Goal: Task Accomplishment & Management: Manage account settings

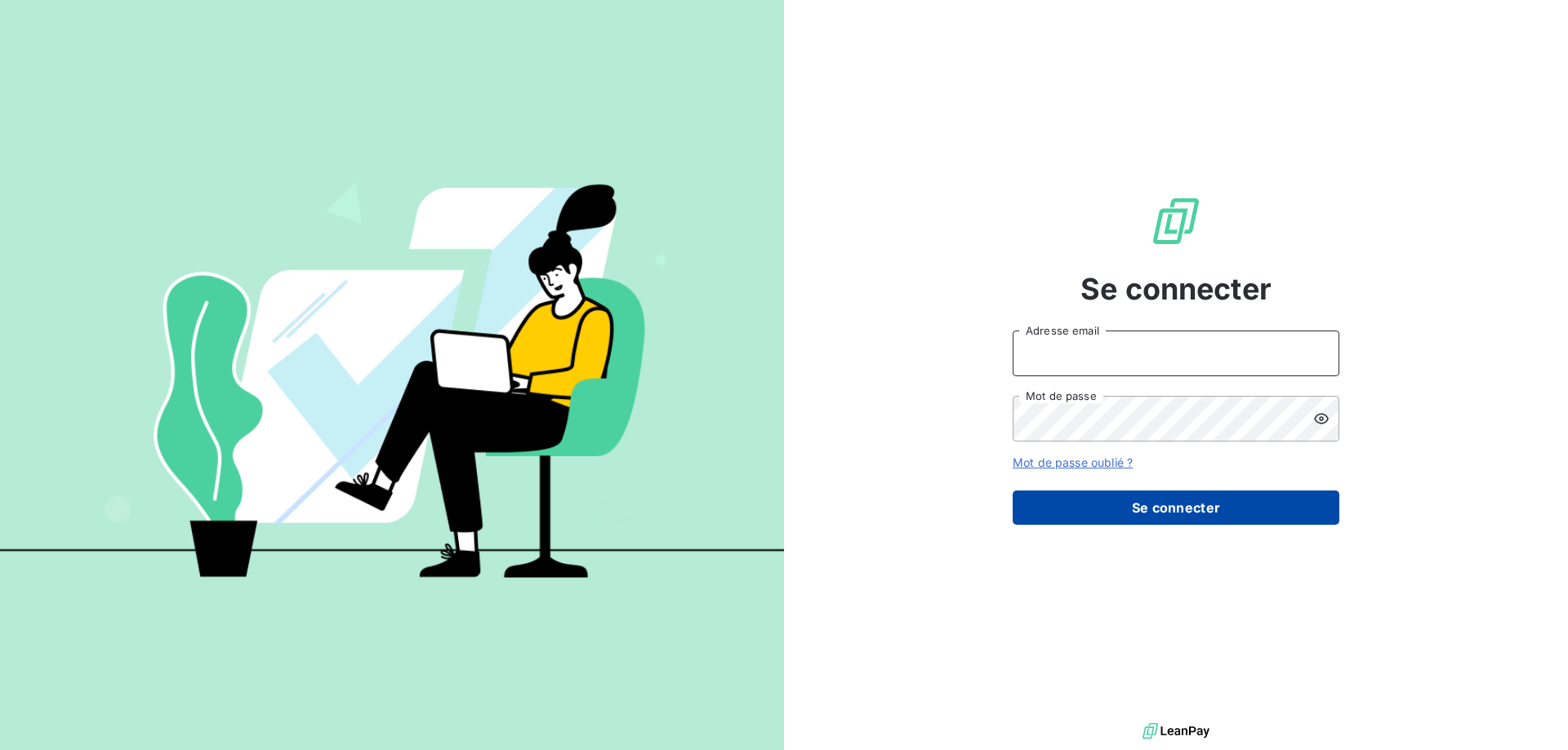
type input "[EMAIL_ADDRESS][DOMAIN_NAME]"
click at [1167, 508] on button "Se connecter" at bounding box center [1175, 507] width 327 height 34
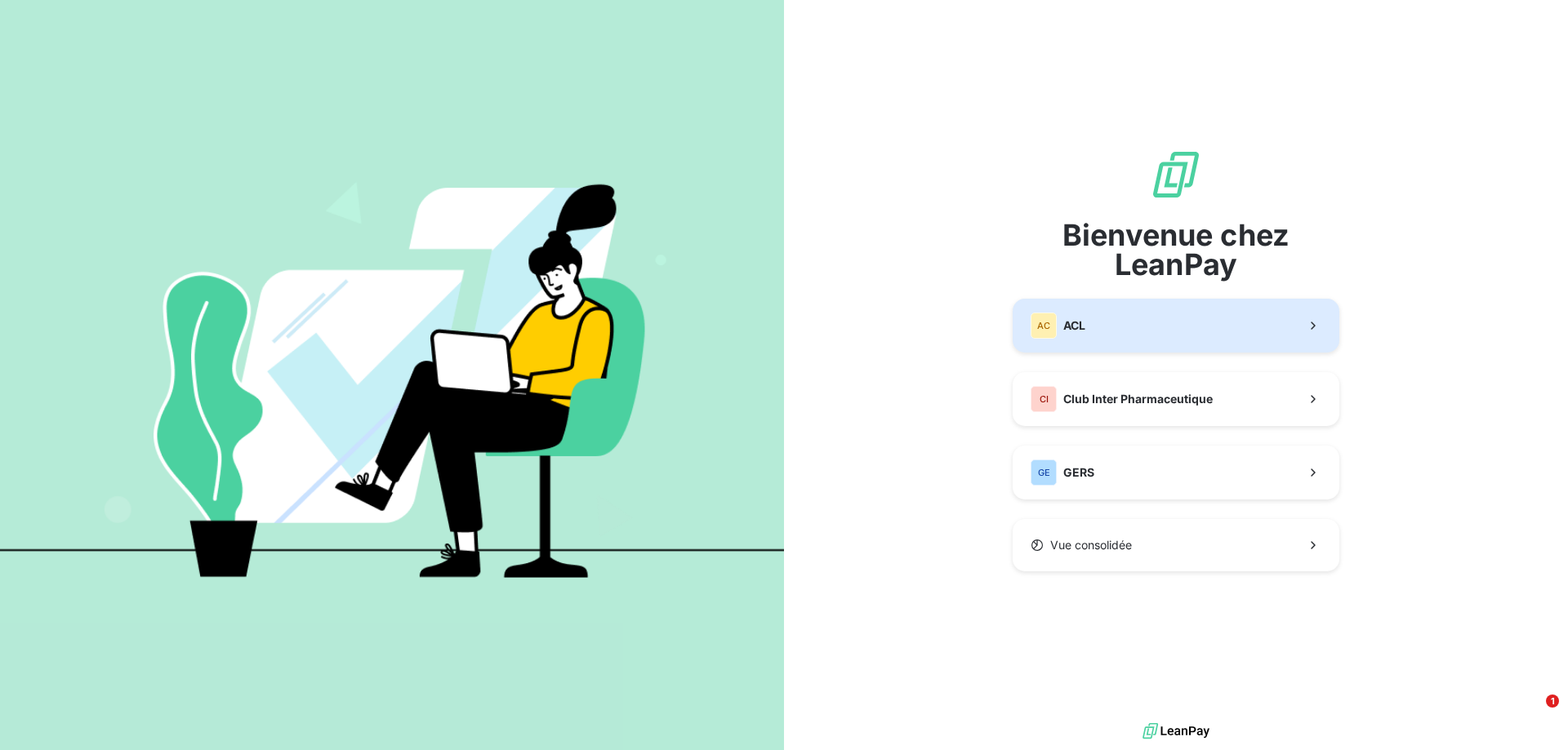
click at [1133, 334] on button "AC ACL" at bounding box center [1175, 325] width 327 height 53
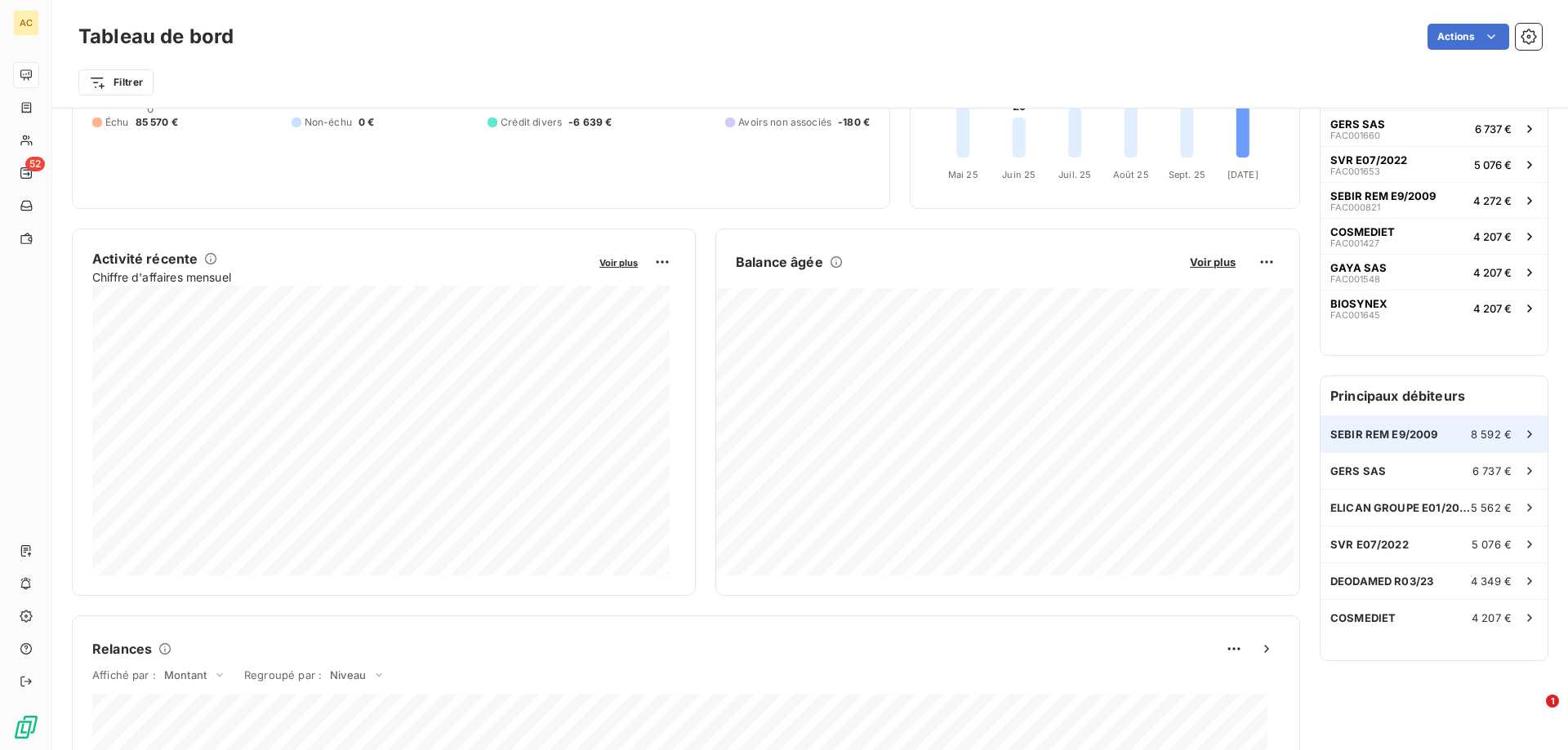
scroll to position [1, 0]
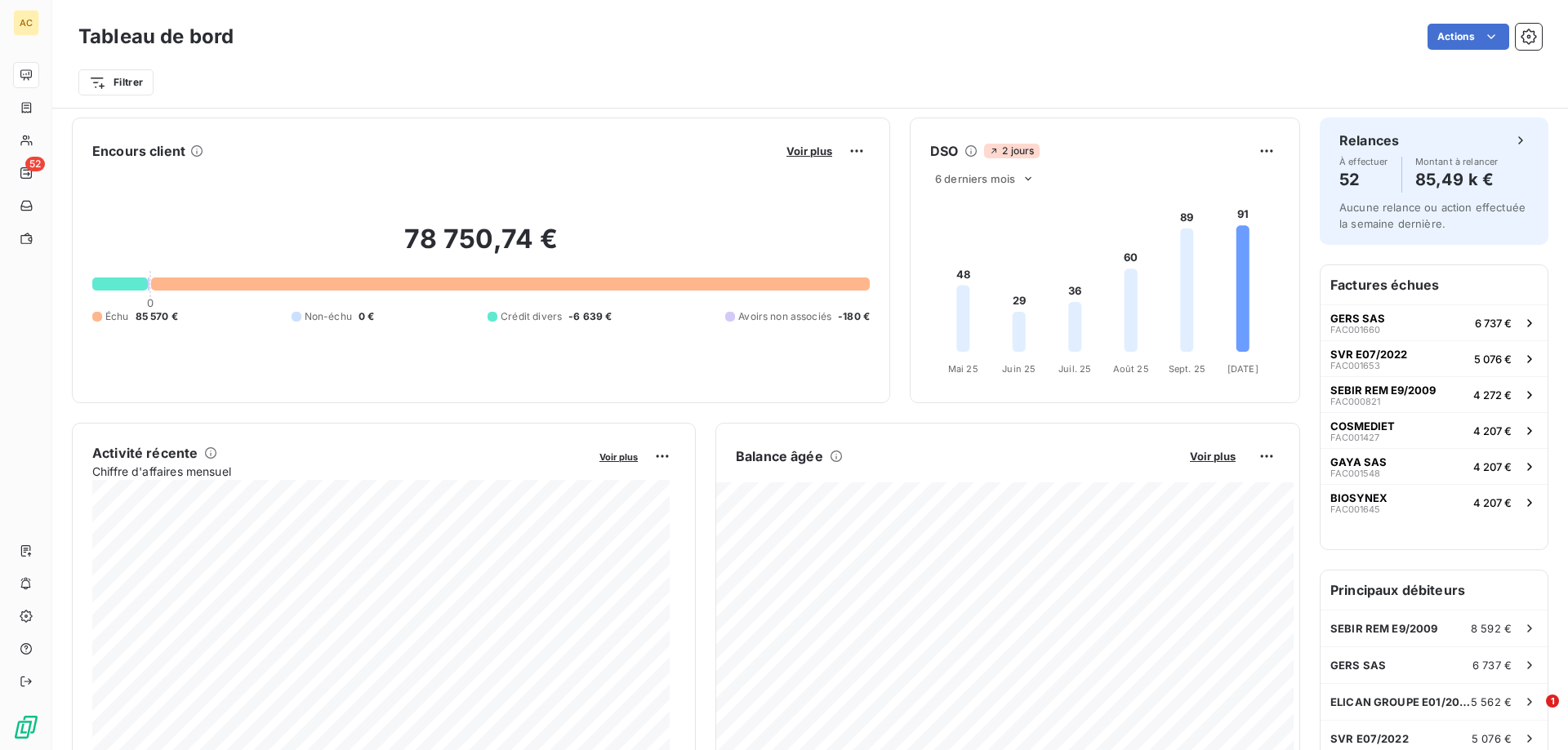
drag, startPoint x: 1092, startPoint y: 227, endPoint x: 1139, endPoint y: 207, distance: 51.1
click at [1092, 226] on foreignobject at bounding box center [1103, 286] width 385 height 195
click at [1151, 62] on div "Filtrer" at bounding box center [810, 75] width 1464 height 44
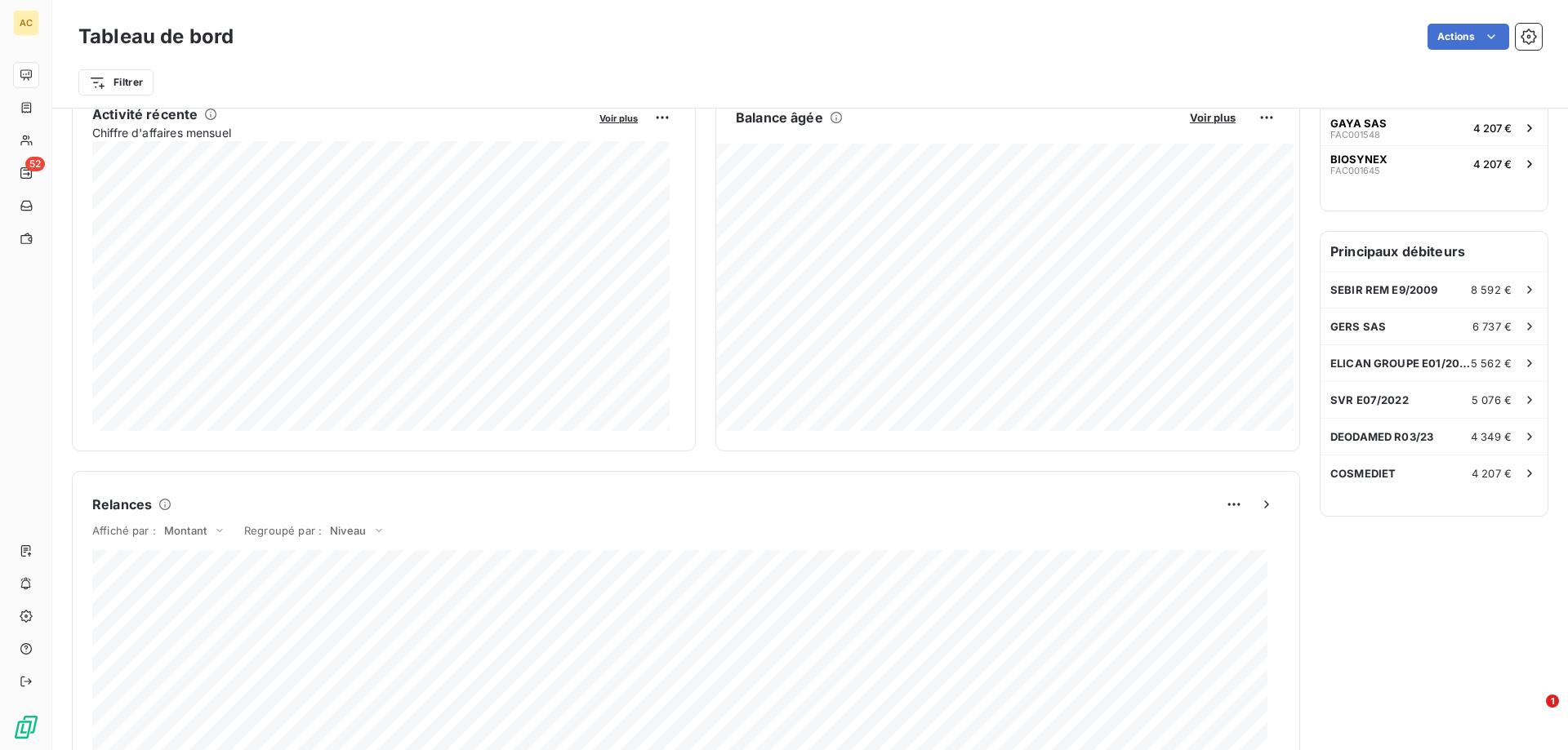
scroll to position [409, 0]
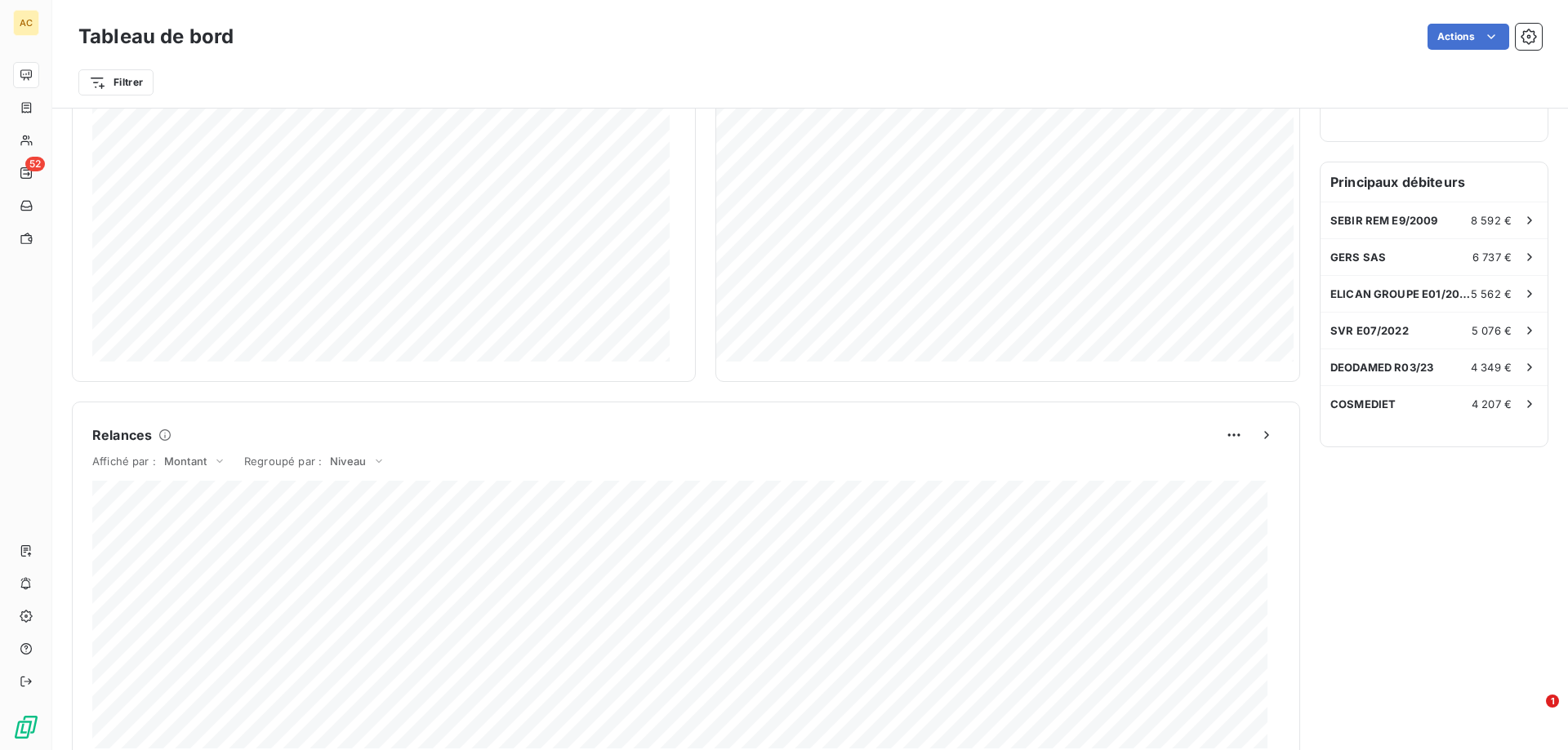
click at [620, 81] on div "Filtrer" at bounding box center [810, 81] width 1464 height 31
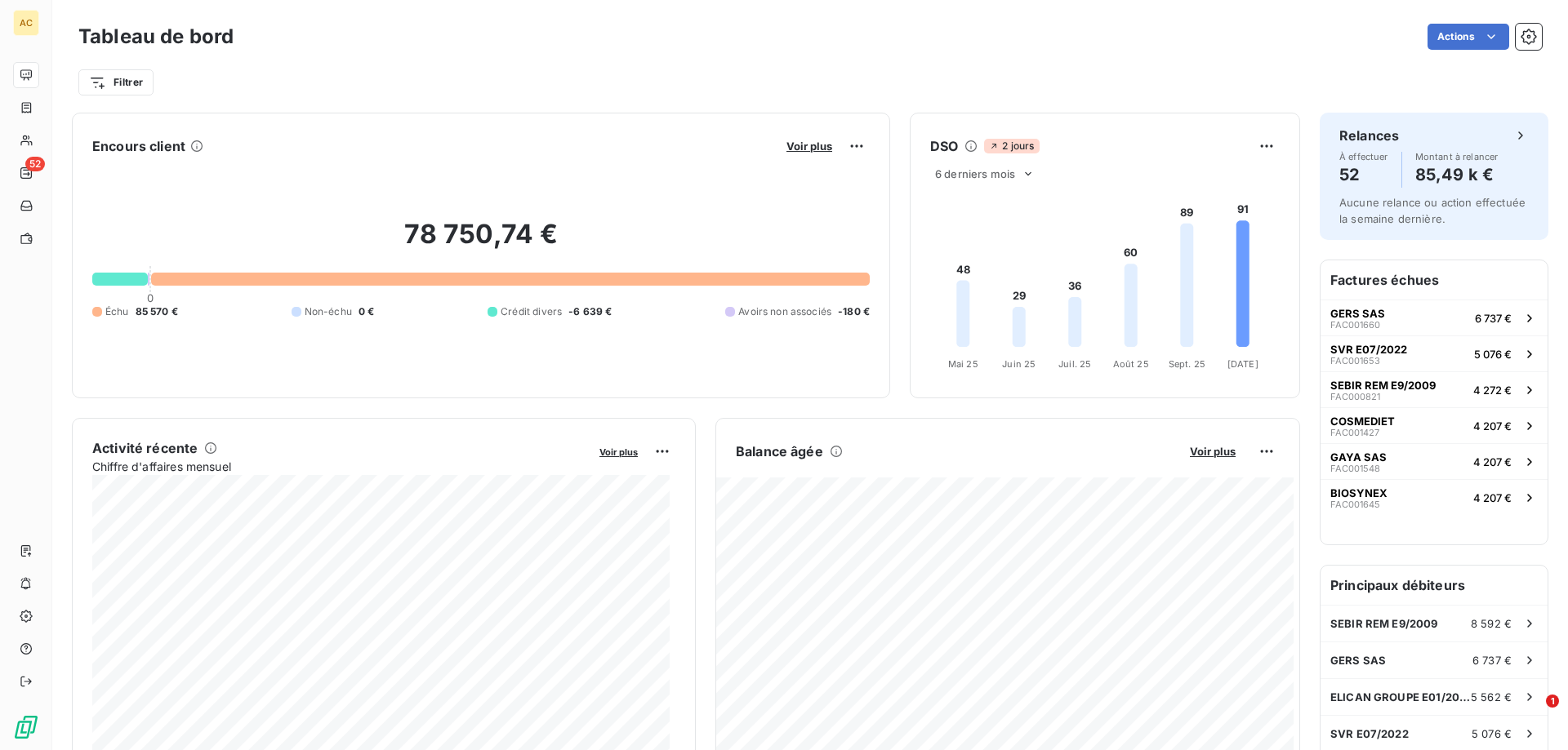
scroll to position [0, 0]
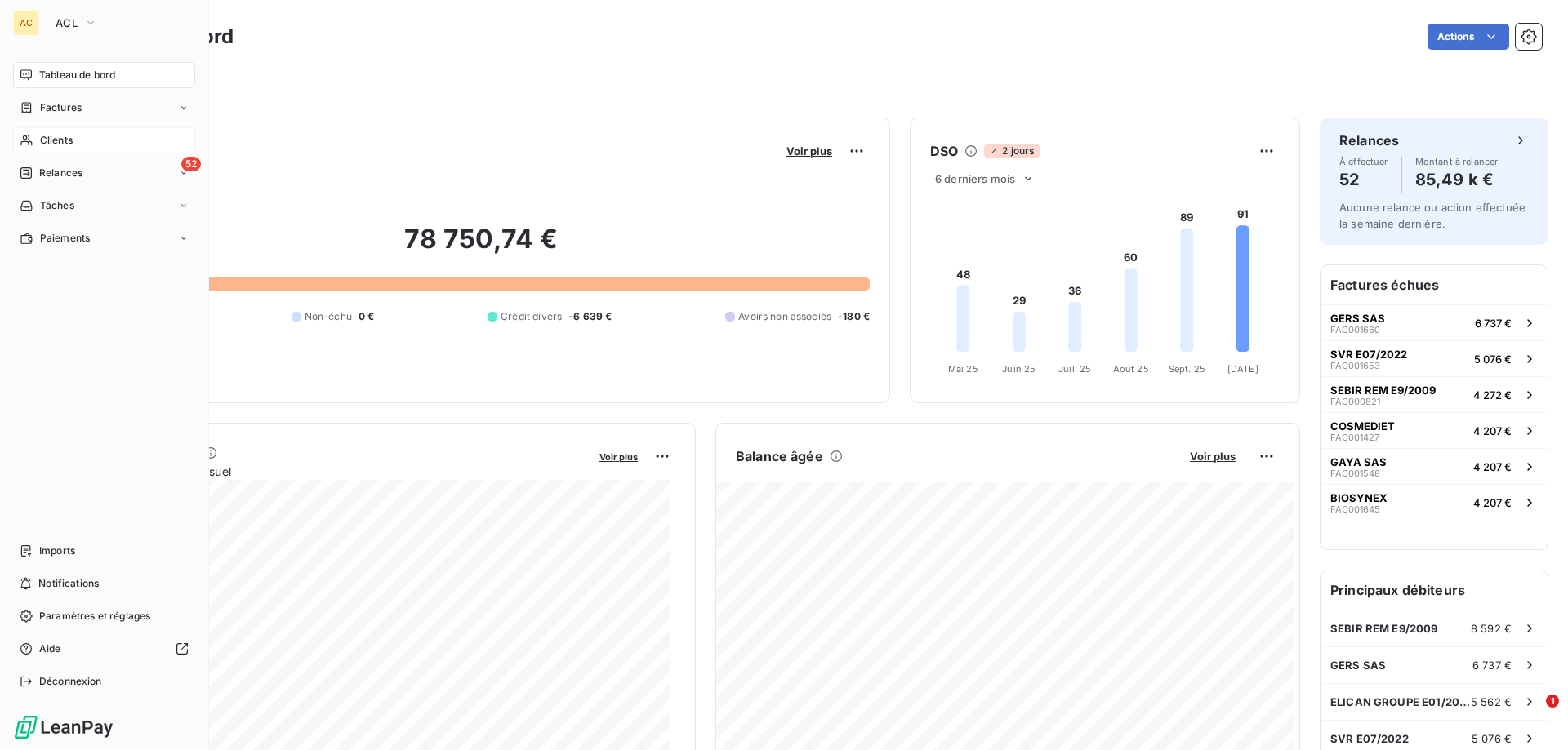
click at [40, 139] on span "Clients" at bounding box center [56, 140] width 32 height 15
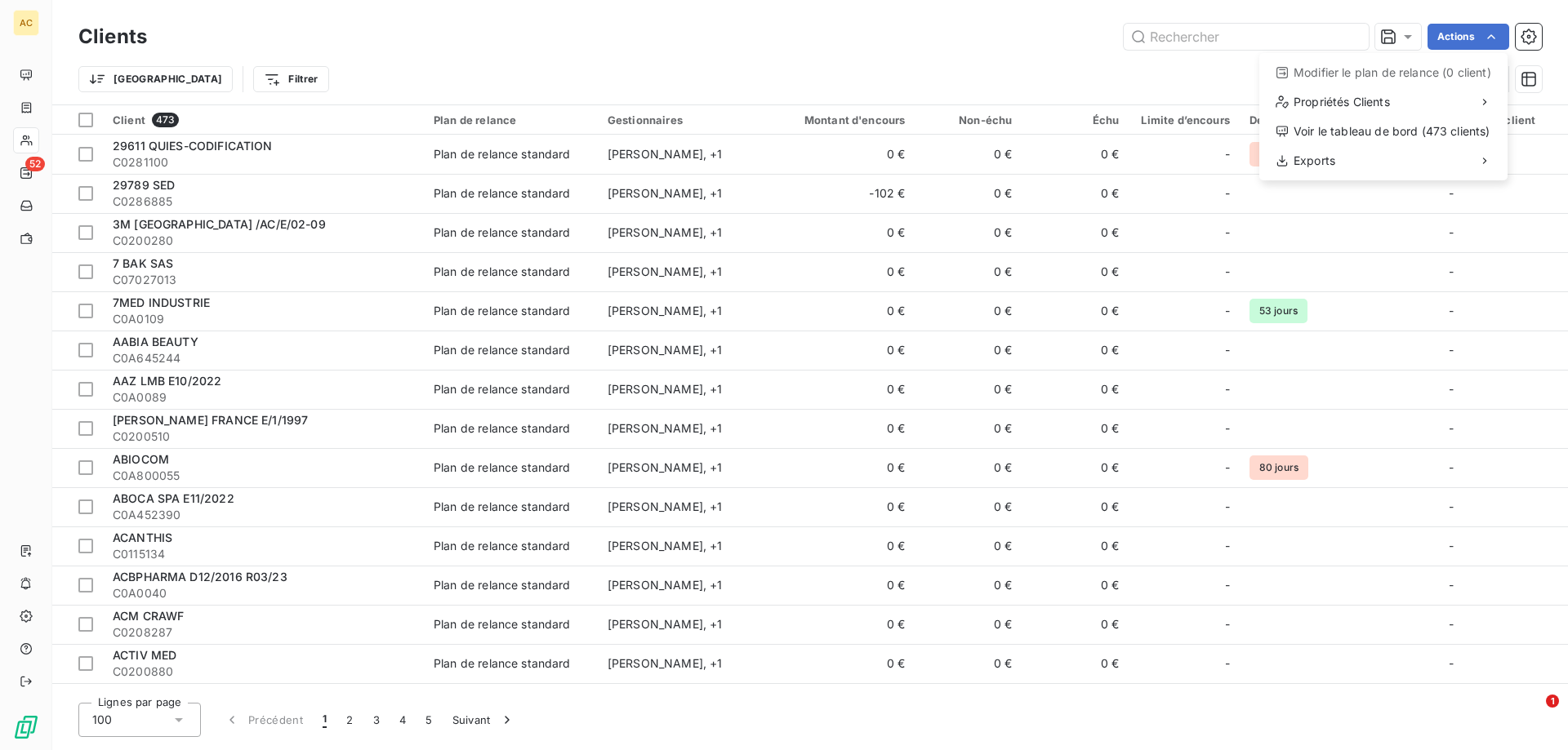
click at [31, 141] on html "AC 52 Clients Actions Modifier le plan de relance (0 client) Propriétés Clients…" at bounding box center [784, 375] width 1568 height 750
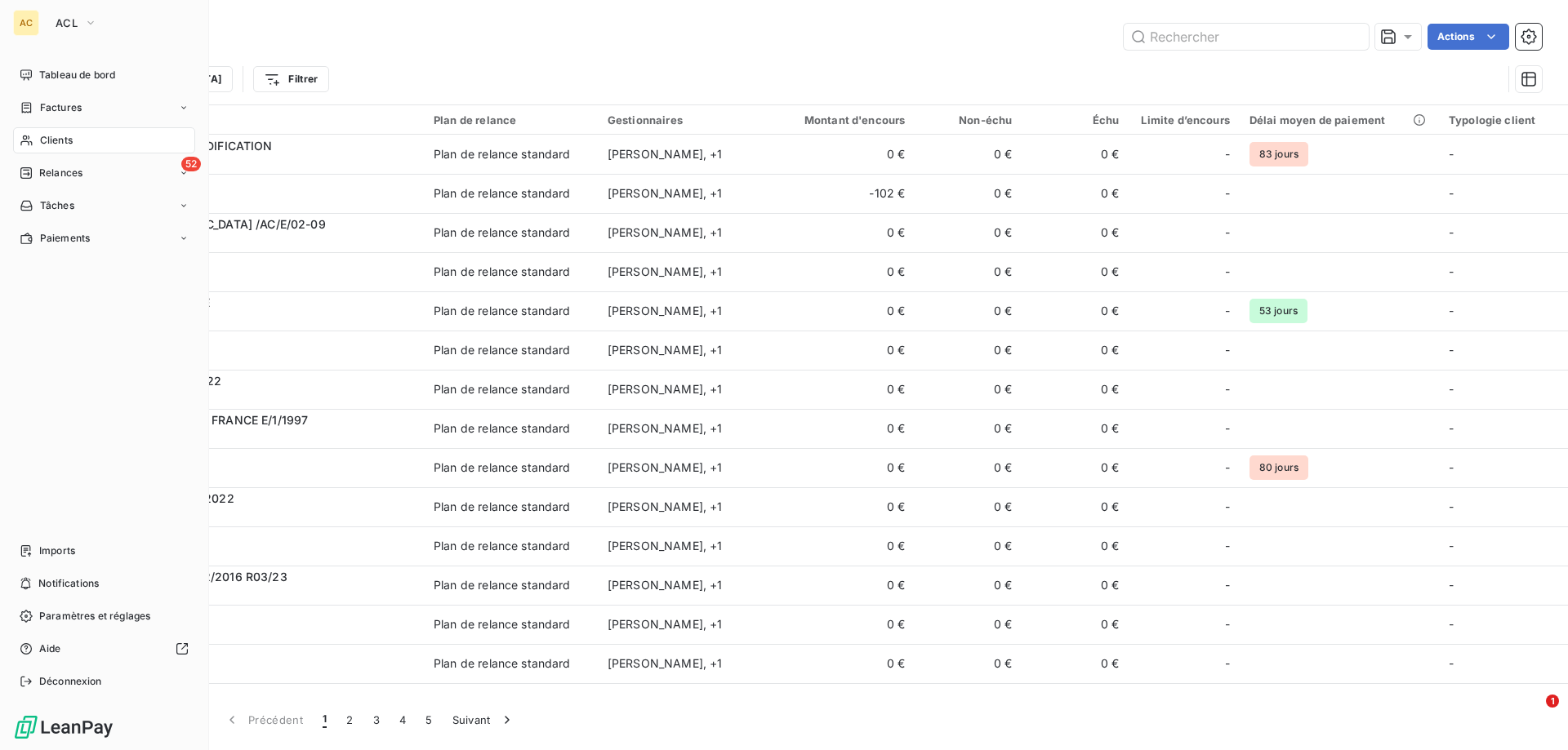
click at [57, 138] on span "Clients" at bounding box center [56, 140] width 32 height 15
click at [57, 173] on span "Relances" at bounding box center [60, 173] width 43 height 15
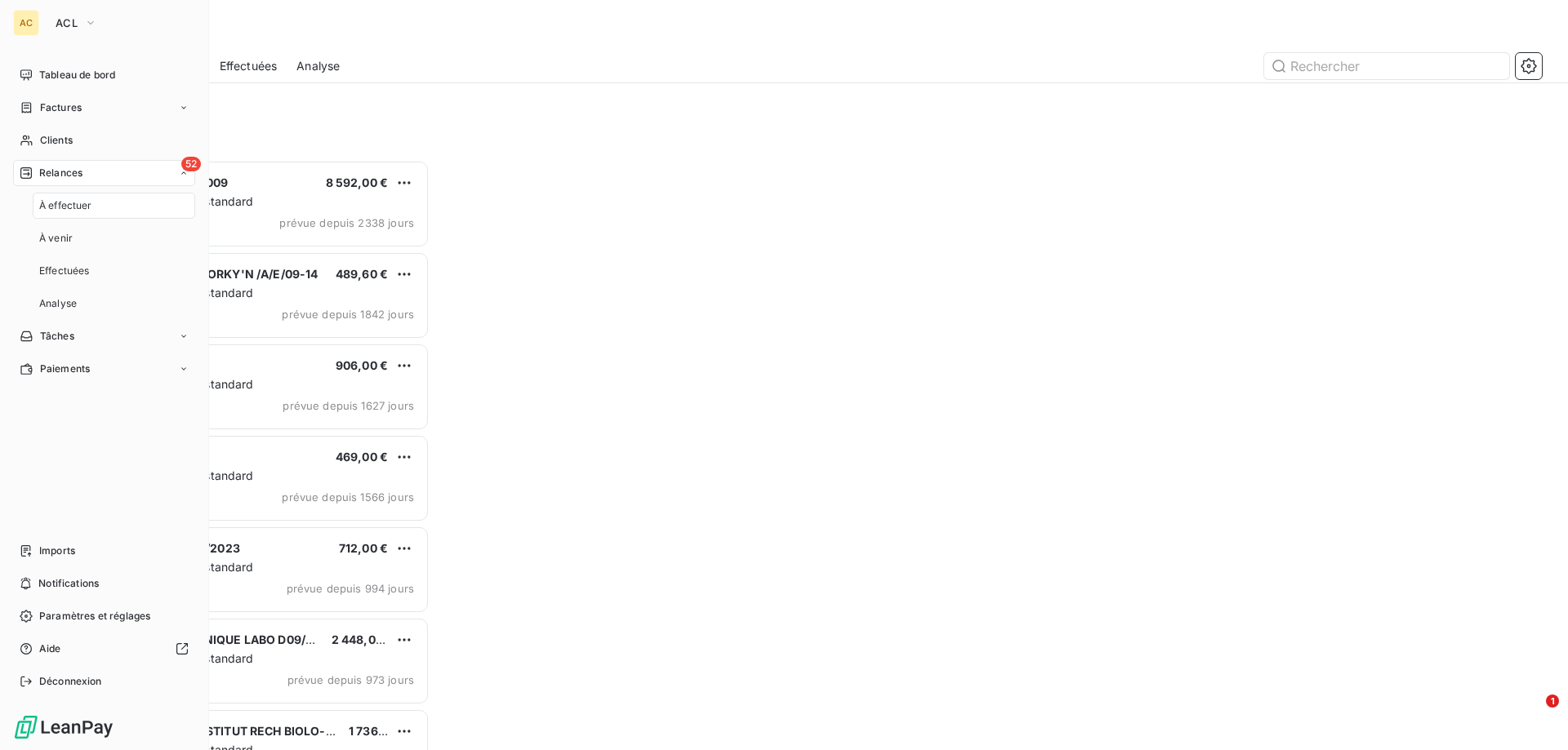
scroll to position [578, 339]
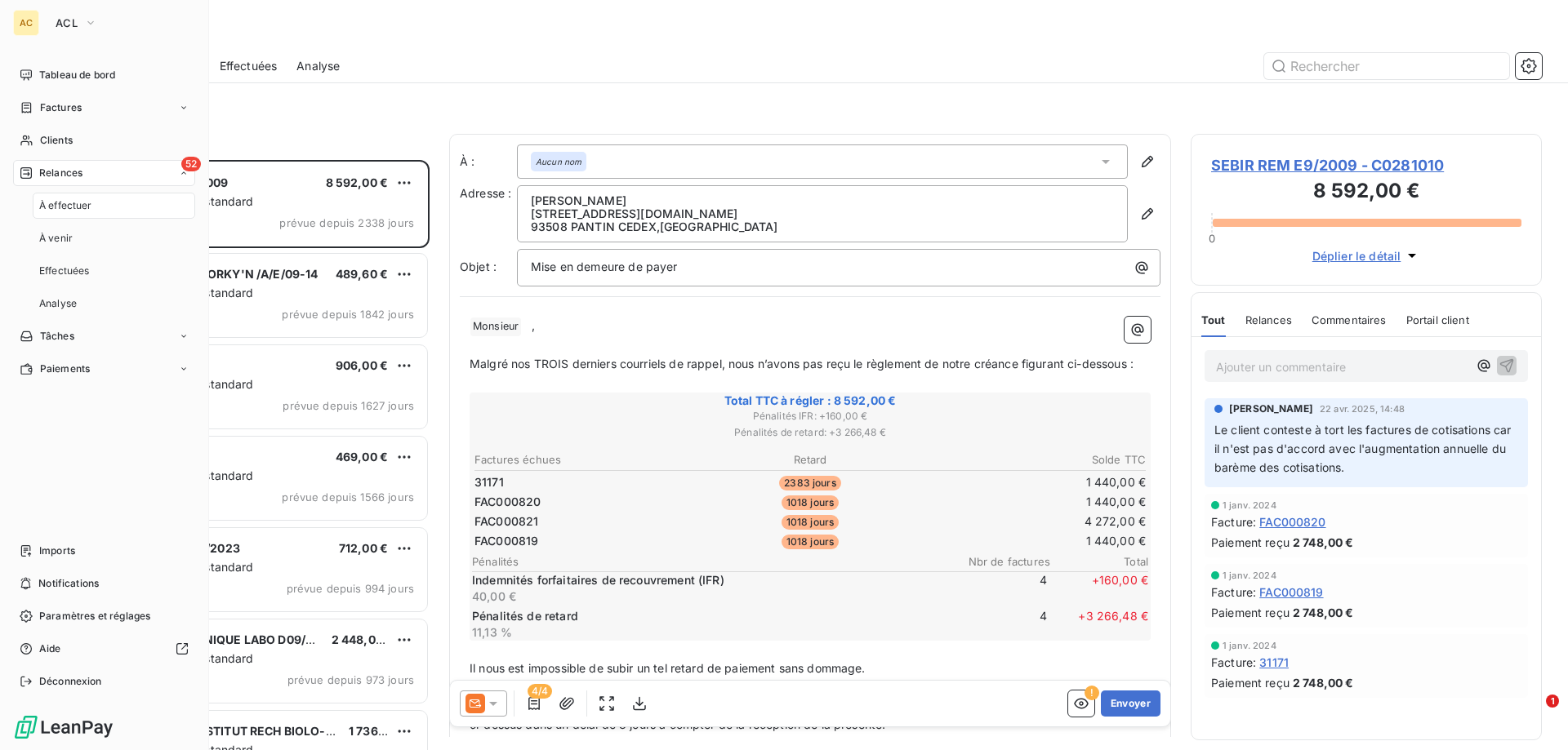
click at [59, 174] on span "Relances" at bounding box center [60, 173] width 43 height 15
click at [66, 109] on span "Factures" at bounding box center [61, 108] width 42 height 15
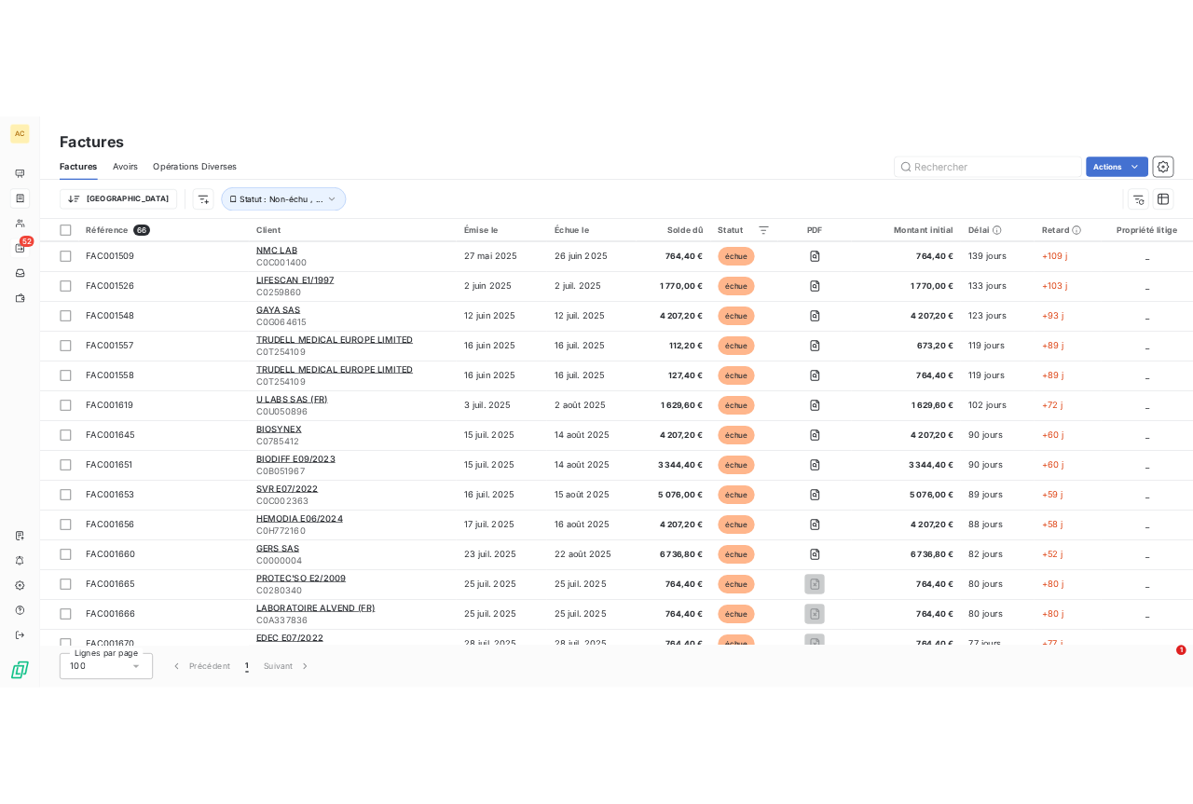
scroll to position [1881, 0]
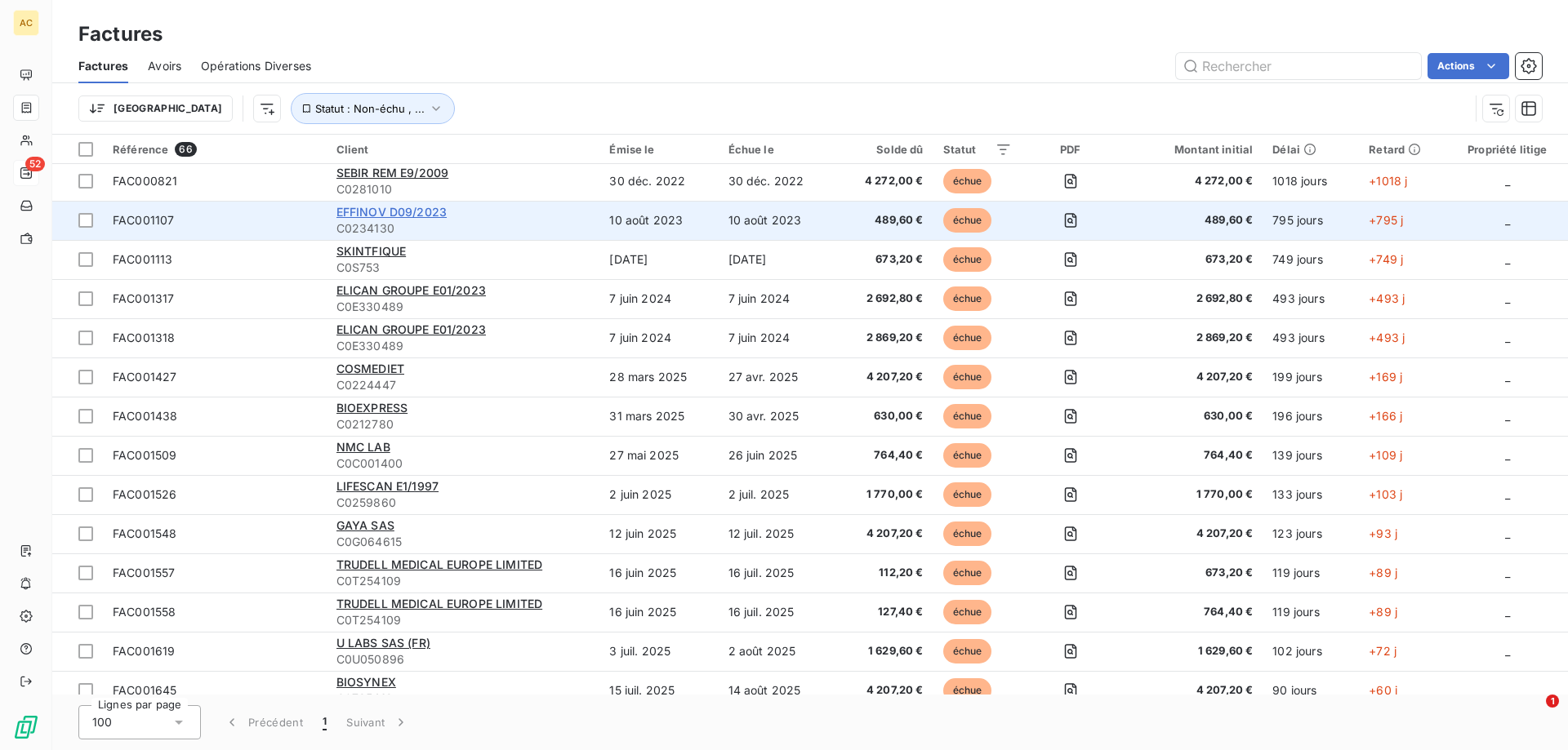
click at [408, 212] on span "EFFINOV D09/2023" at bounding box center [392, 212] width 110 height 14
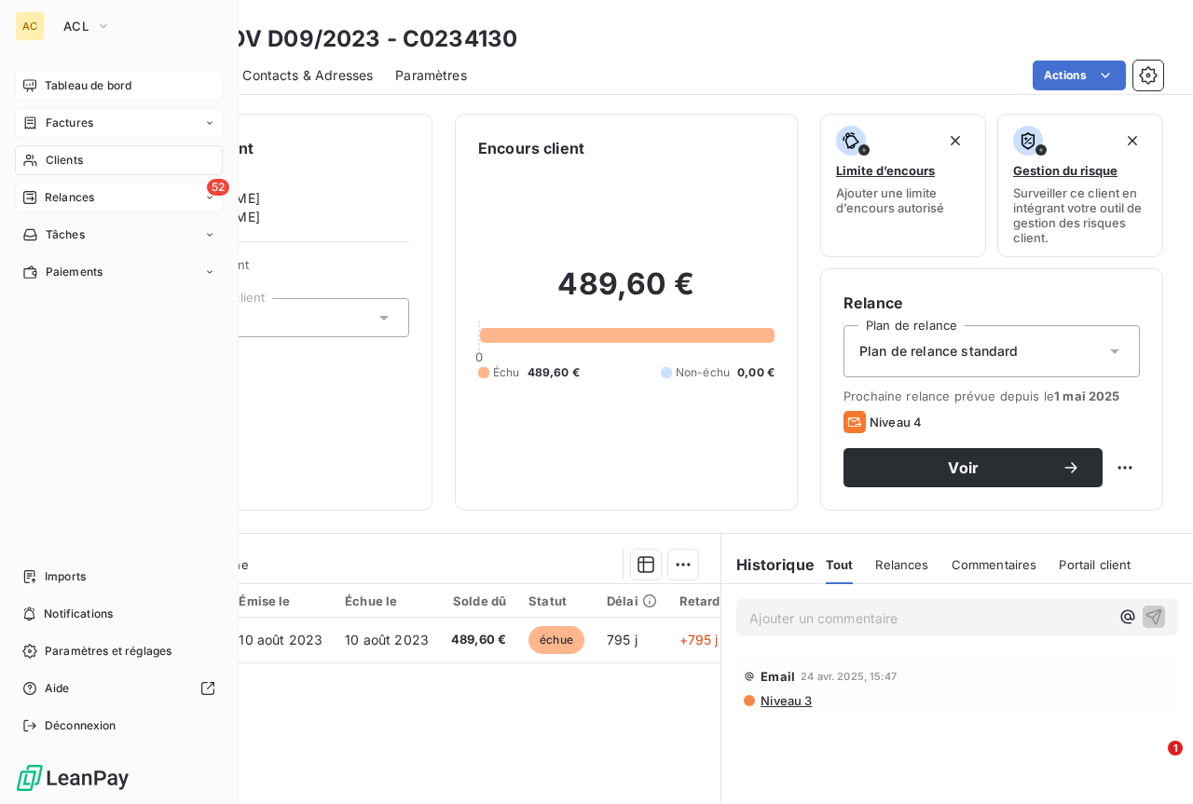
click at [70, 89] on span "Tableau de bord" at bounding box center [88, 85] width 87 height 17
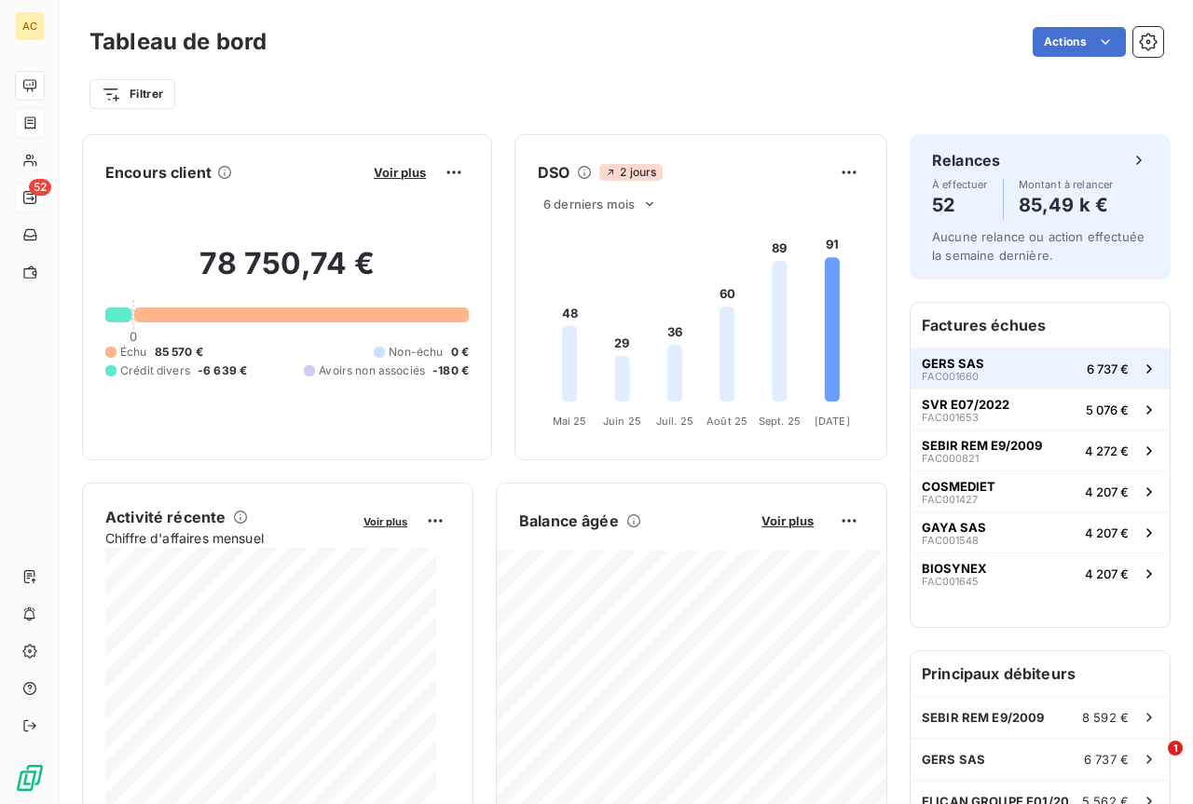
click at [968, 368] on button "GERS SAS FAC001660 6 737 €" at bounding box center [1039, 368] width 259 height 41
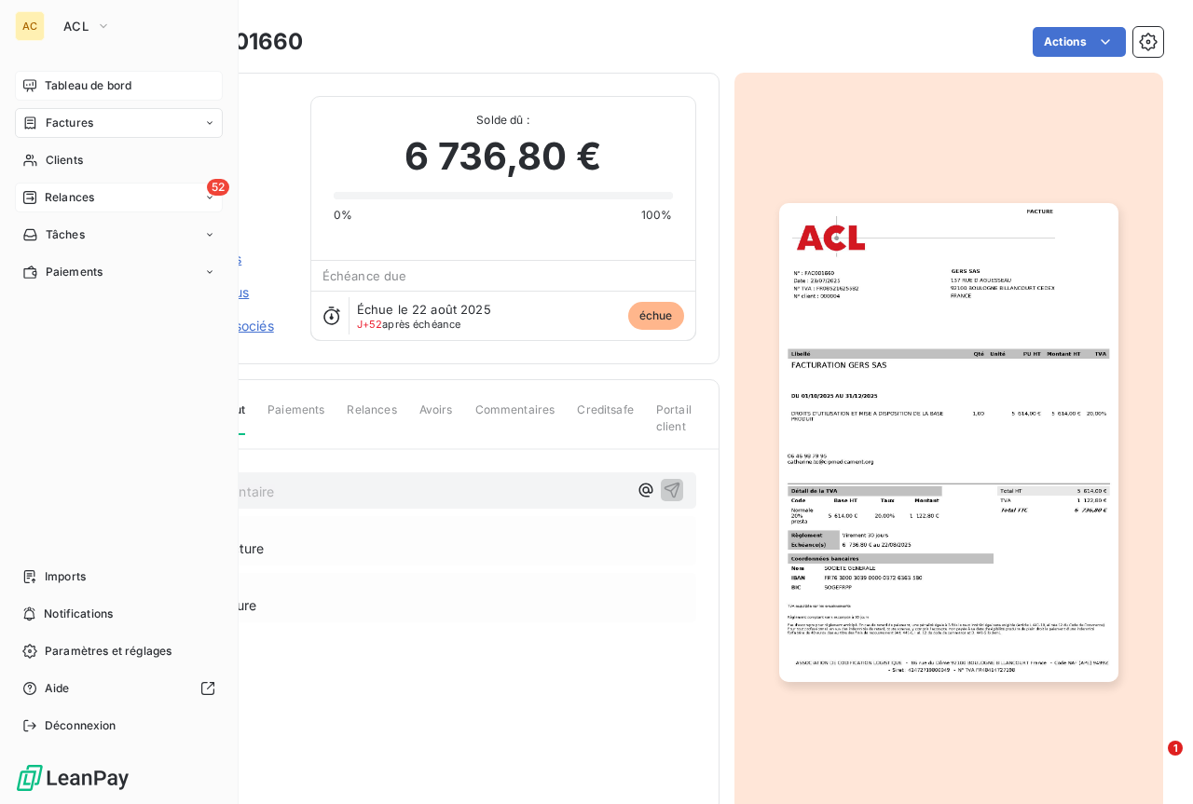
click at [61, 202] on span "Relances" at bounding box center [69, 197] width 49 height 17
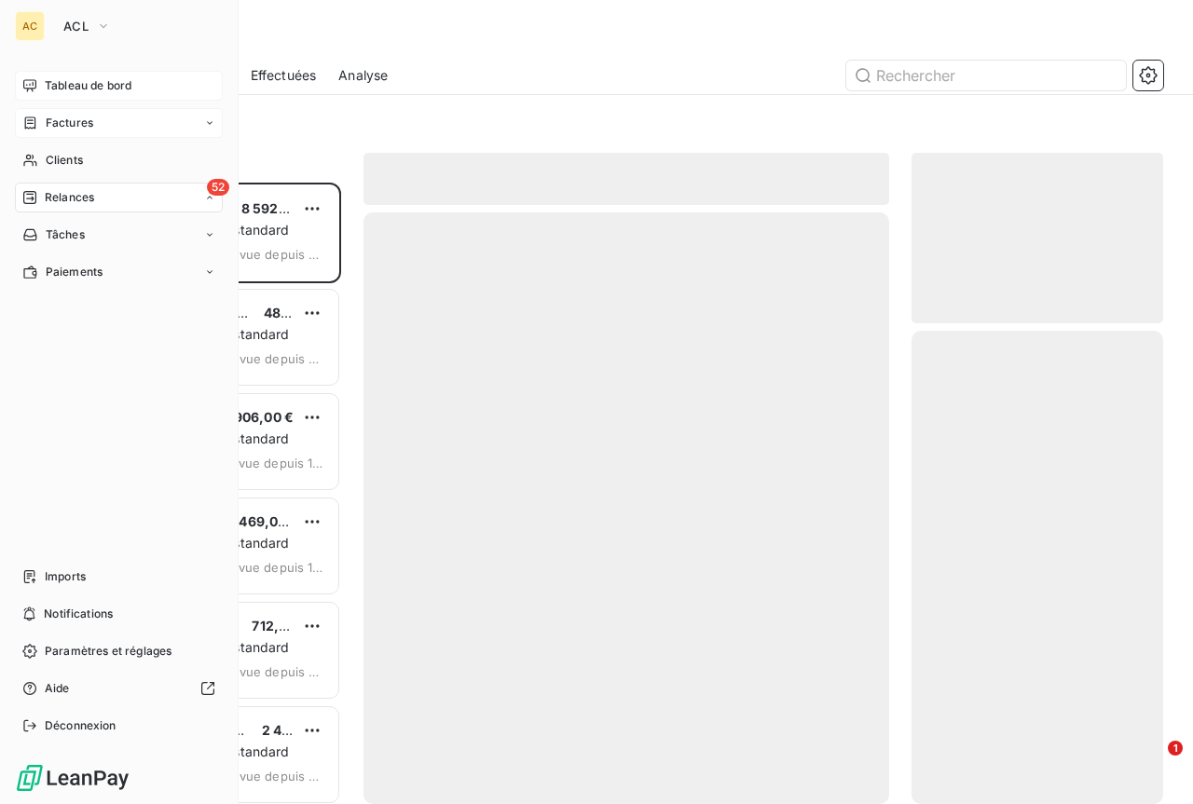
scroll to position [607, 238]
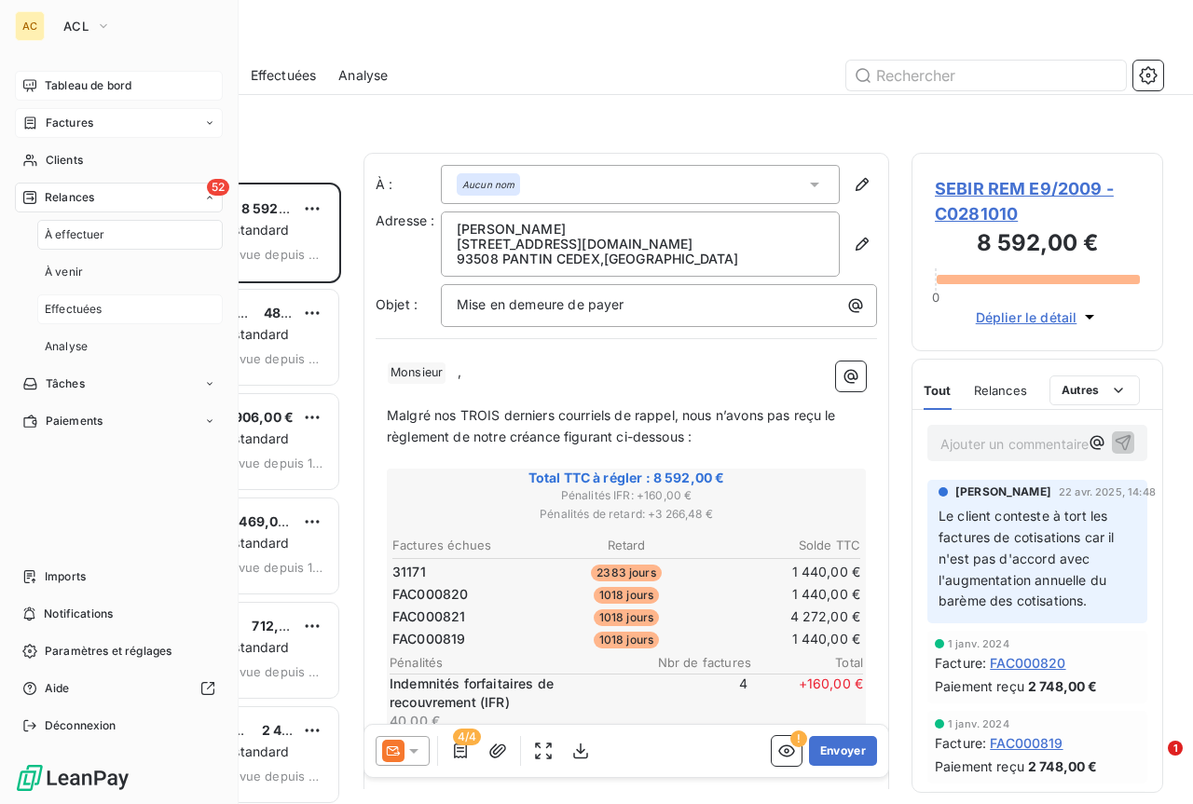
click at [72, 306] on span "Effectuées" at bounding box center [74, 309] width 58 height 17
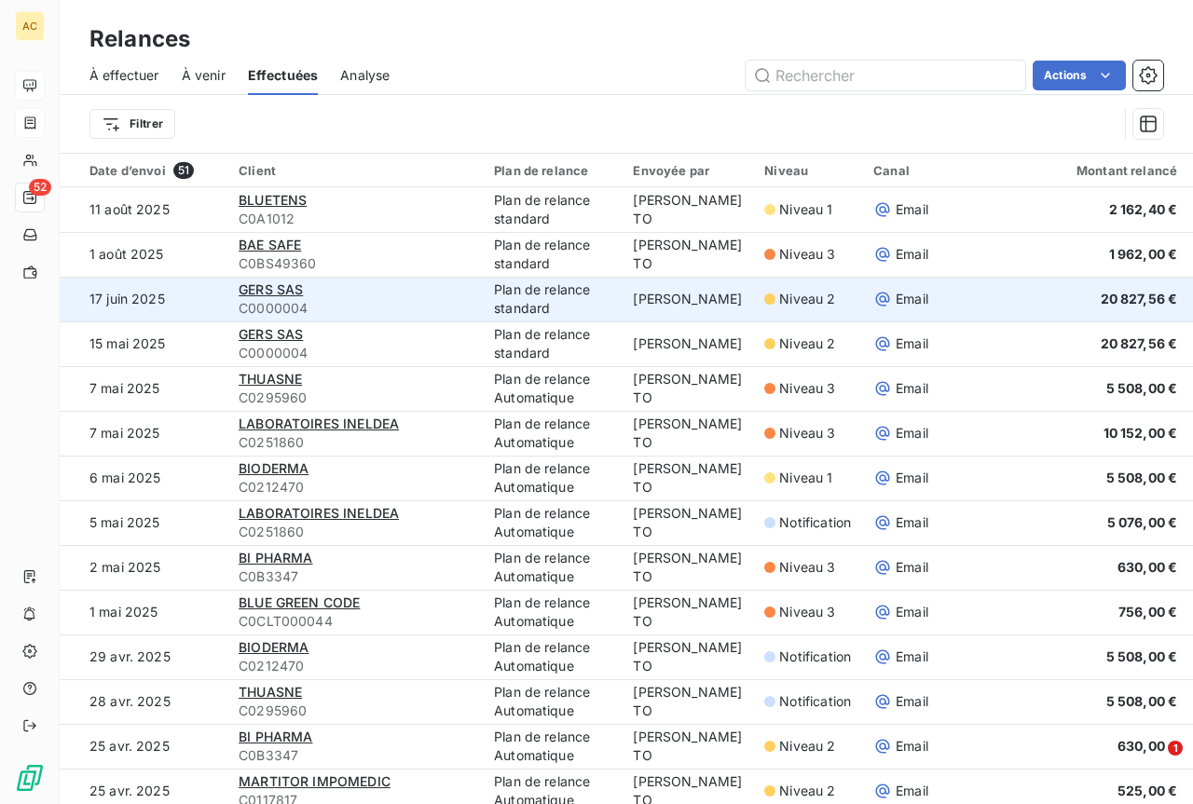
click at [547, 284] on td "Plan de relance standard" at bounding box center [552, 299] width 139 height 45
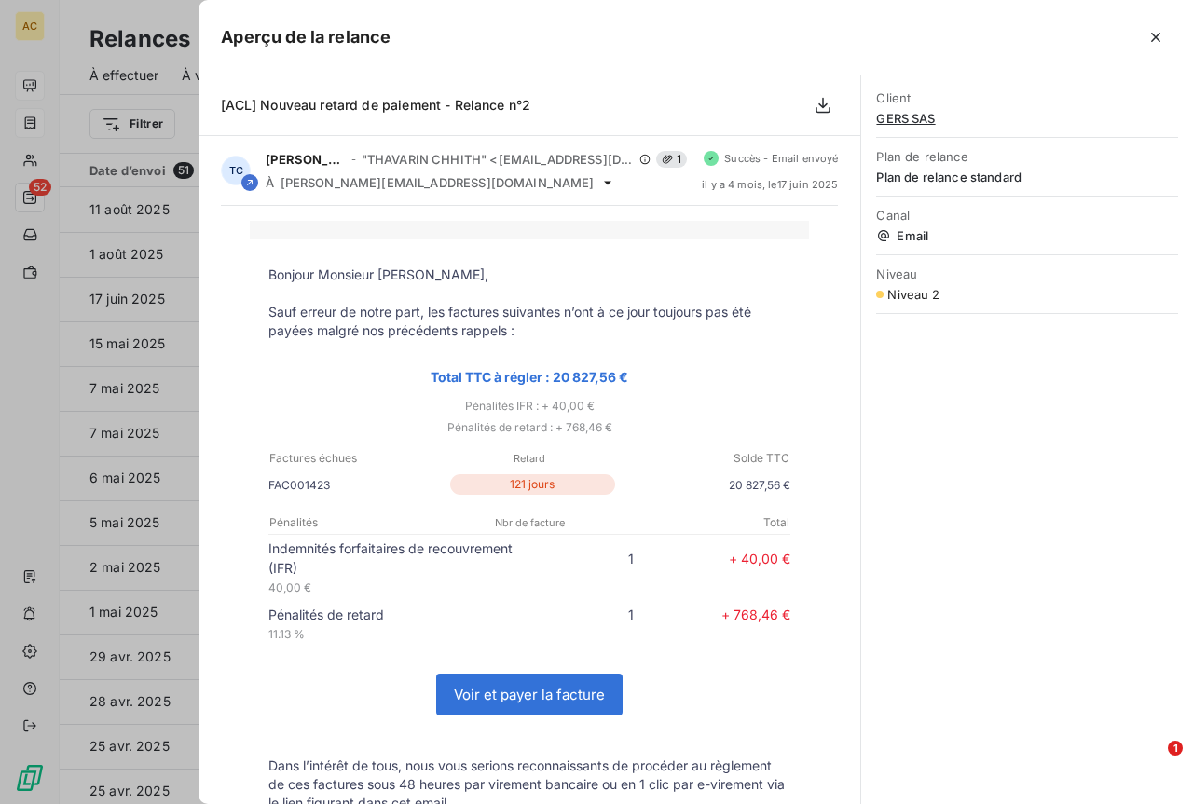
click at [116, 170] on div at bounding box center [596, 402] width 1193 height 804
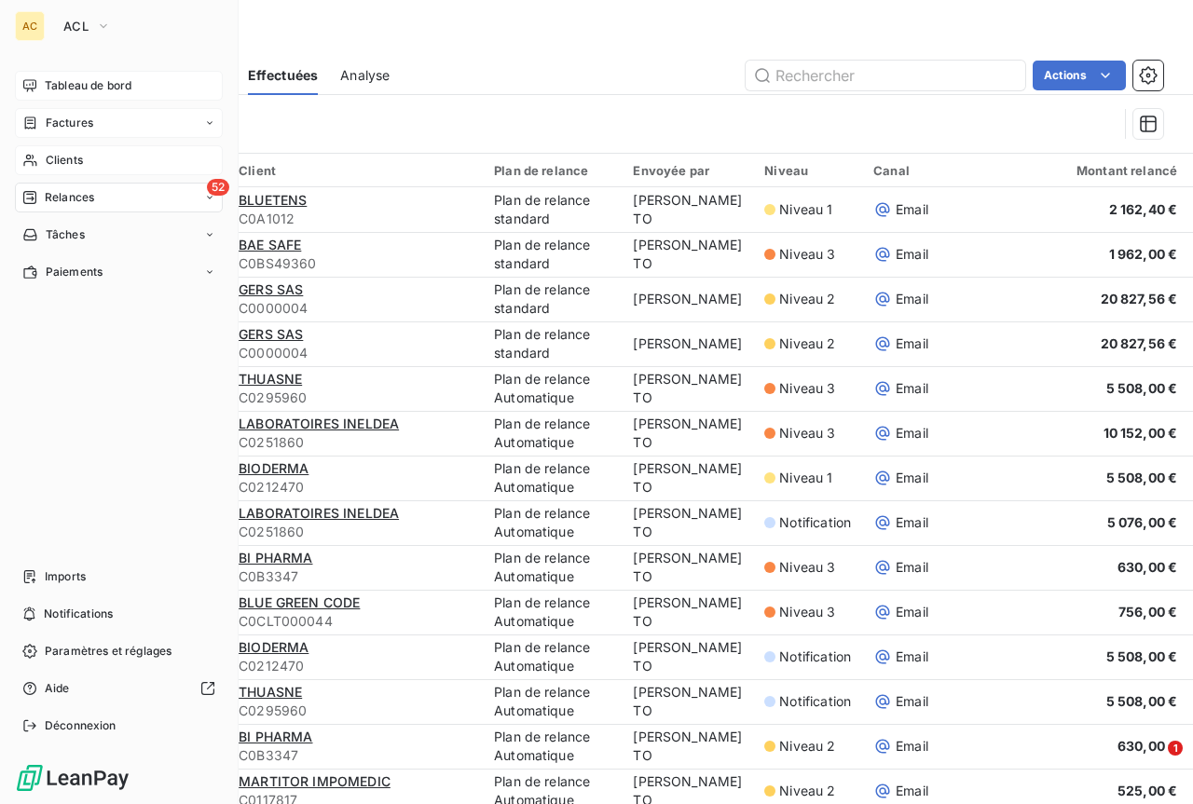
click at [60, 156] on span "Clients" at bounding box center [64, 160] width 37 height 17
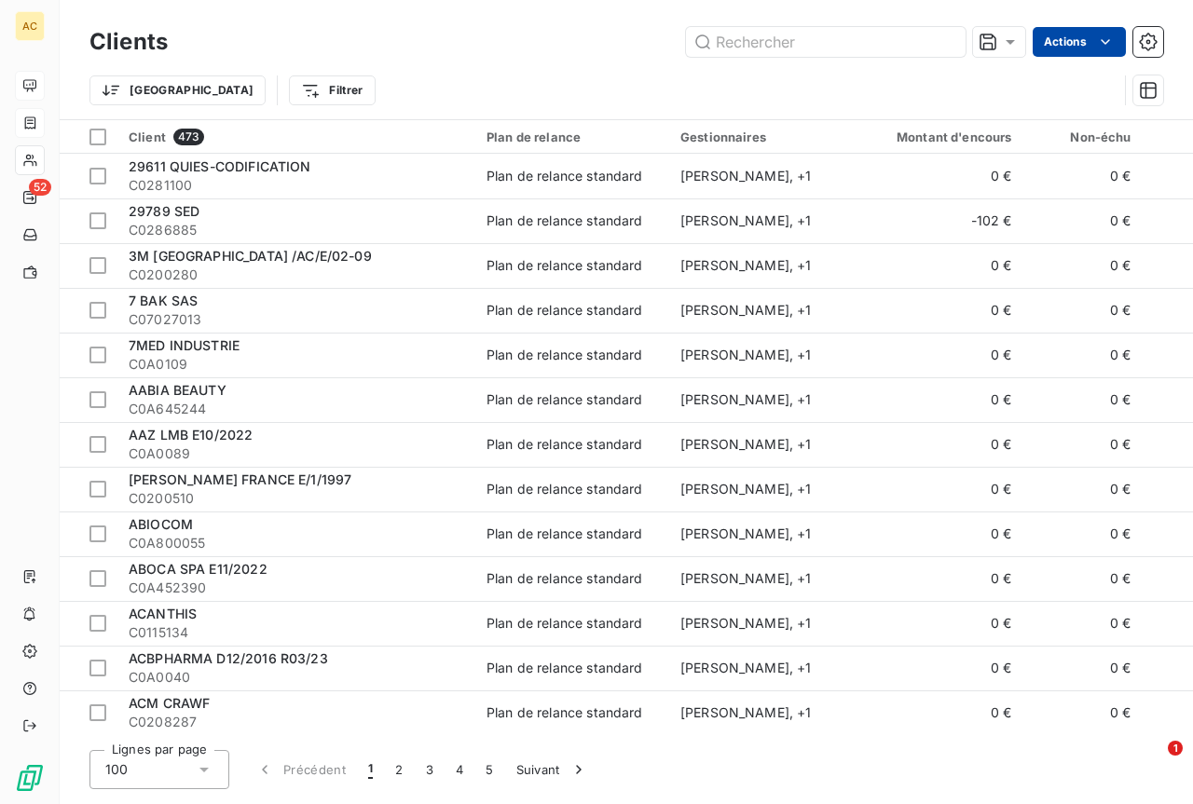
click at [1109, 51] on html "AC 52 Clients Actions Trier Filtrer Client 473 Plan de relance Gestionnaires Mo…" at bounding box center [596, 402] width 1193 height 804
click at [608, 76] on html "AC 52 Clients Actions Trier Filtrer Client 473 Plan de relance Gestionnaires Mo…" at bounding box center [596, 402] width 1193 height 804
click at [647, 53] on html "AC 52 Clients Actions Trier Filtrer Client 473 Plan de relance Gestionnaires Mo…" at bounding box center [596, 402] width 1193 height 804
click at [394, 769] on button "2" at bounding box center [399, 769] width 30 height 39
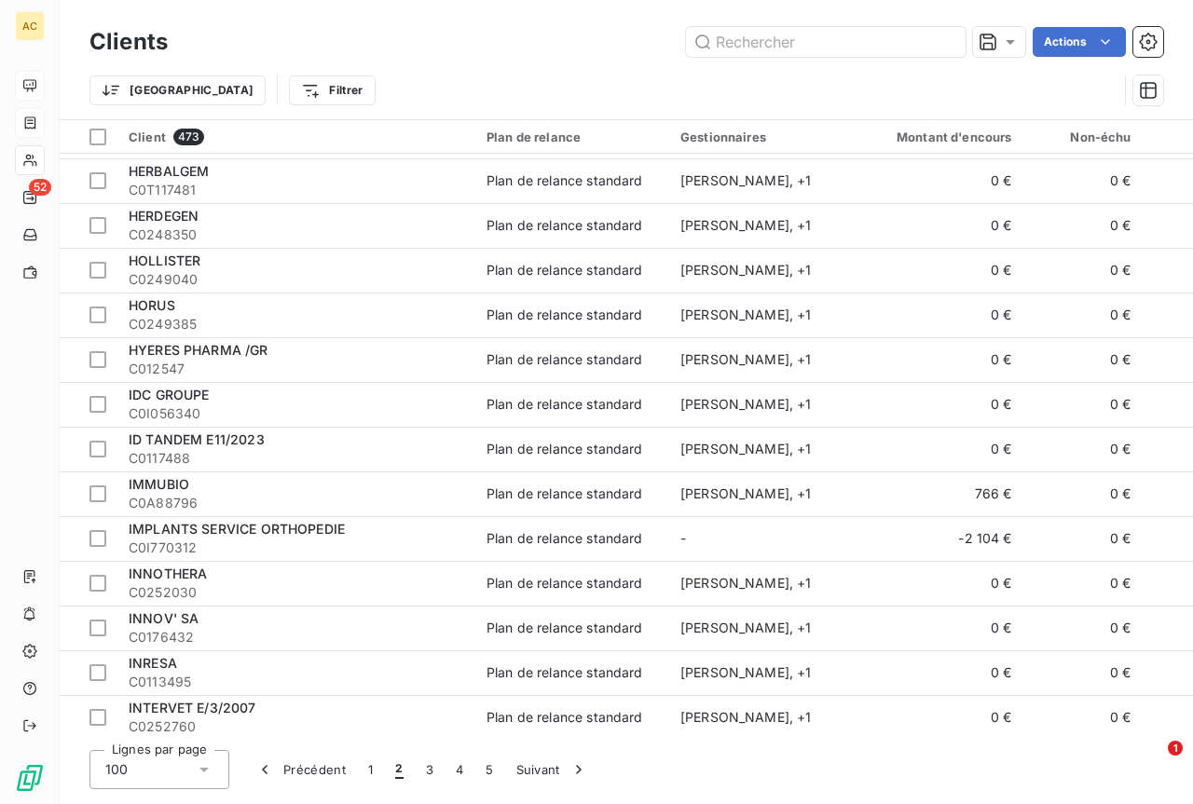
scroll to position [3899, 0]
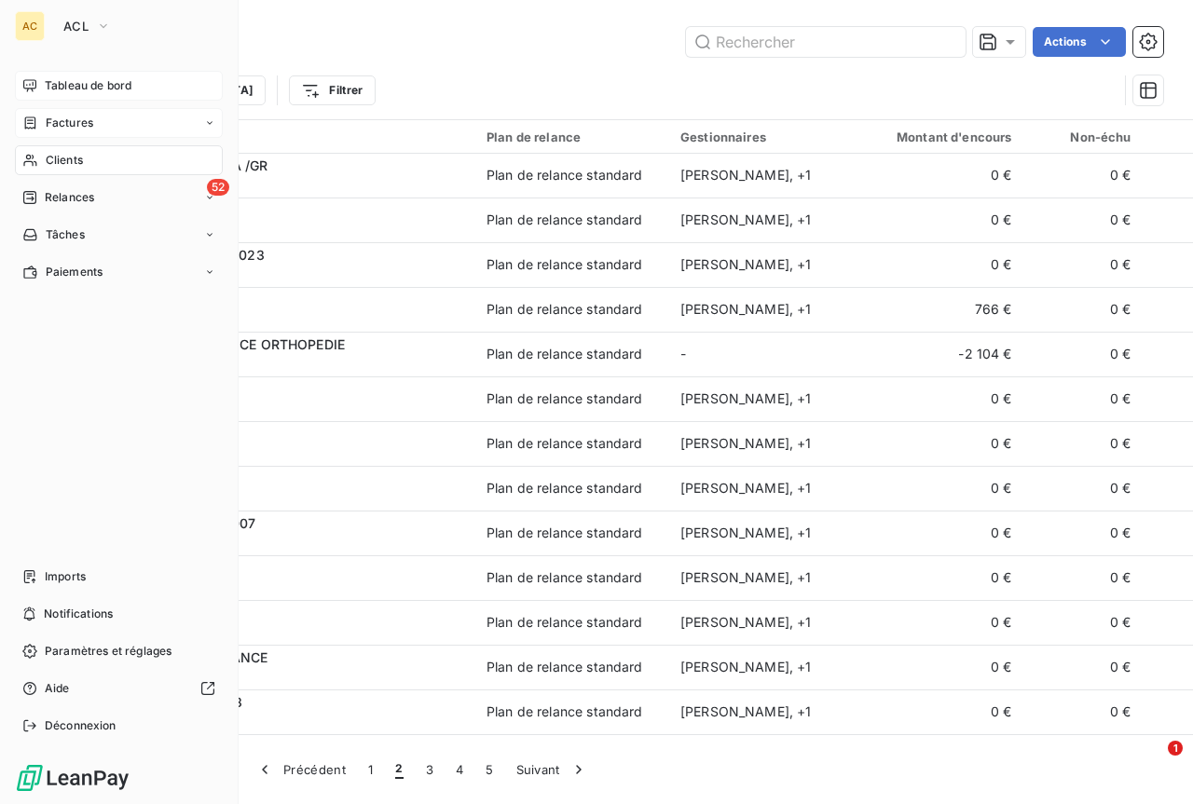
click at [67, 161] on span "Clients" at bounding box center [64, 160] width 37 height 17
click at [66, 120] on span "Factures" at bounding box center [70, 123] width 48 height 17
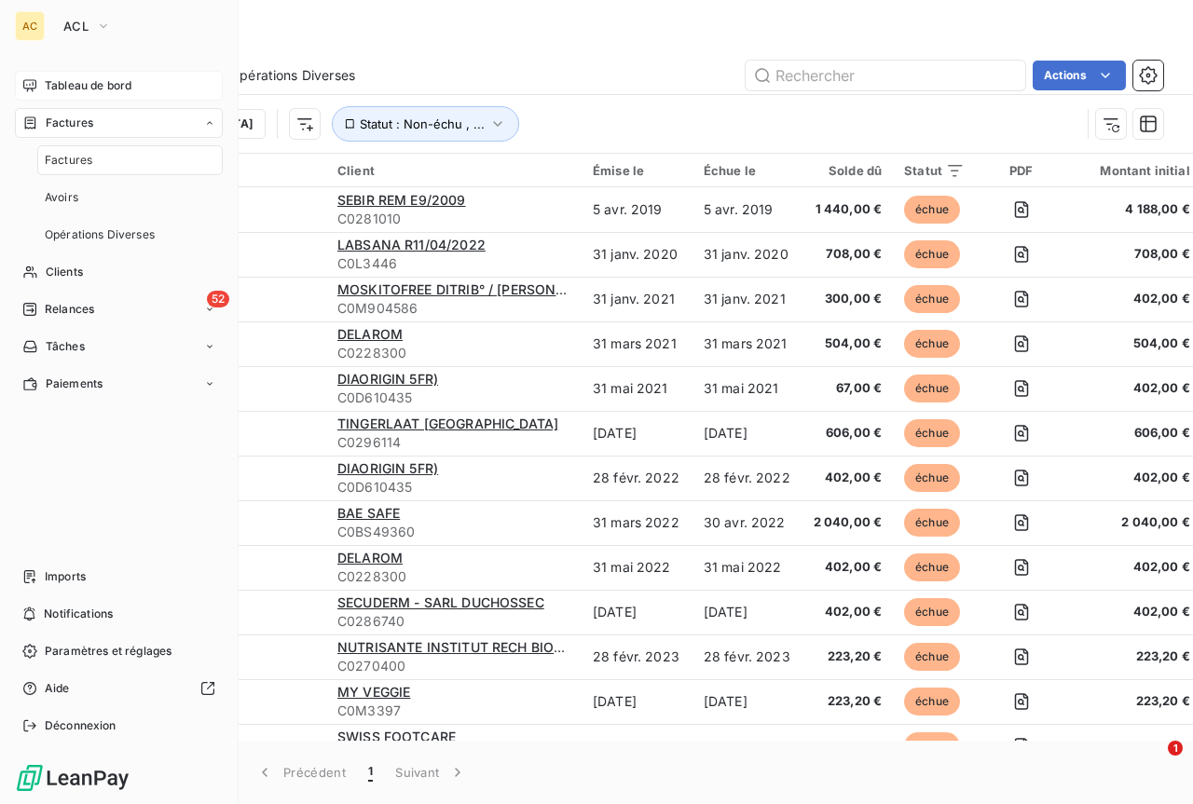
click at [80, 160] on span "Factures" at bounding box center [69, 160] width 48 height 17
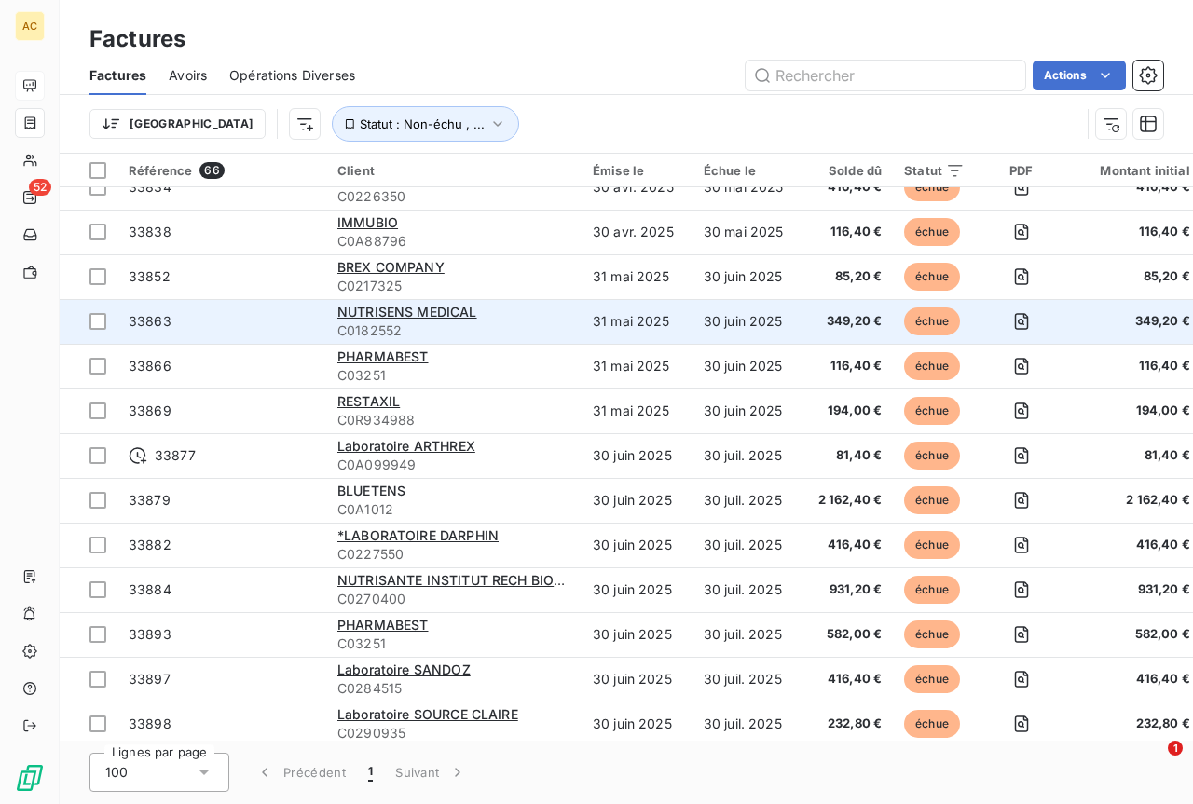
scroll to position [916, 0]
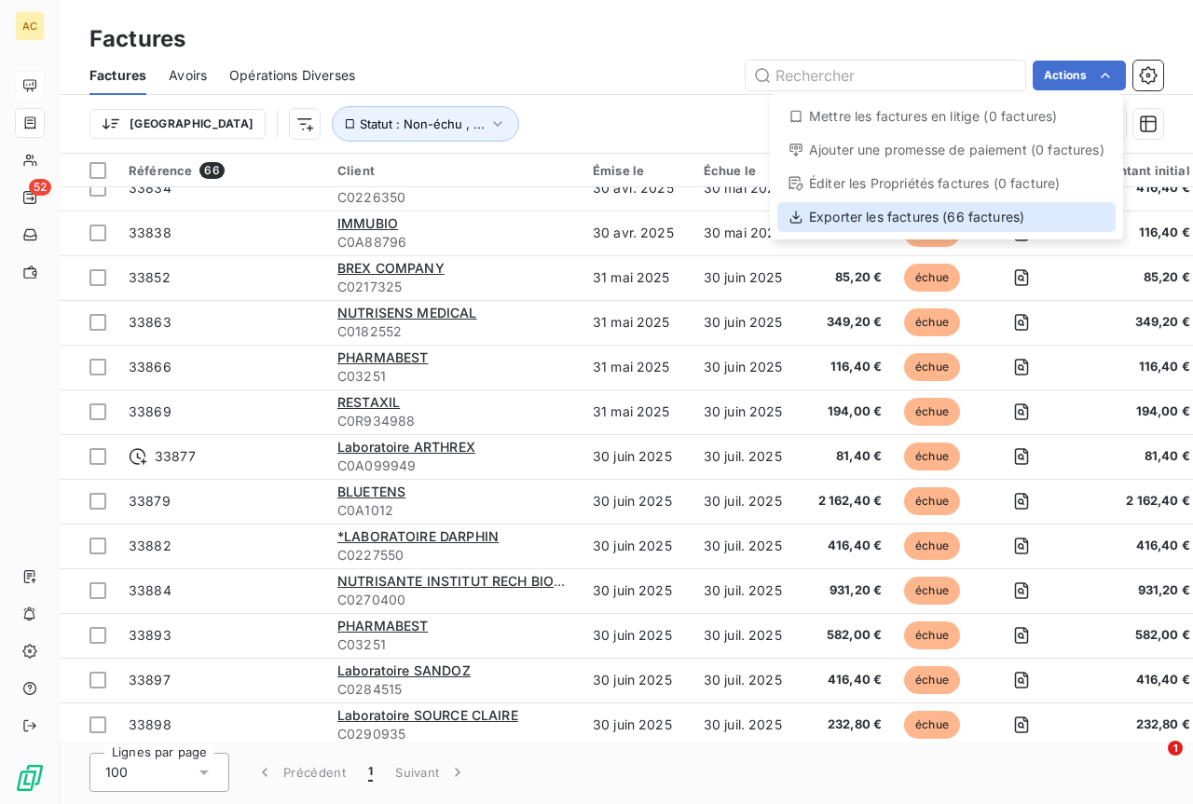
click at [921, 225] on div "Exporter les factures (66 factures)" at bounding box center [946, 217] width 338 height 30
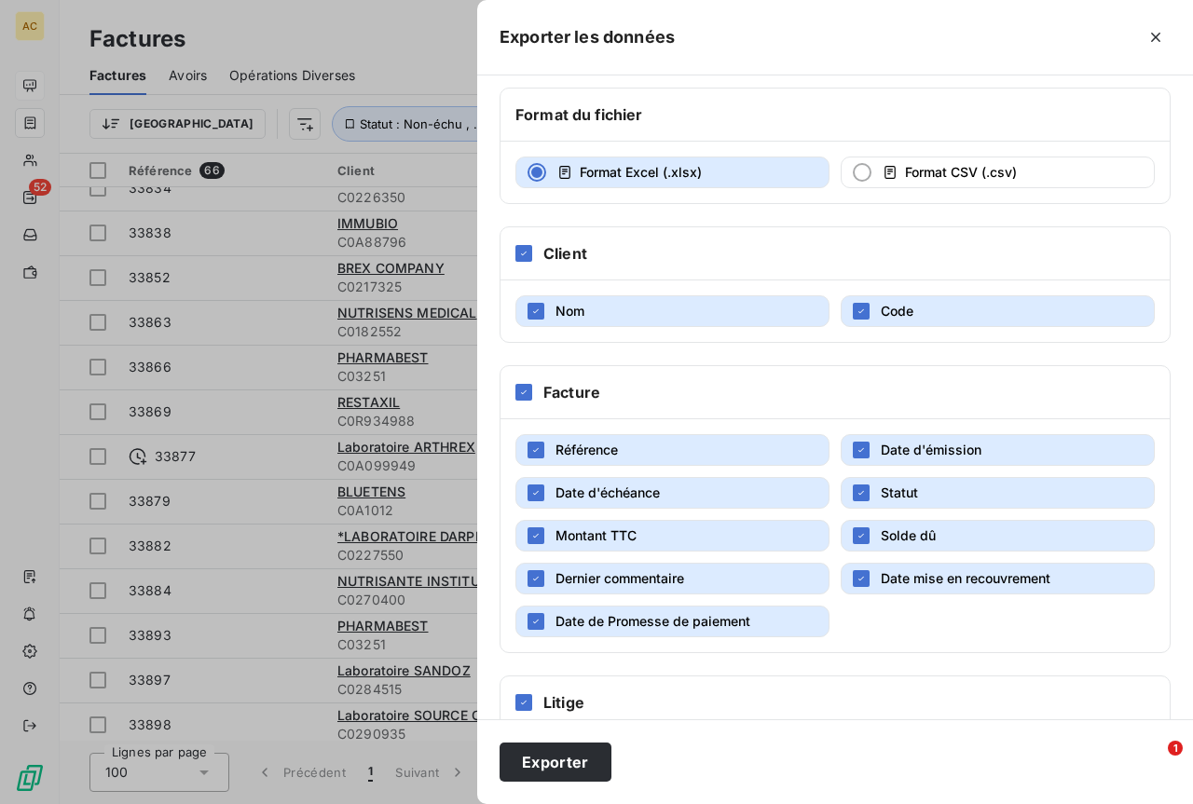
scroll to position [176, 0]
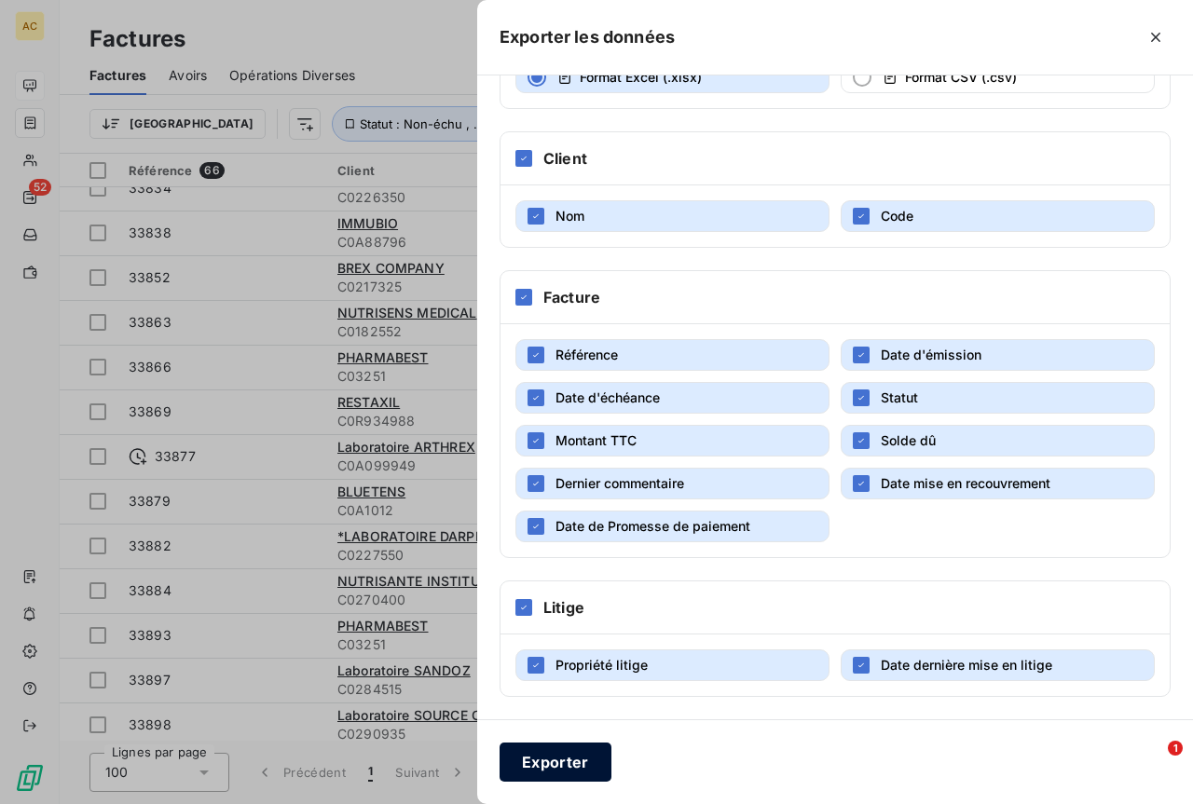
click at [551, 765] on button "Exporter" at bounding box center [555, 762] width 112 height 39
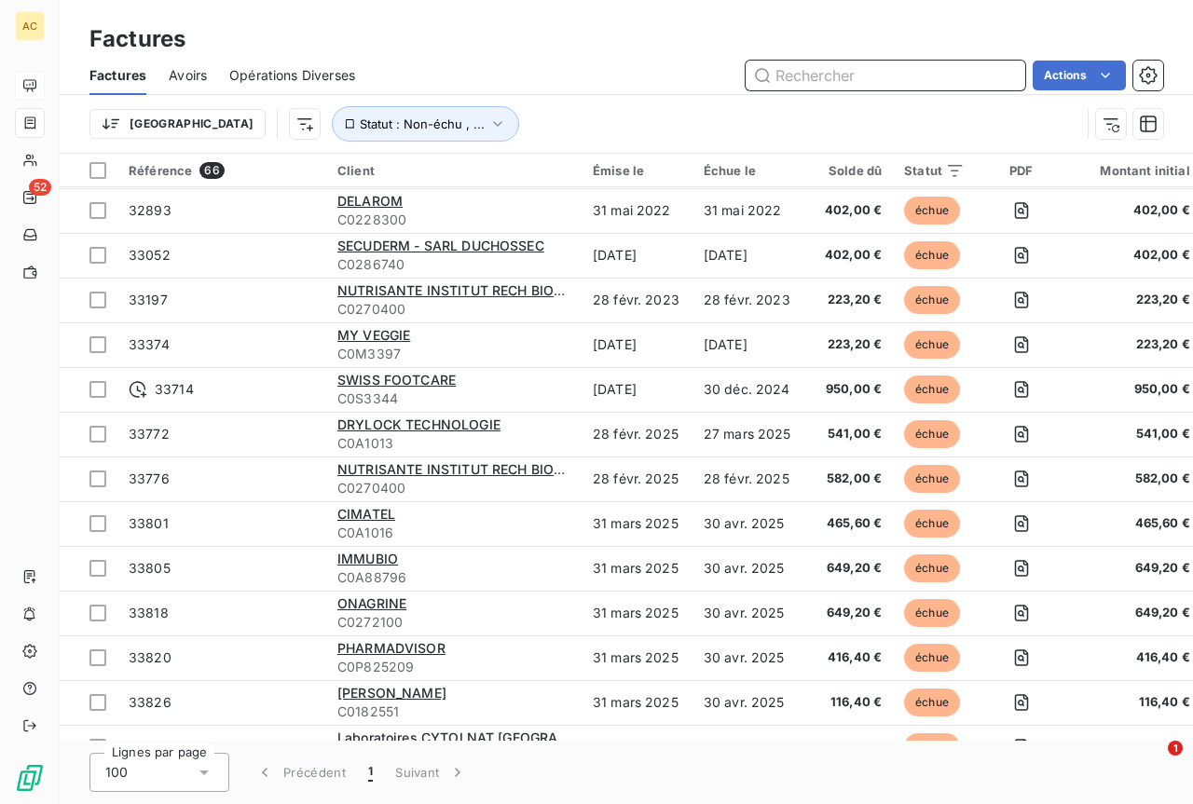
scroll to position [0, 0]
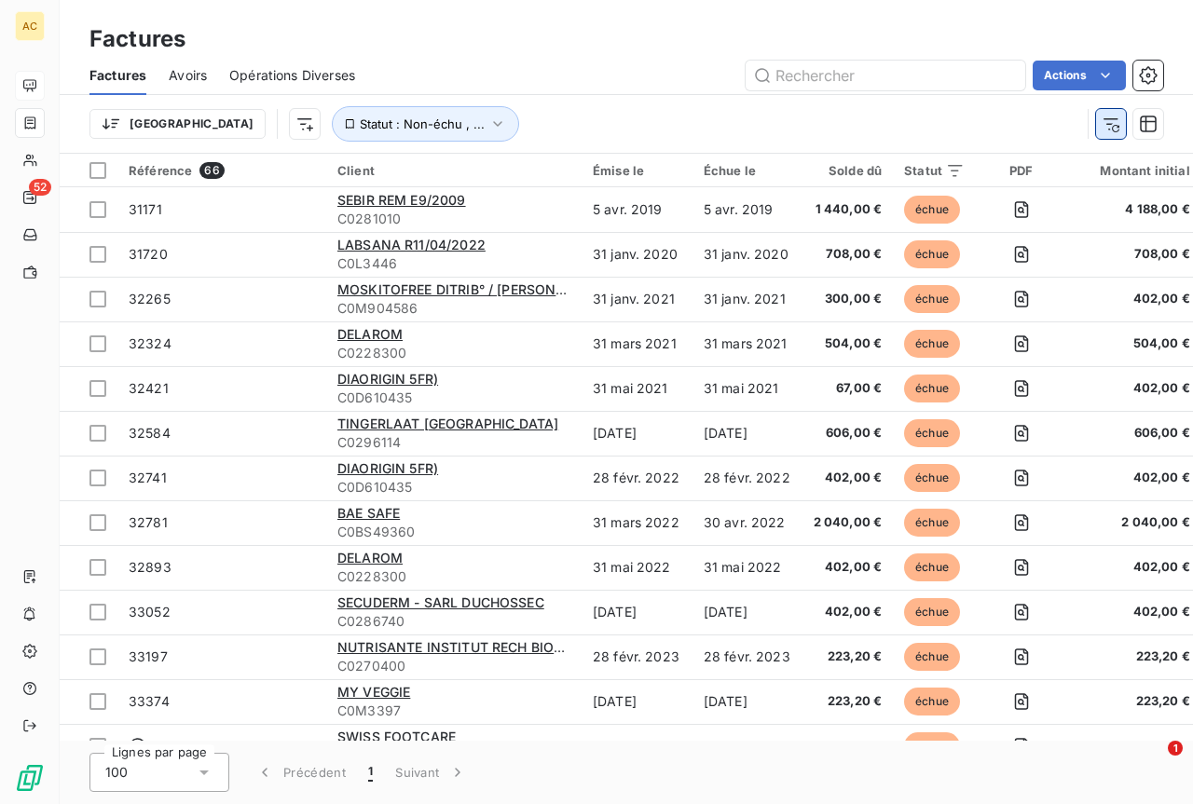
click at [1119, 129] on icon "button" at bounding box center [1110, 124] width 19 height 19
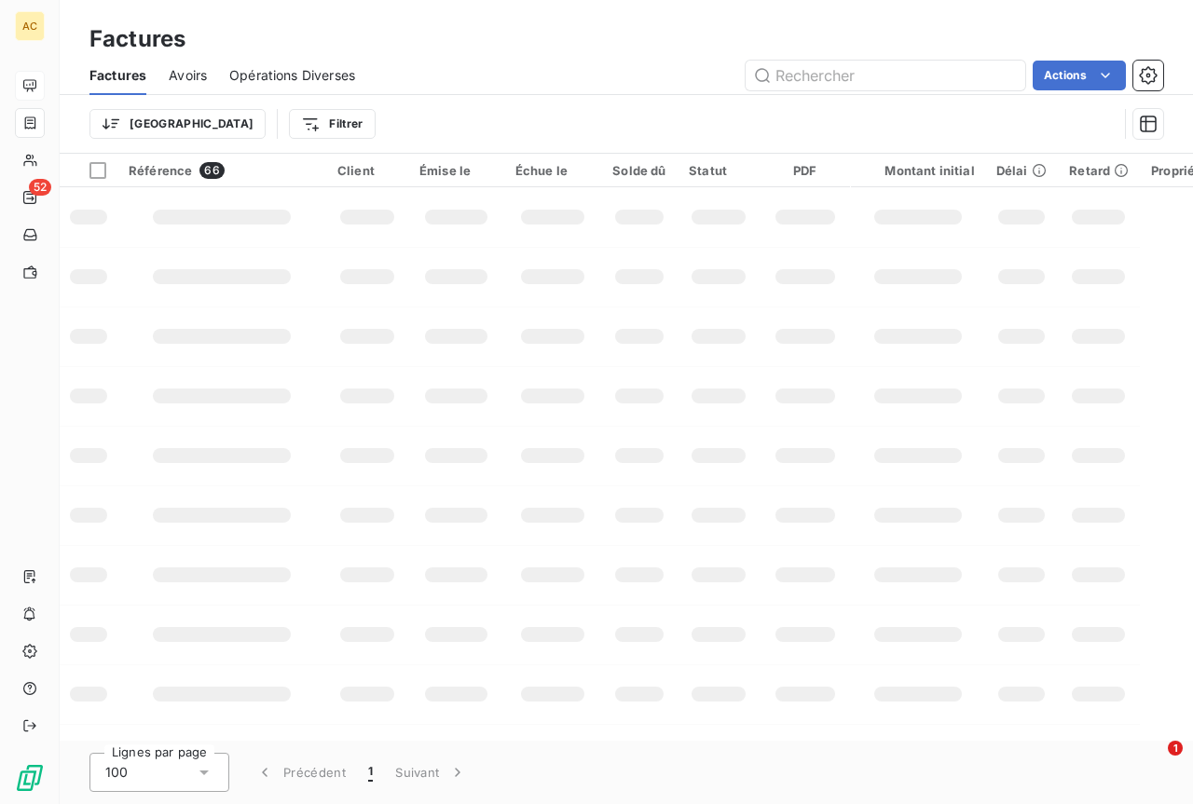
click at [1119, 129] on div "Trier Filtrer" at bounding box center [625, 124] width 1073 height 58
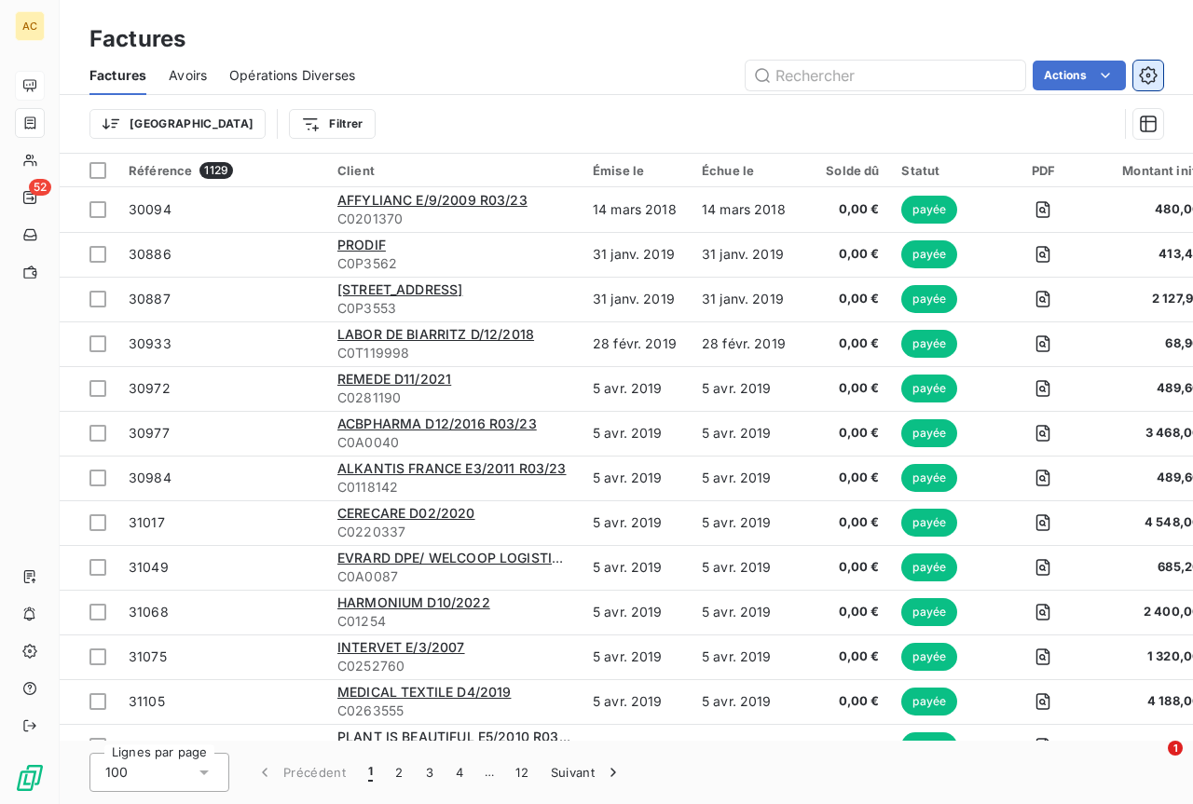
click at [1154, 86] on button "button" at bounding box center [1148, 76] width 30 height 30
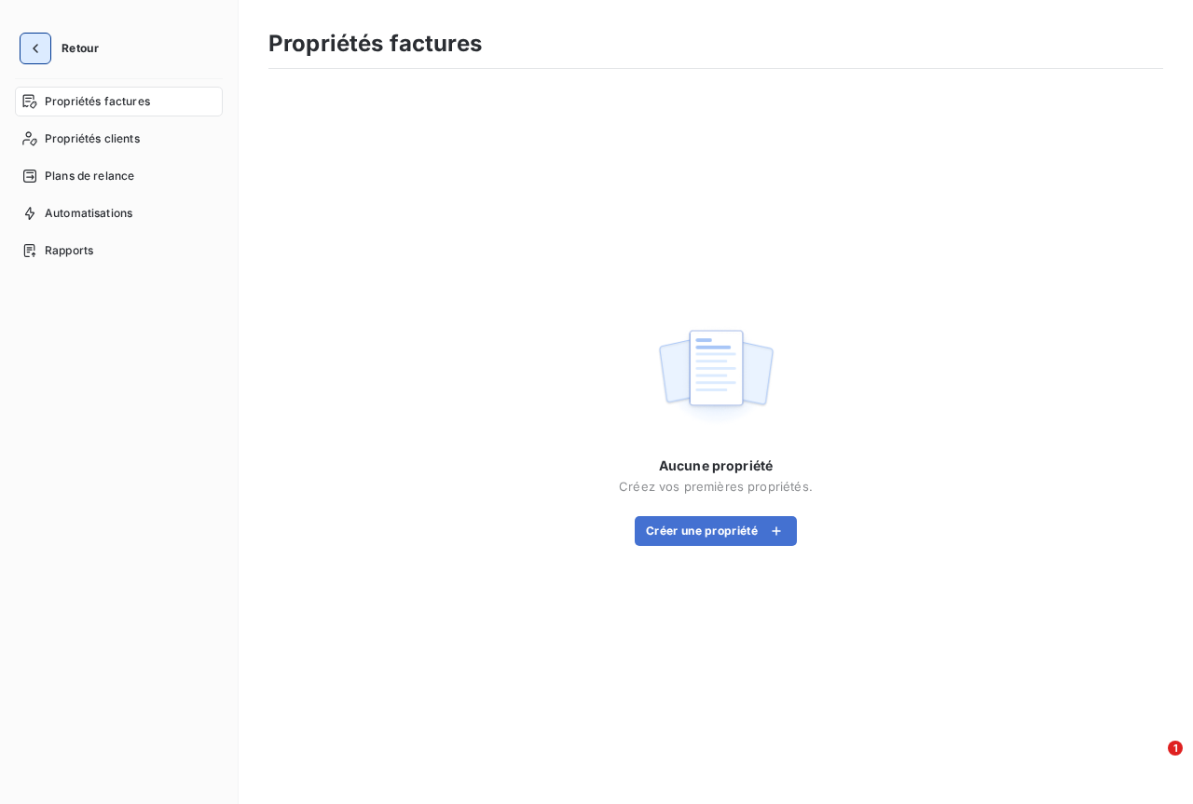
click at [39, 50] on icon "button" at bounding box center [35, 48] width 19 height 19
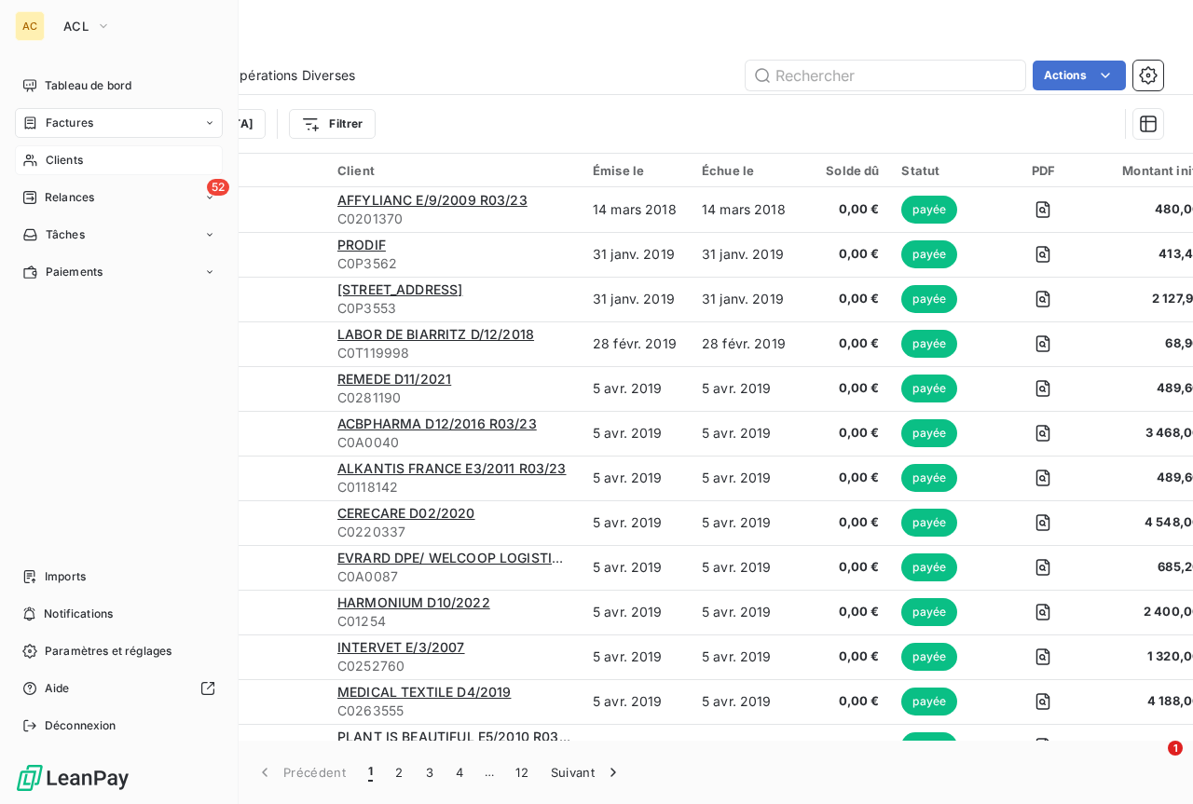
click at [58, 162] on span "Clients" at bounding box center [64, 160] width 37 height 17
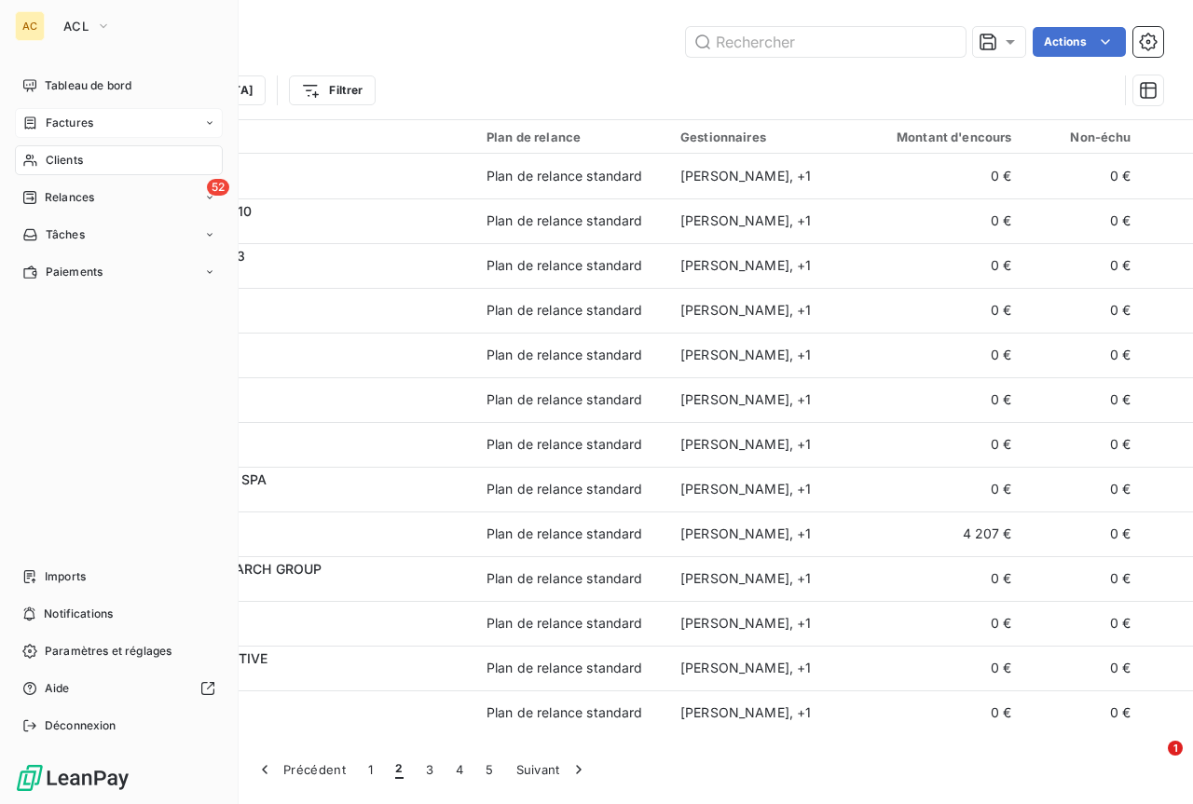
click at [61, 122] on span "Factures" at bounding box center [70, 123] width 48 height 17
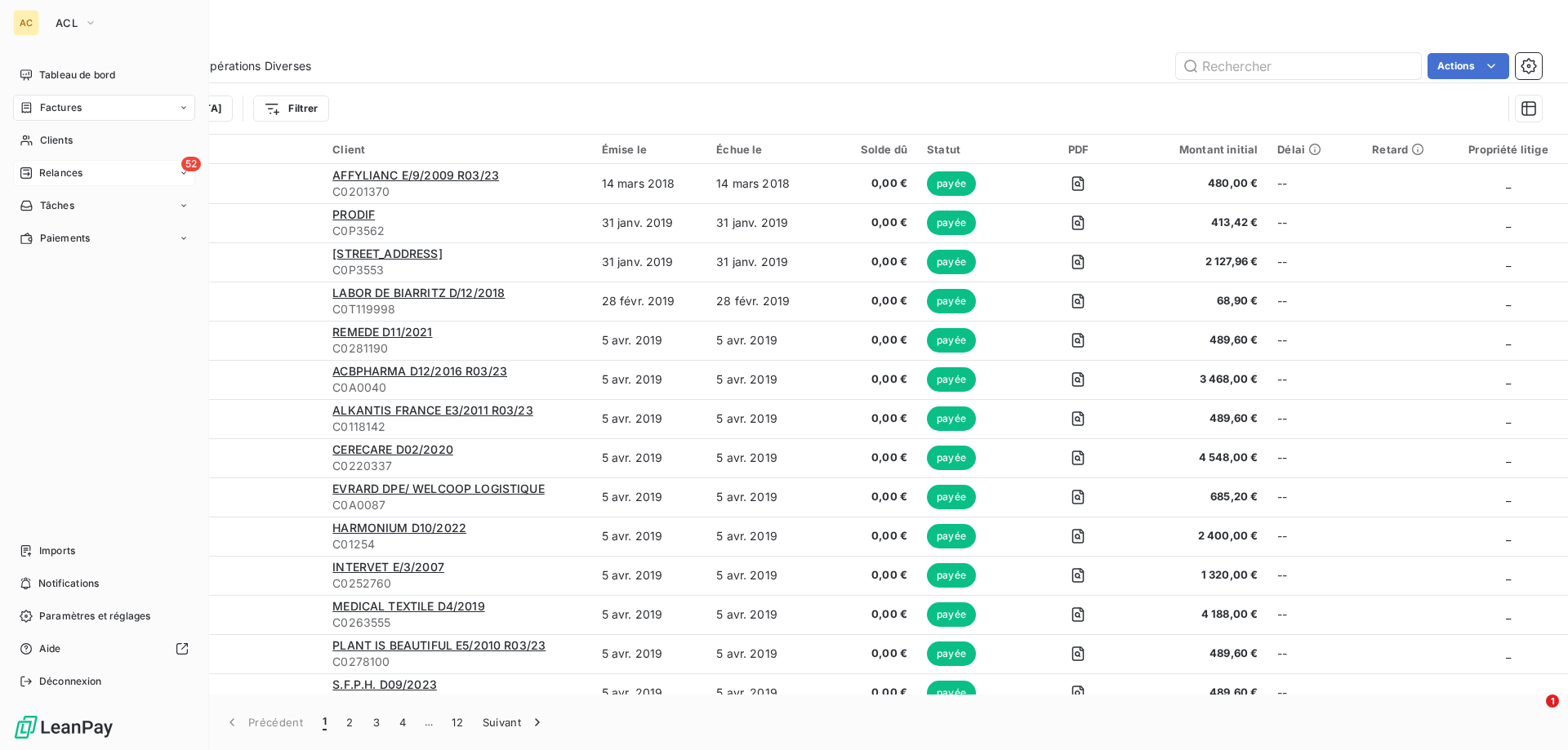
click at [42, 171] on span "Relances" at bounding box center [60, 173] width 43 height 15
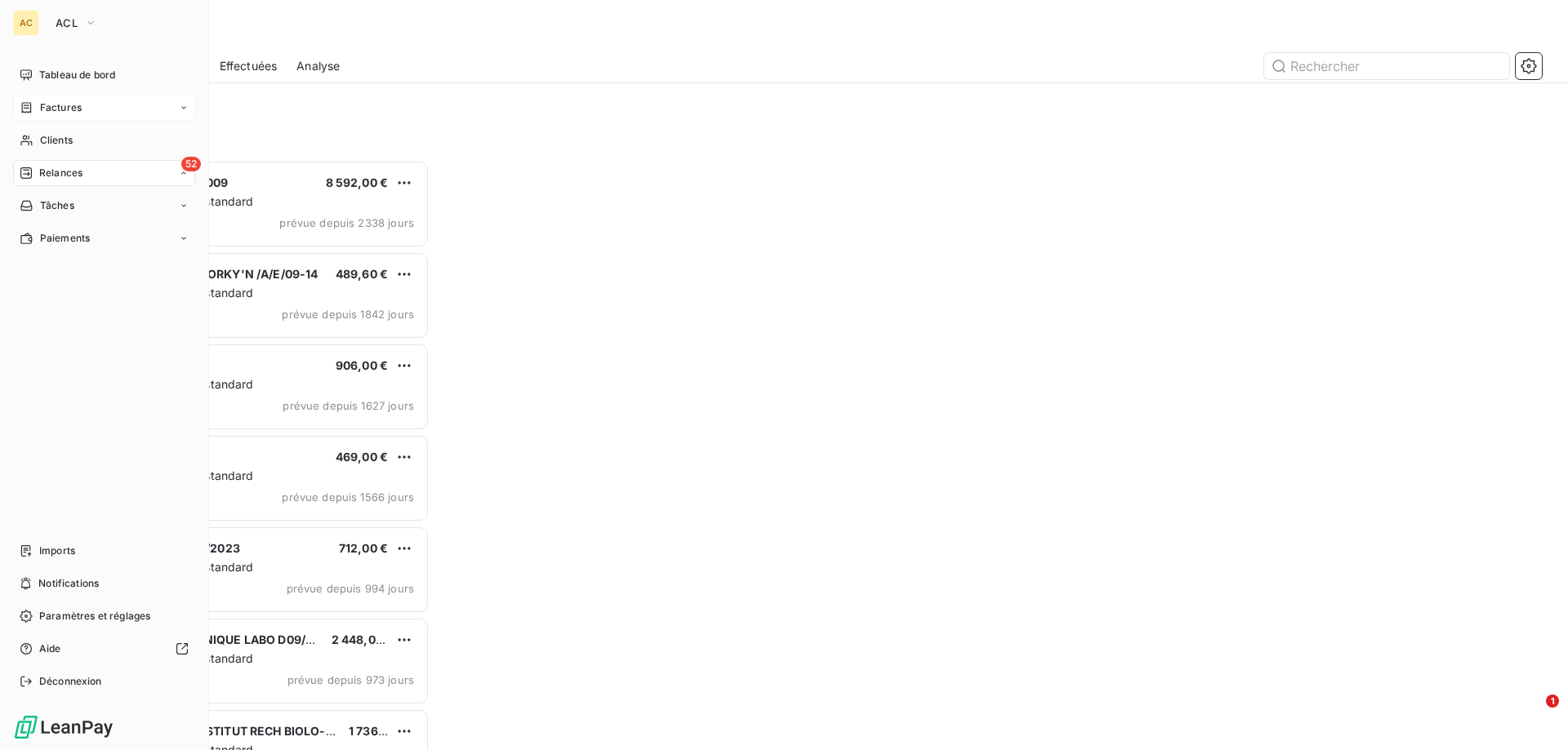
scroll to position [578, 339]
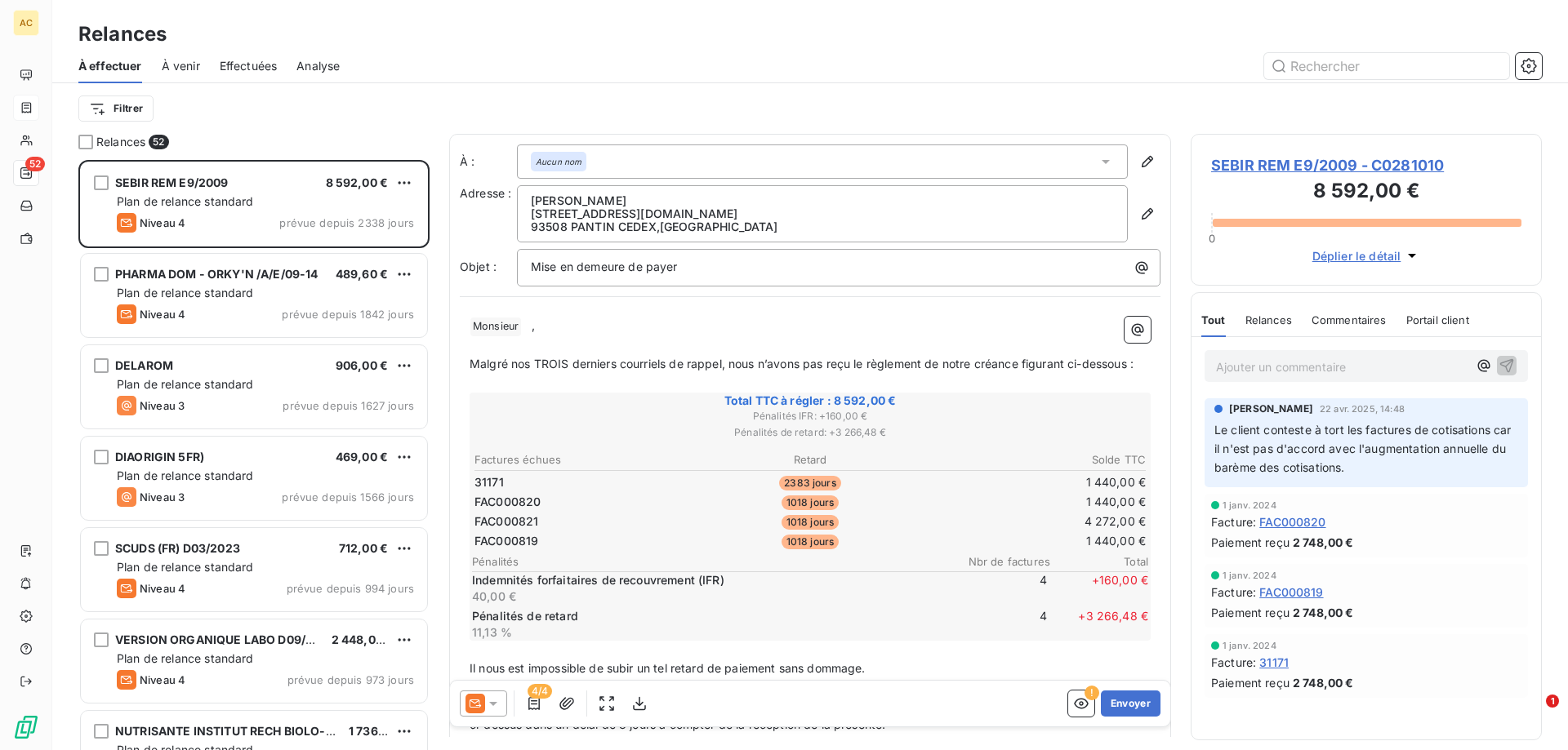
click at [246, 72] on span "Effectuées" at bounding box center [249, 66] width 58 height 17
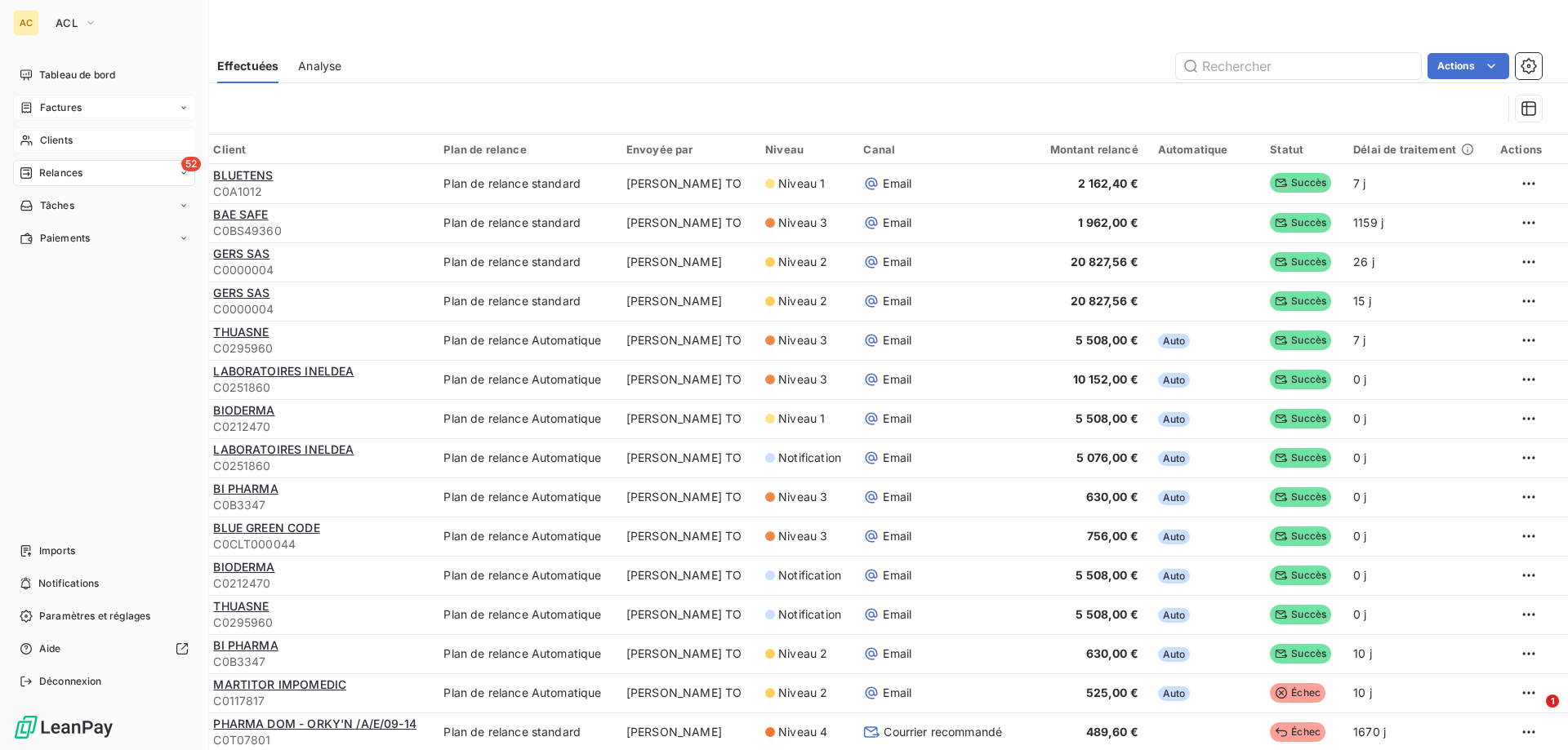
click at [57, 137] on span "Clients" at bounding box center [56, 140] width 32 height 15
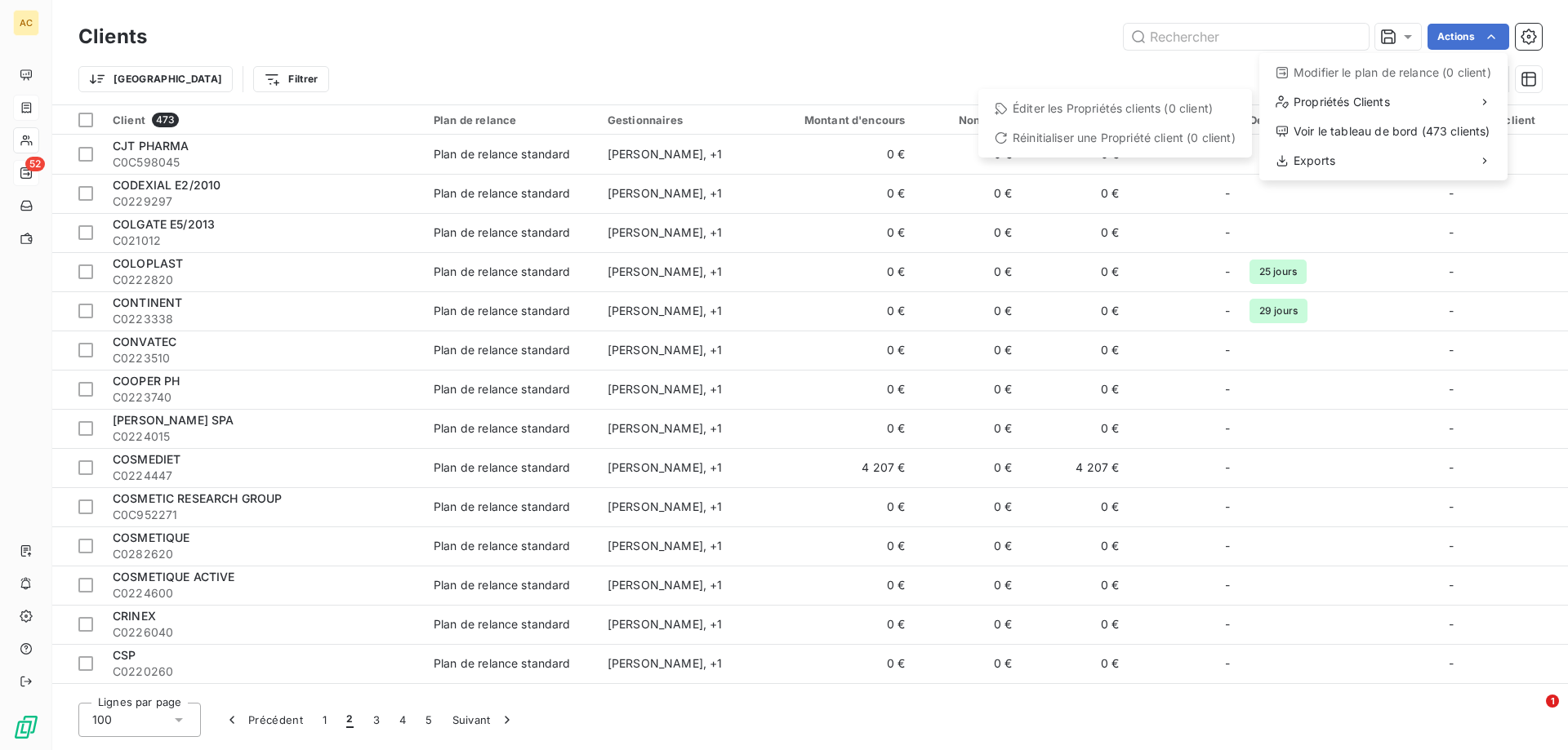
click at [26, 105] on html "AC 52 Clients Actions Modifier le plan de relance (0 client) Propriétés Clients…" at bounding box center [784, 375] width 1568 height 750
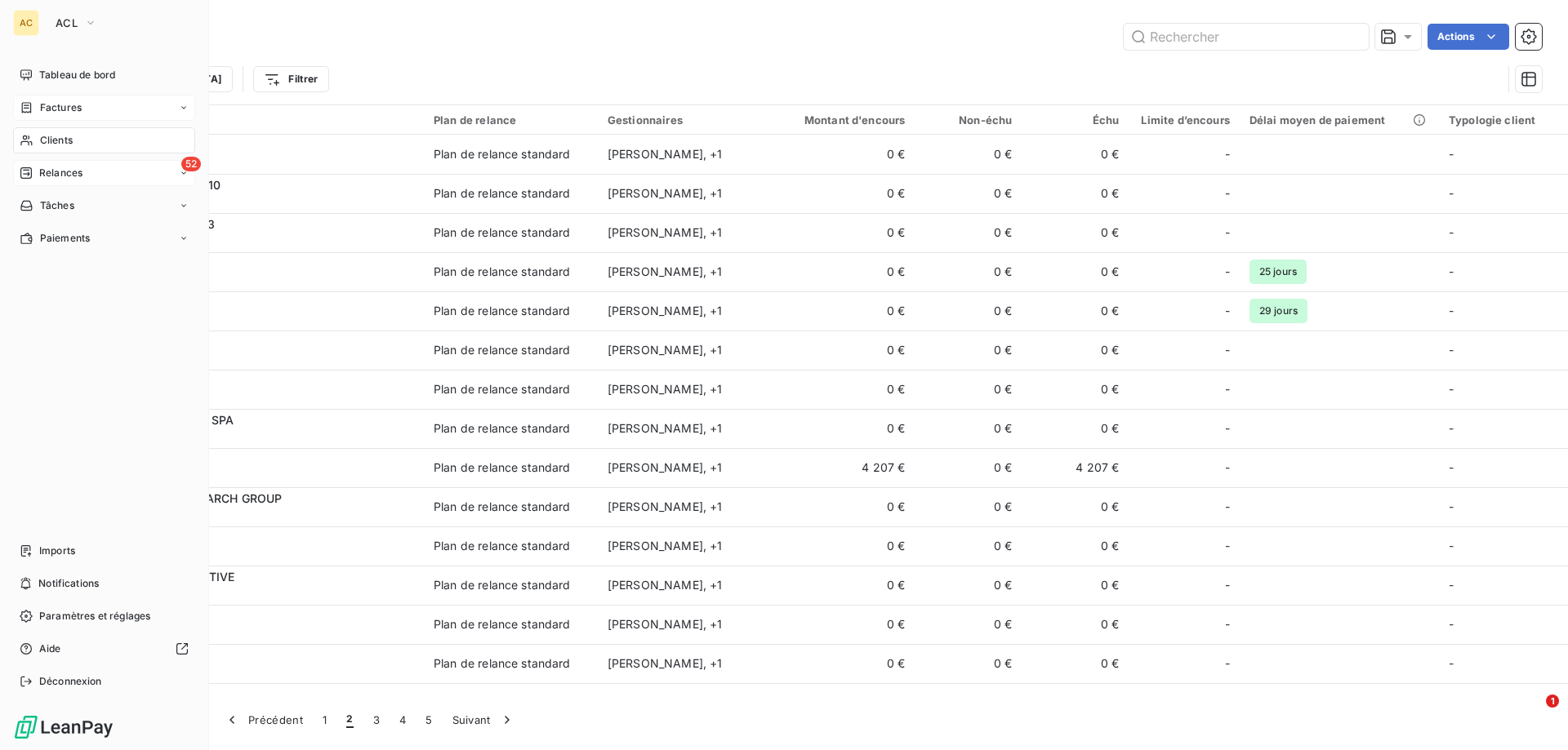
click at [83, 99] on div "Factures" at bounding box center [104, 108] width 182 height 26
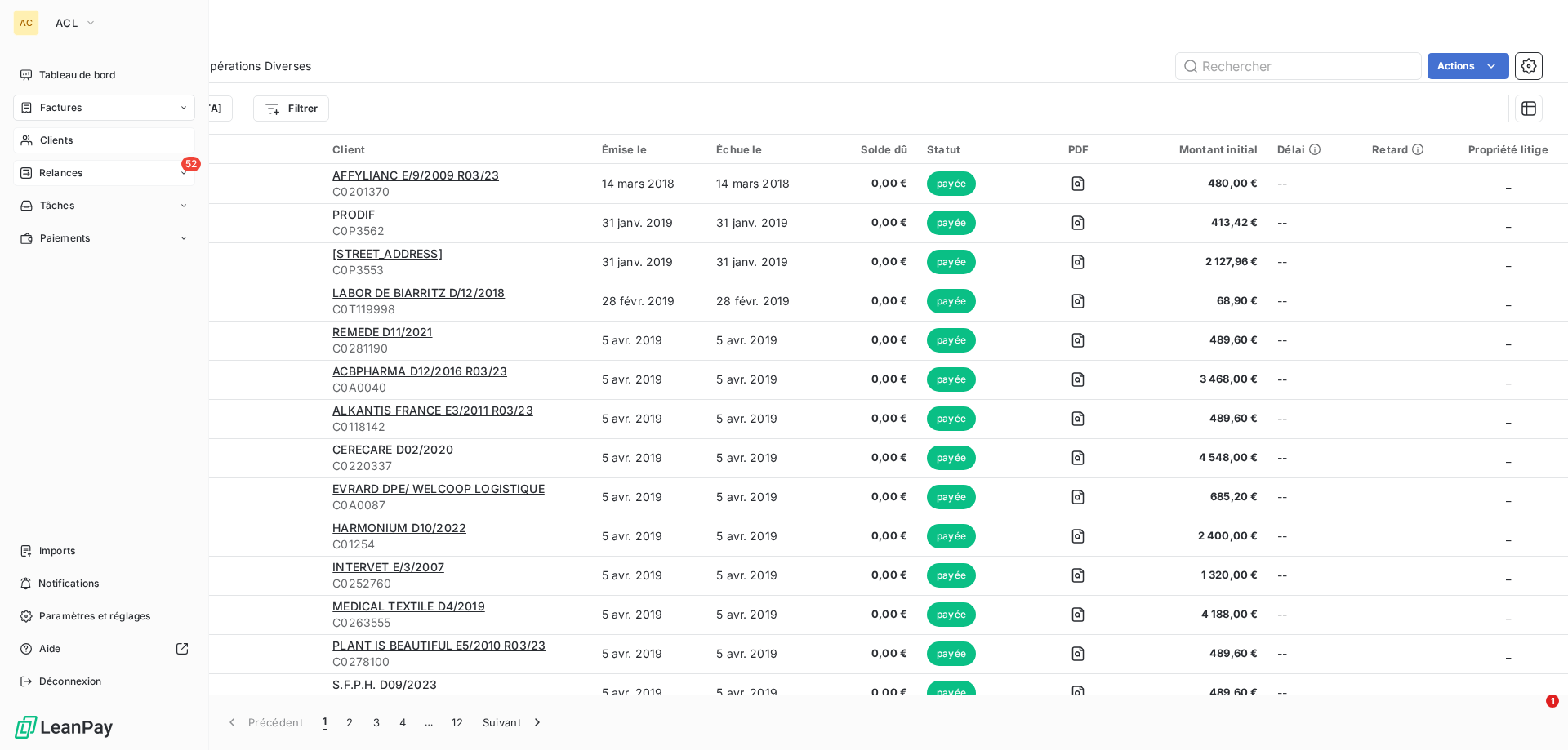
click at [61, 105] on span "Factures" at bounding box center [61, 108] width 42 height 15
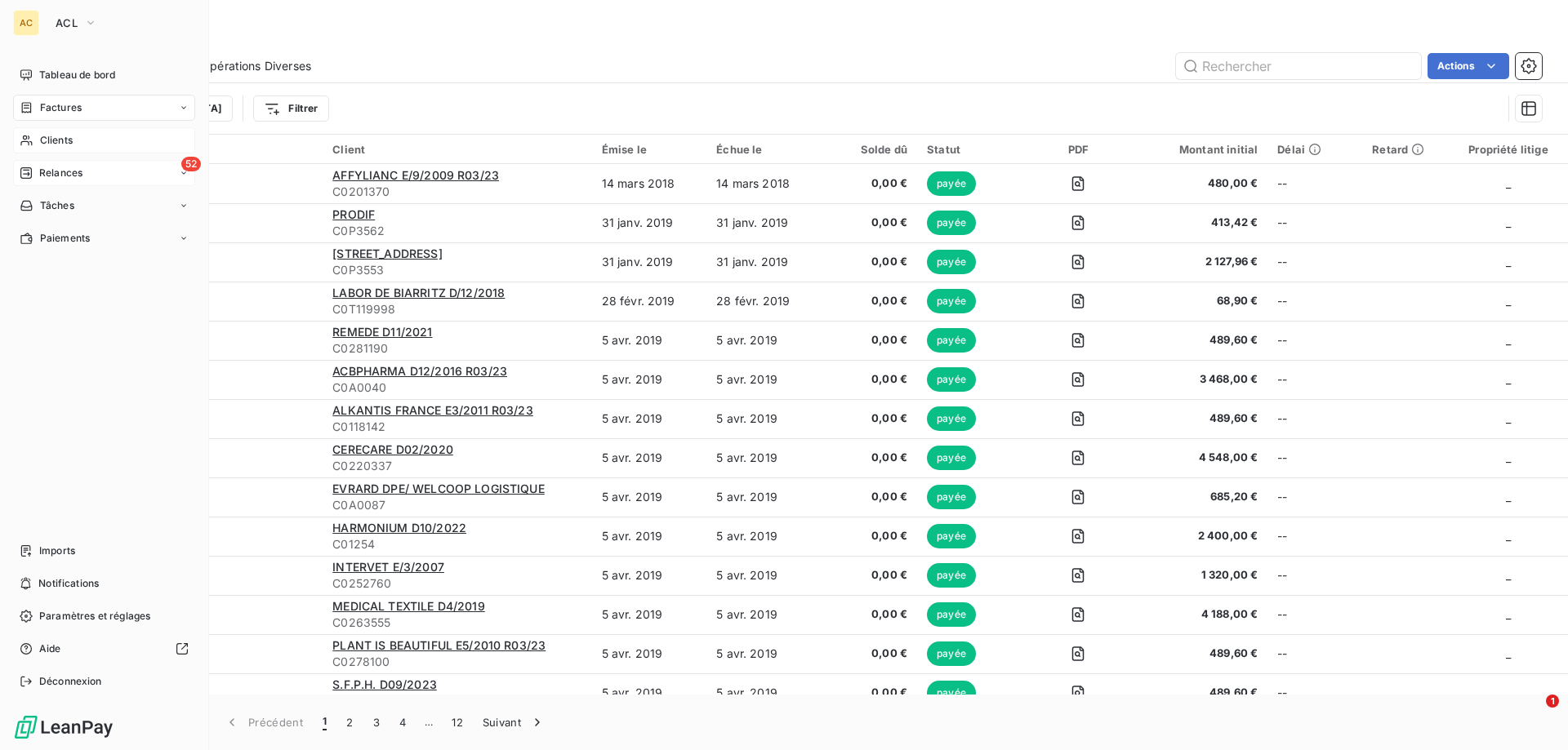
click at [61, 105] on span "Factures" at bounding box center [61, 108] width 42 height 15
click at [72, 132] on div "Clients" at bounding box center [104, 140] width 182 height 26
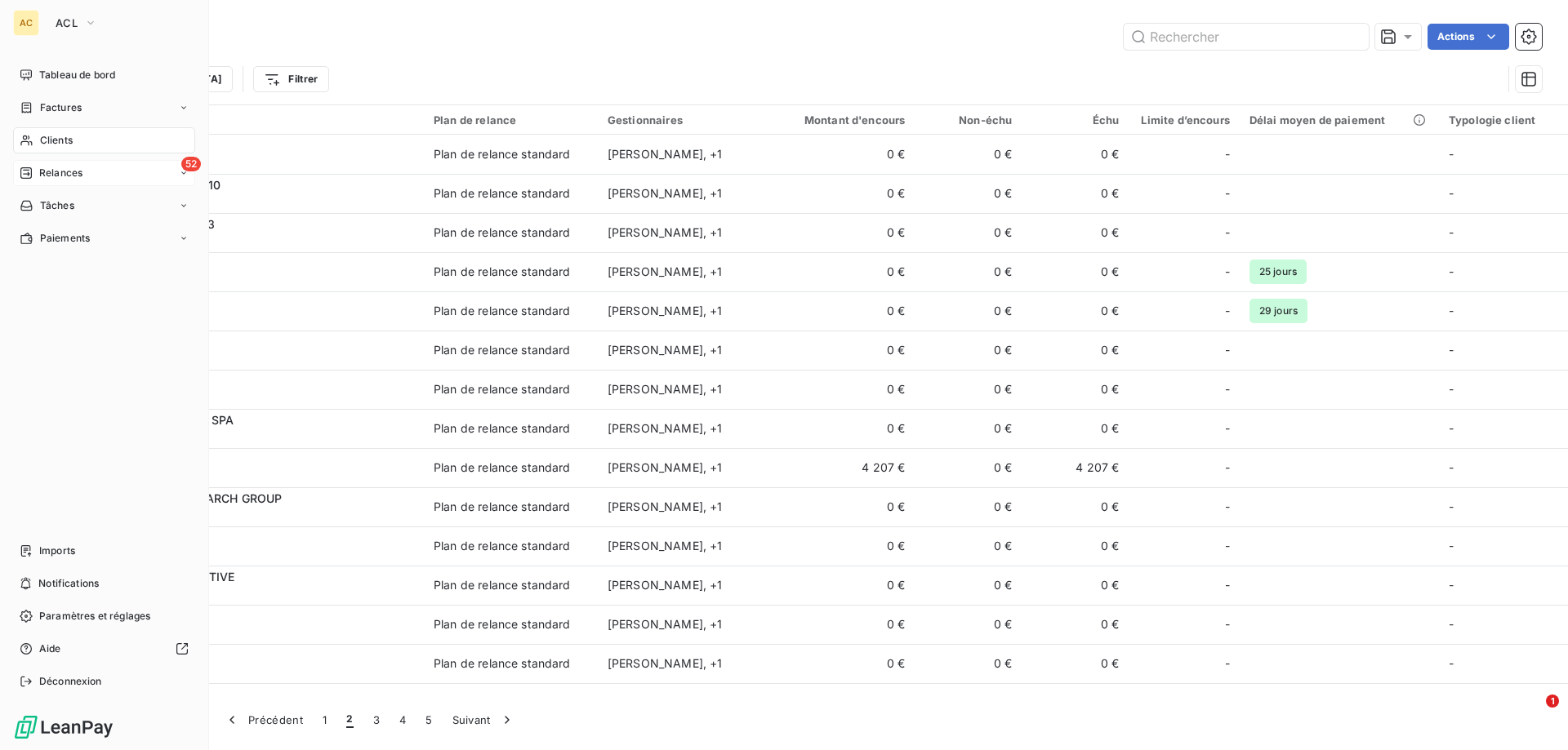
click at [67, 137] on span "Clients" at bounding box center [56, 140] width 32 height 15
click at [78, 173] on span "Relances" at bounding box center [60, 173] width 43 height 15
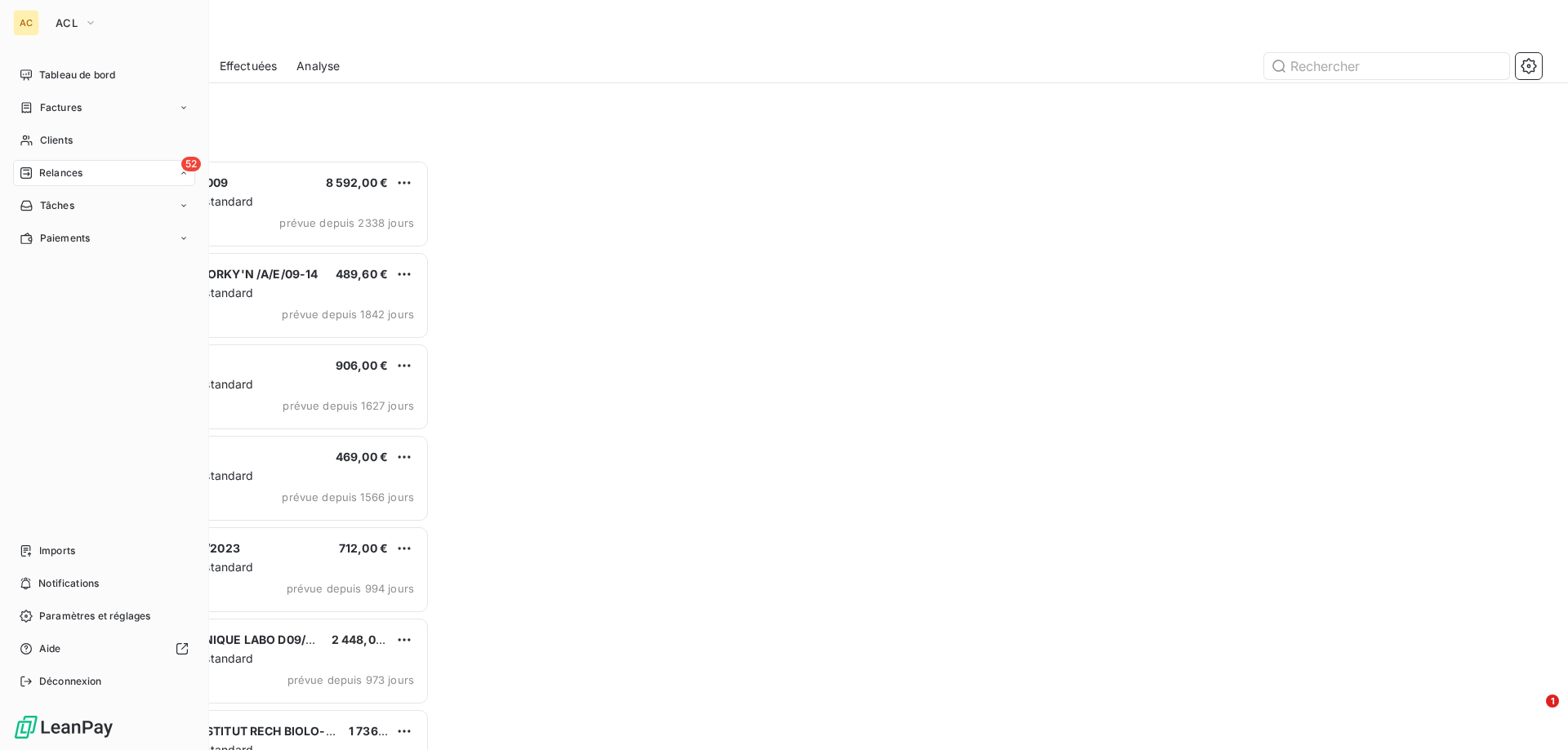
scroll to position [578, 339]
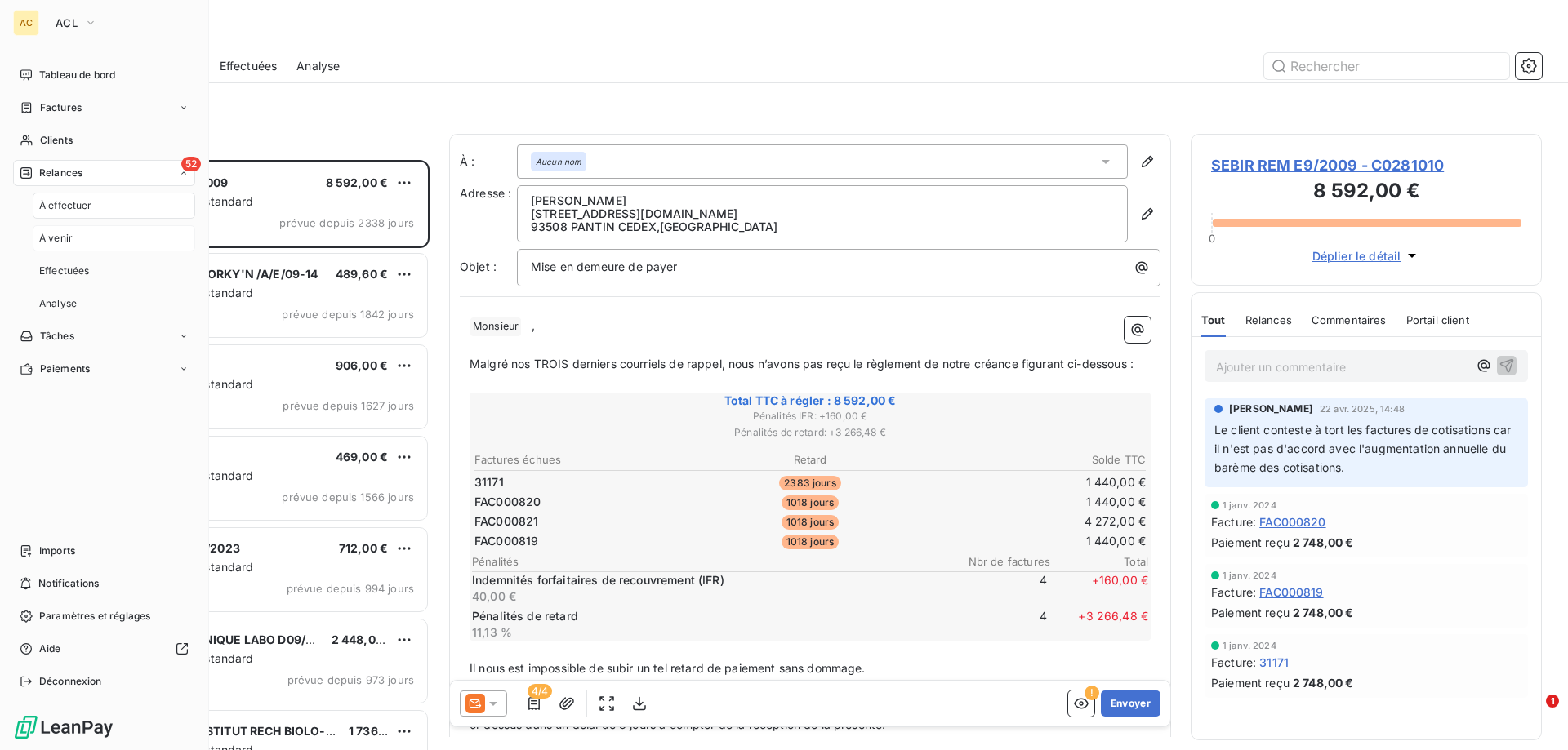
click at [72, 237] on span "À venir" at bounding box center [56, 238] width 33 height 15
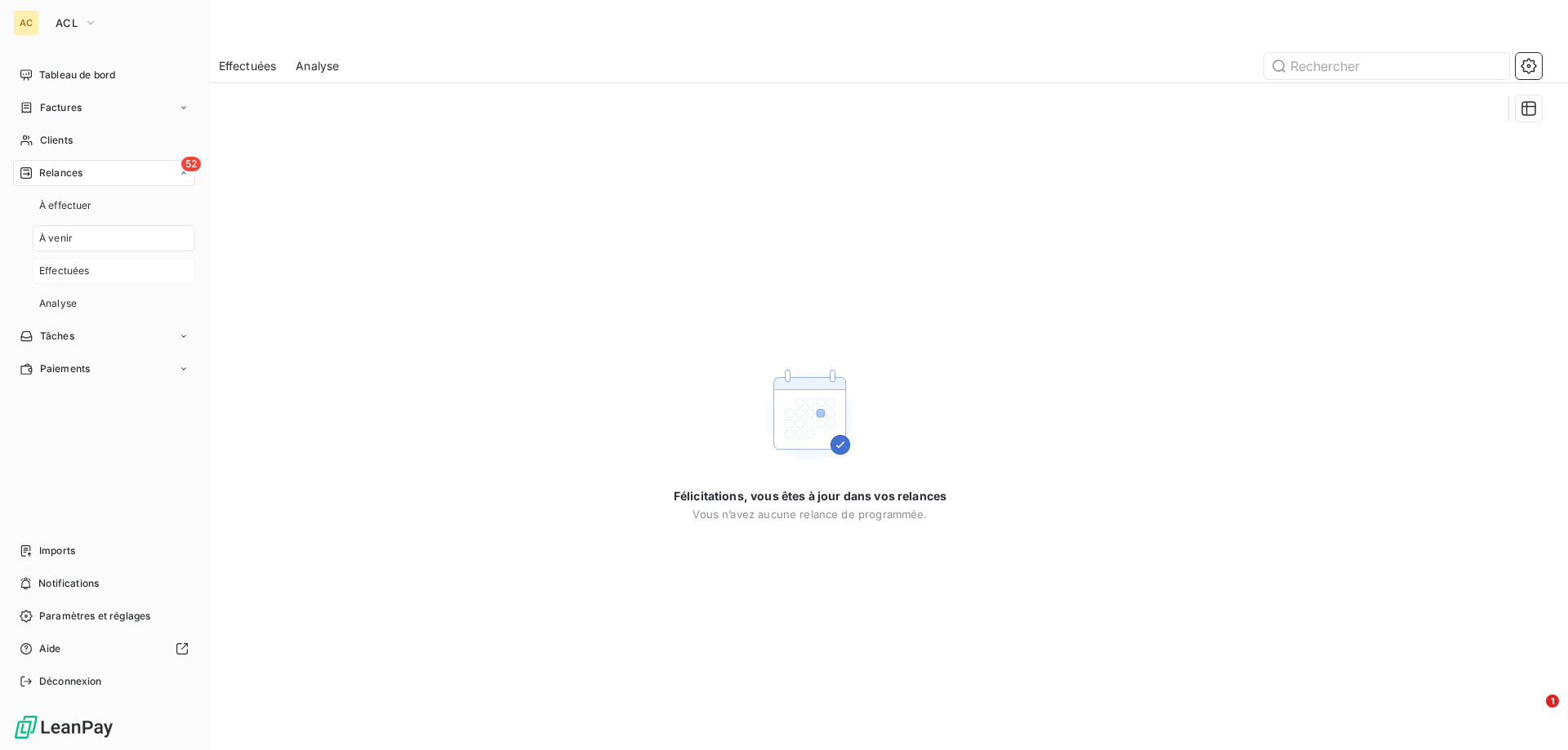
click at [75, 266] on span "Effectuées" at bounding box center [65, 271] width 51 height 15
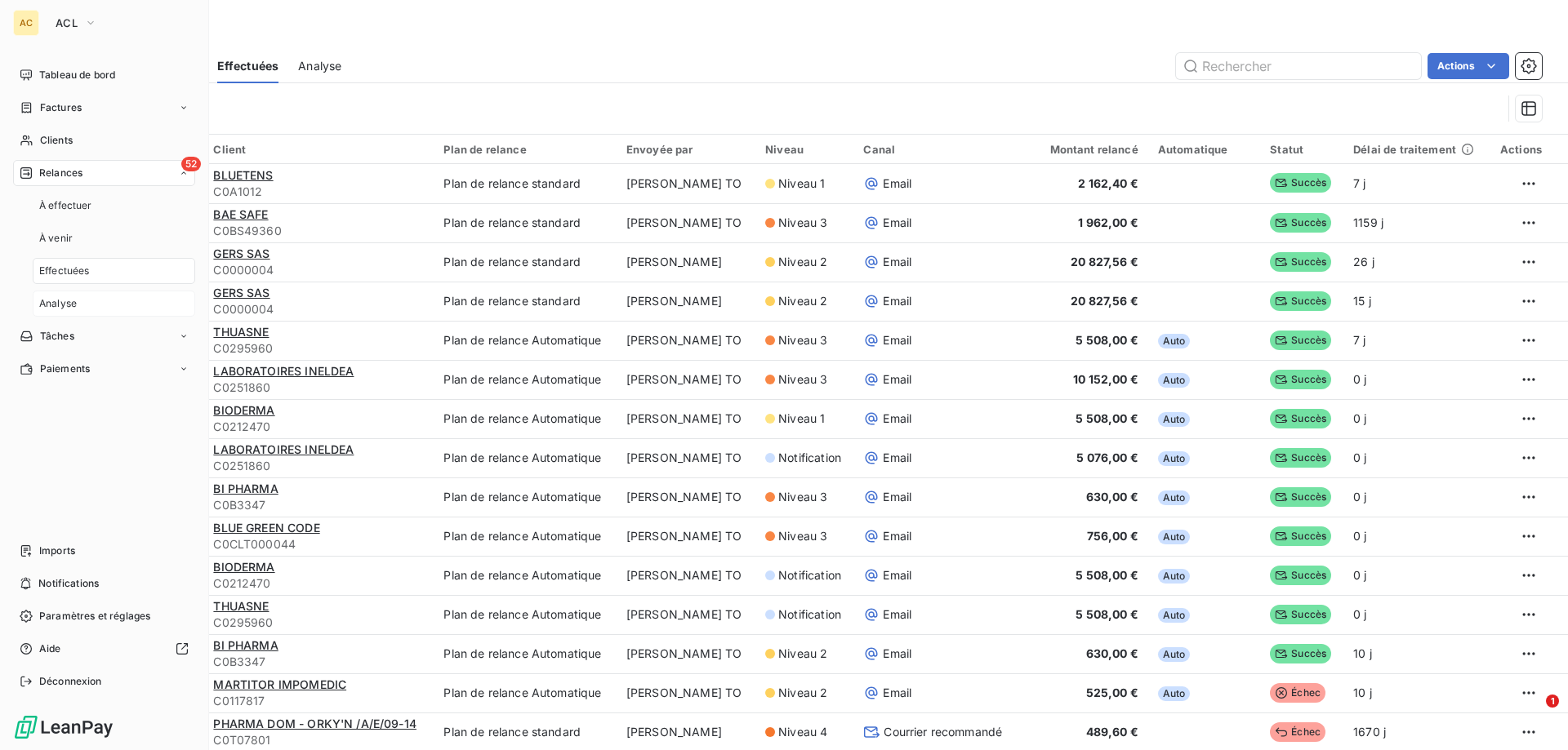
click at [68, 306] on span "Analyse" at bounding box center [58, 303] width 38 height 15
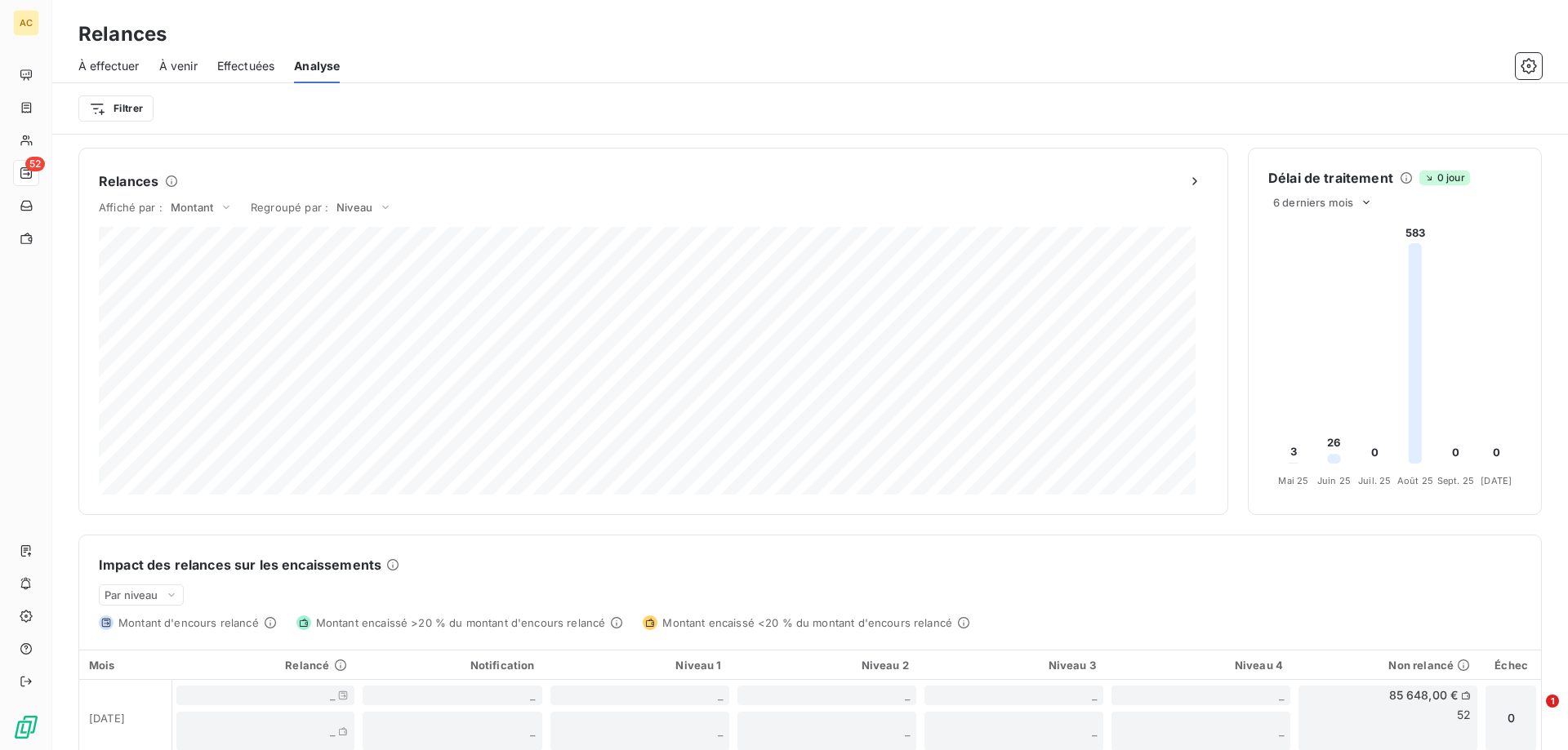
click at [164, 64] on span "À venir" at bounding box center [179, 66] width 39 height 17
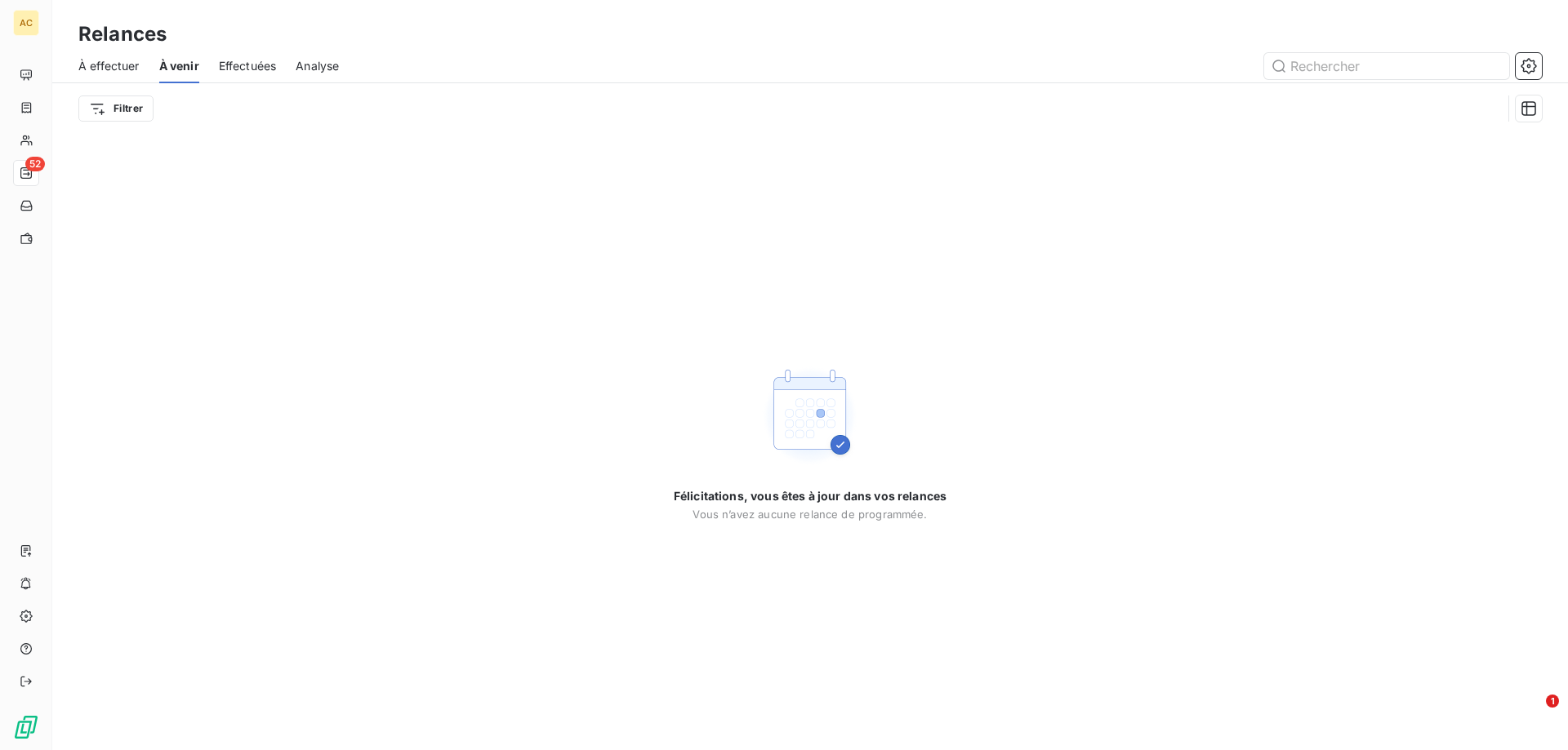
click at [114, 71] on span "À effectuer" at bounding box center [109, 66] width 61 height 17
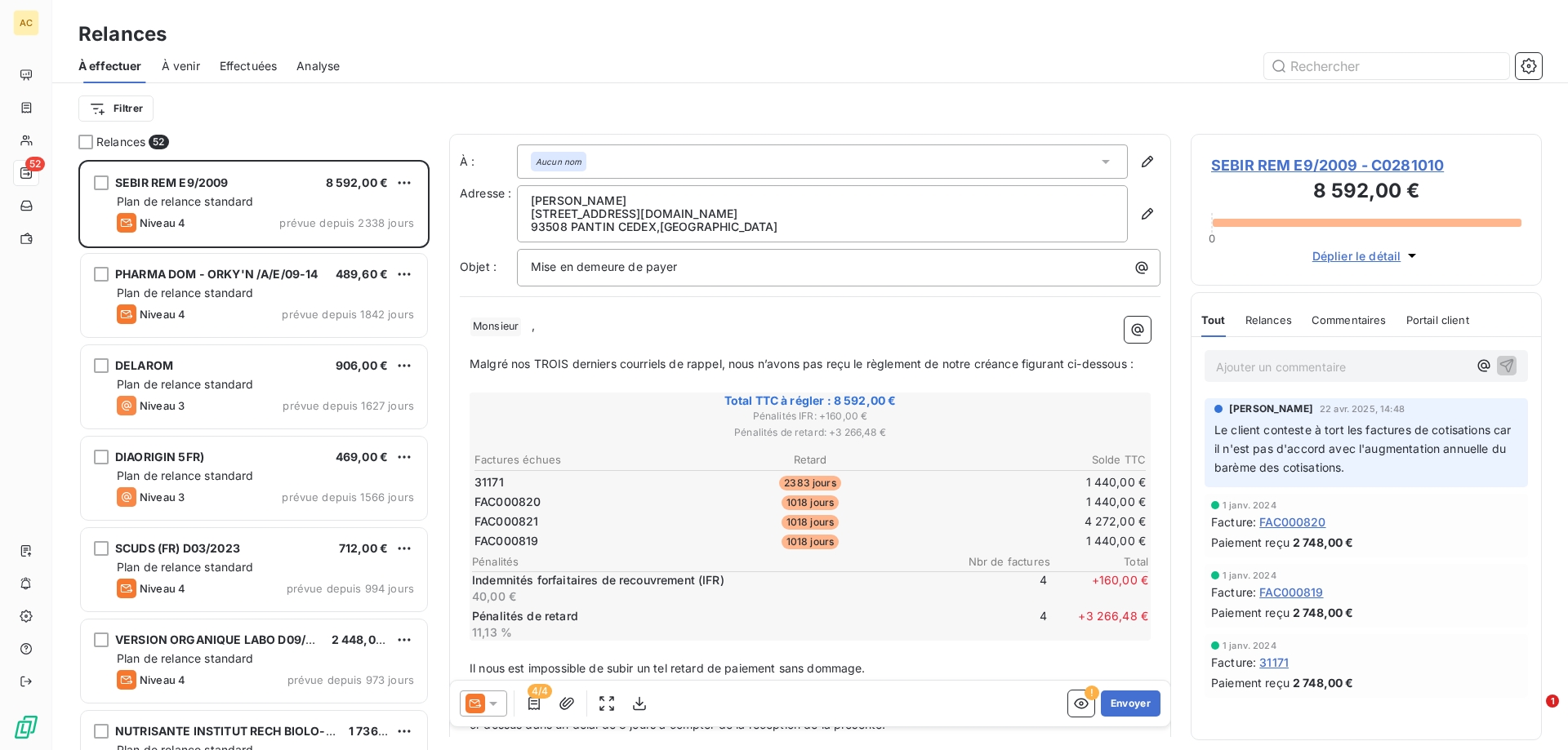
scroll to position [578, 339]
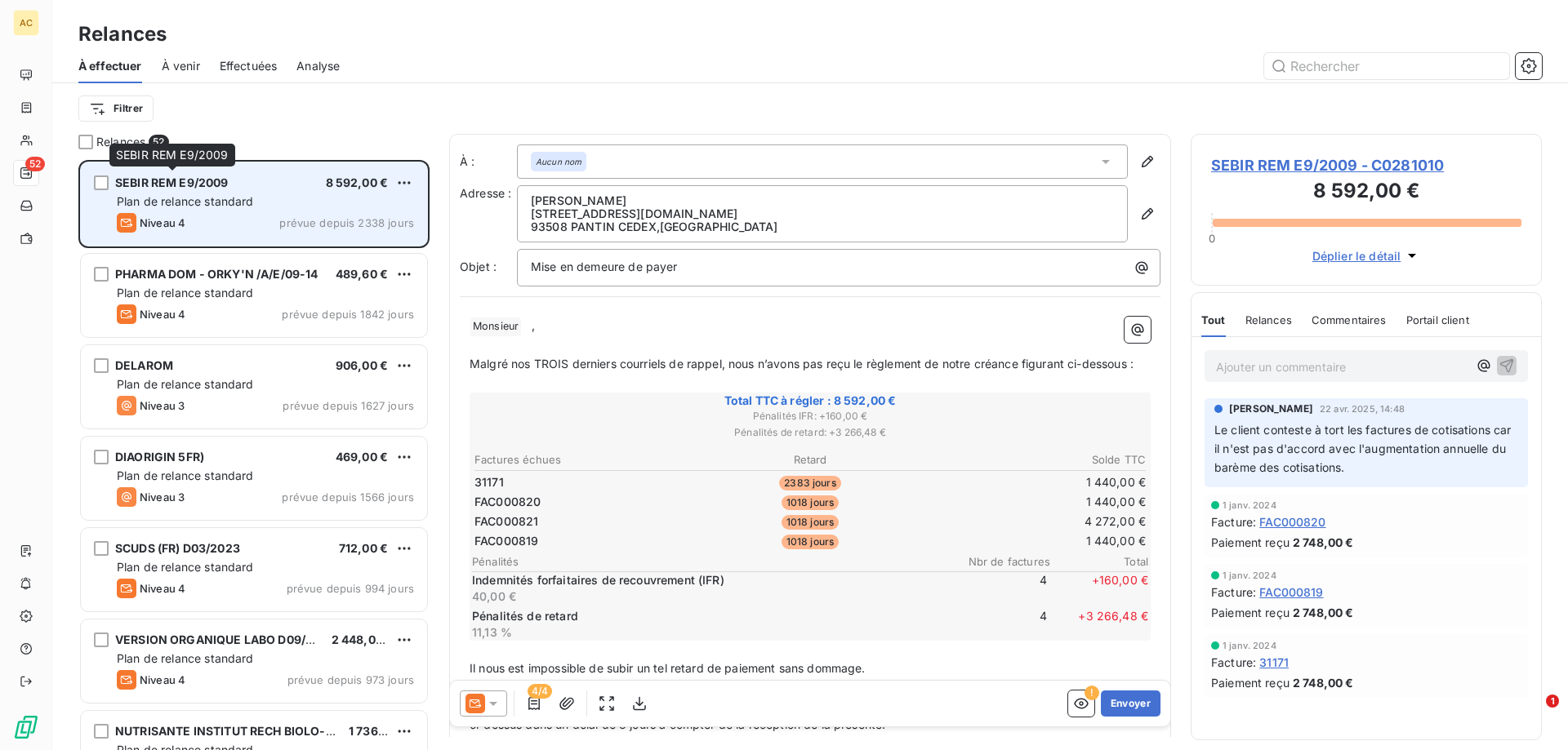
click at [150, 177] on span "SEBIR REM E9/2009" at bounding box center [172, 182] width 114 height 14
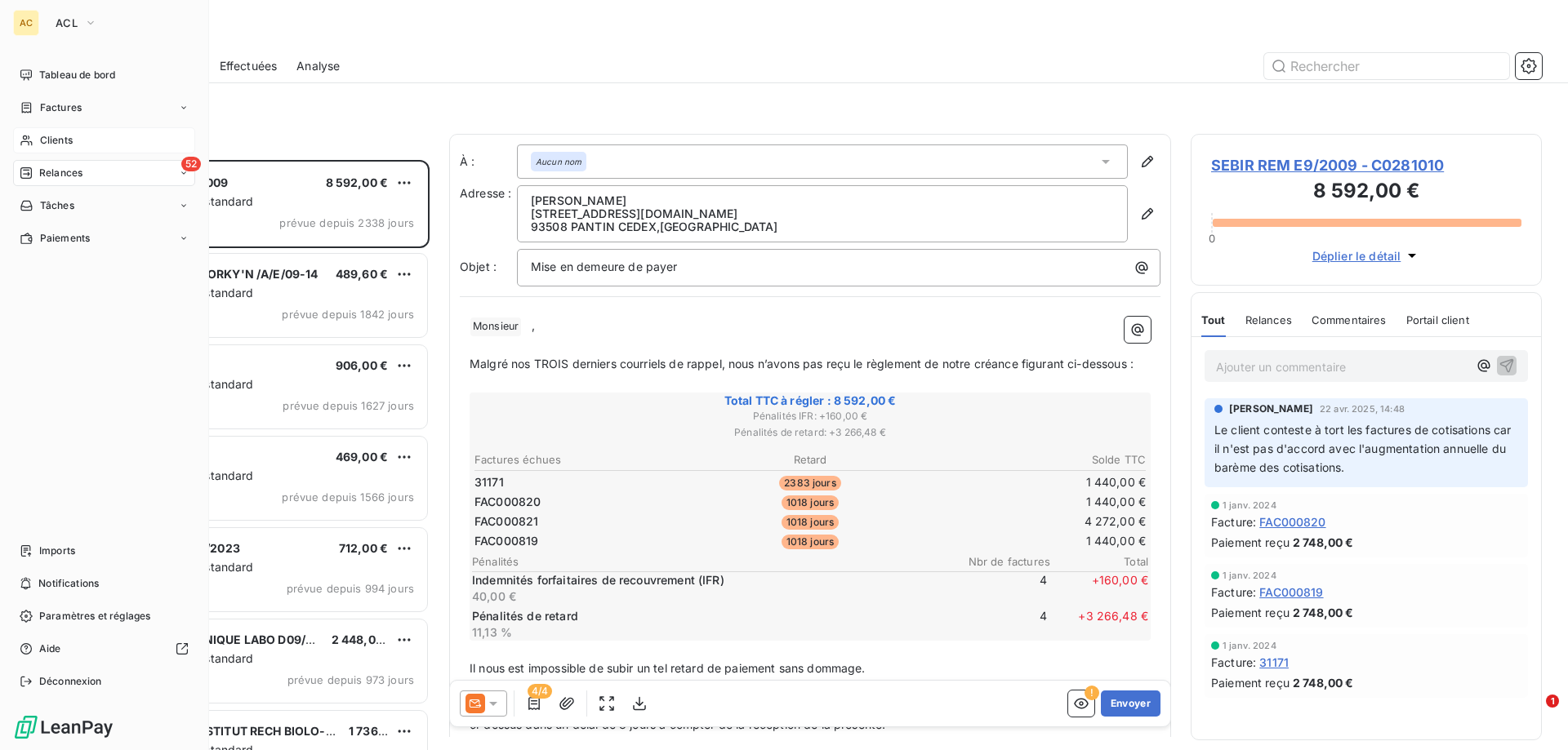
click at [63, 135] on span "Clients" at bounding box center [56, 140] width 32 height 15
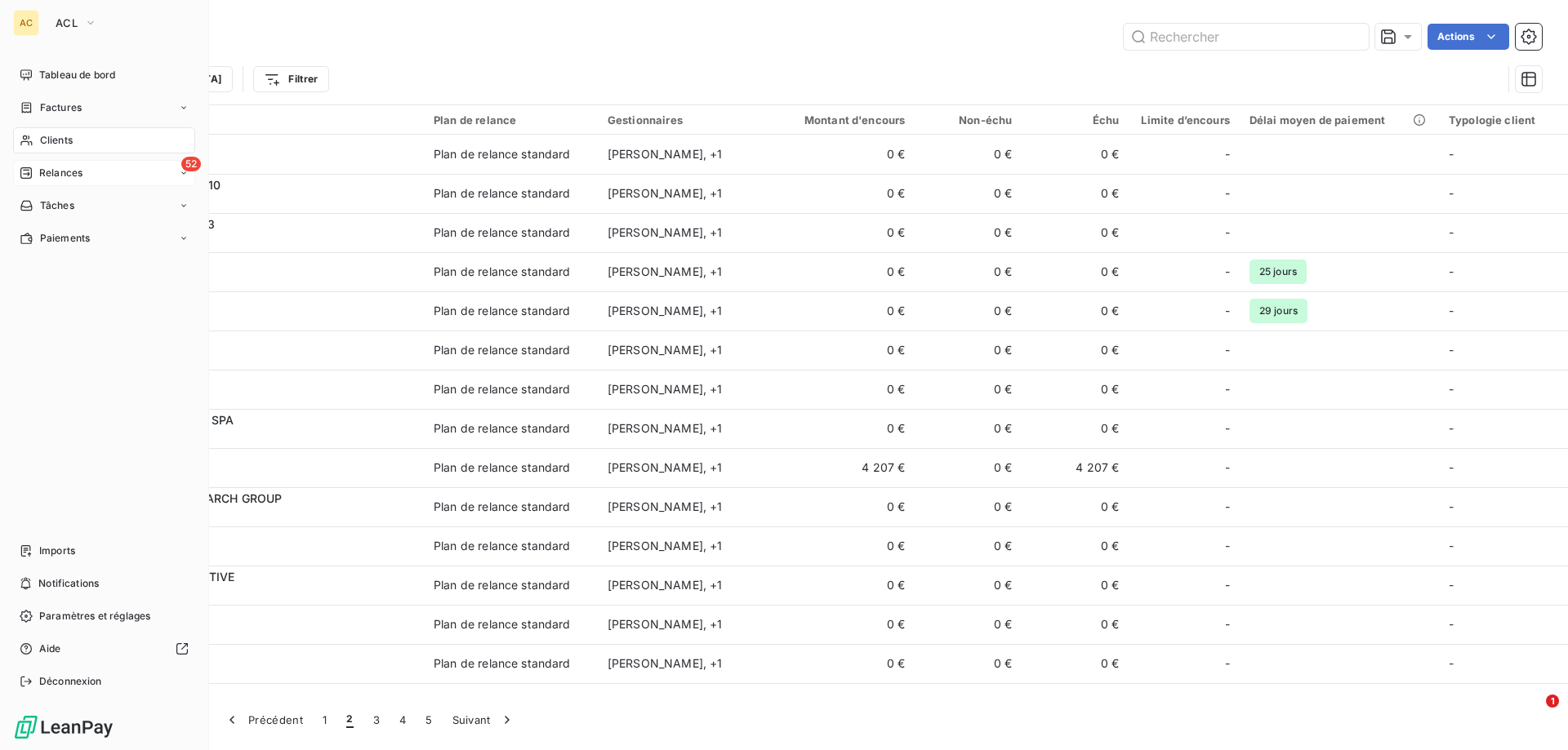
click at [54, 168] on span "Relances" at bounding box center [60, 173] width 43 height 15
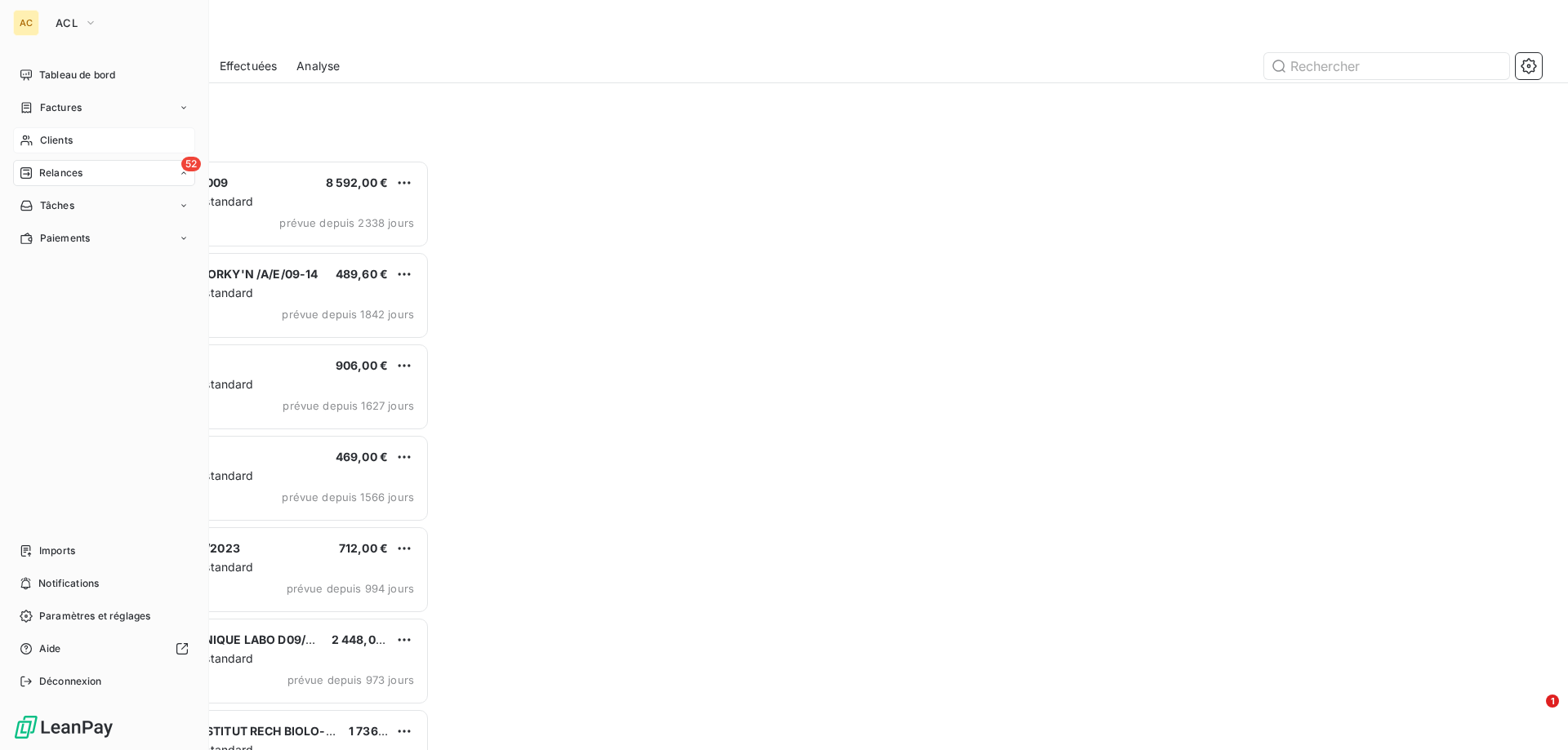
scroll to position [578, 339]
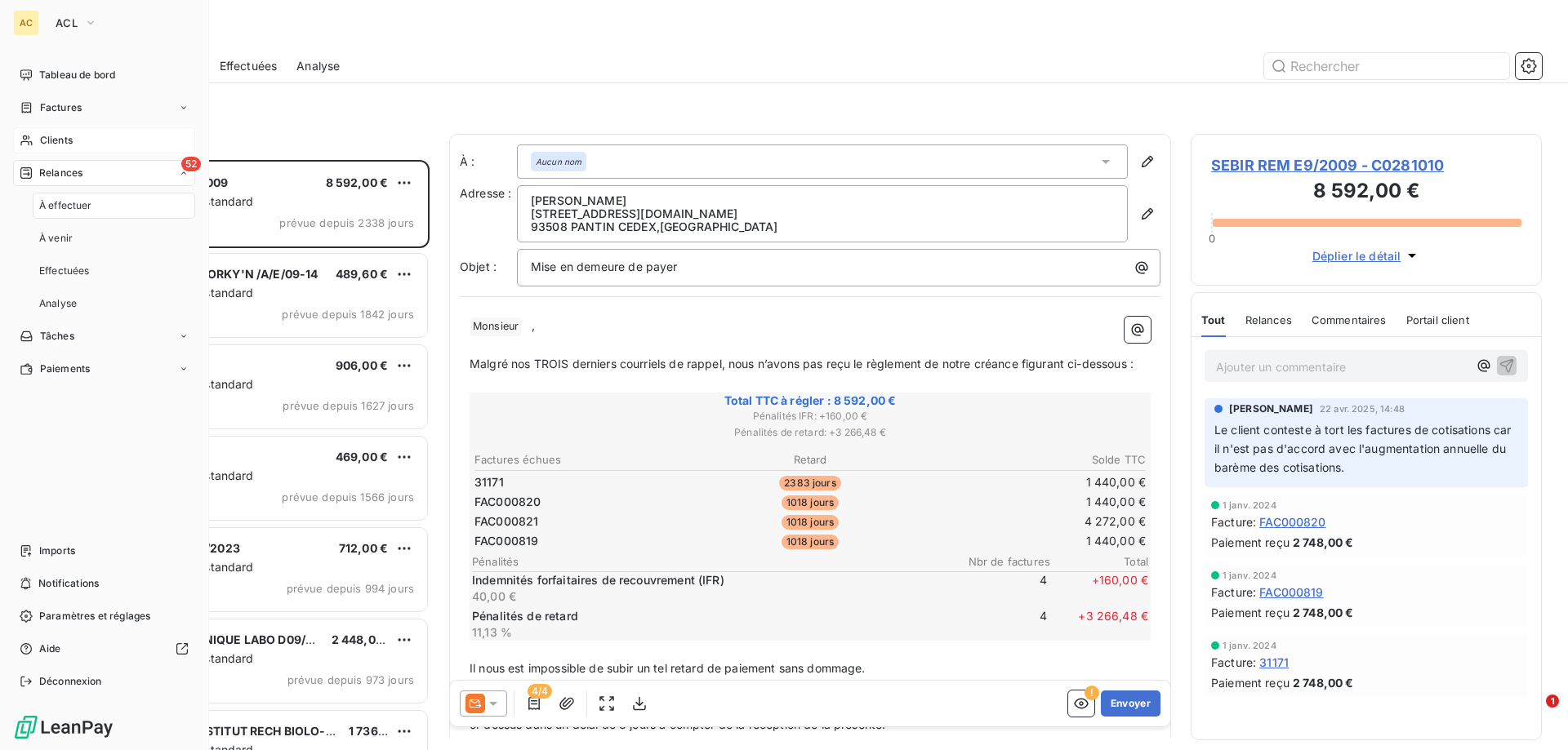
click at [60, 209] on span "À effectuer" at bounding box center [66, 205] width 53 height 15
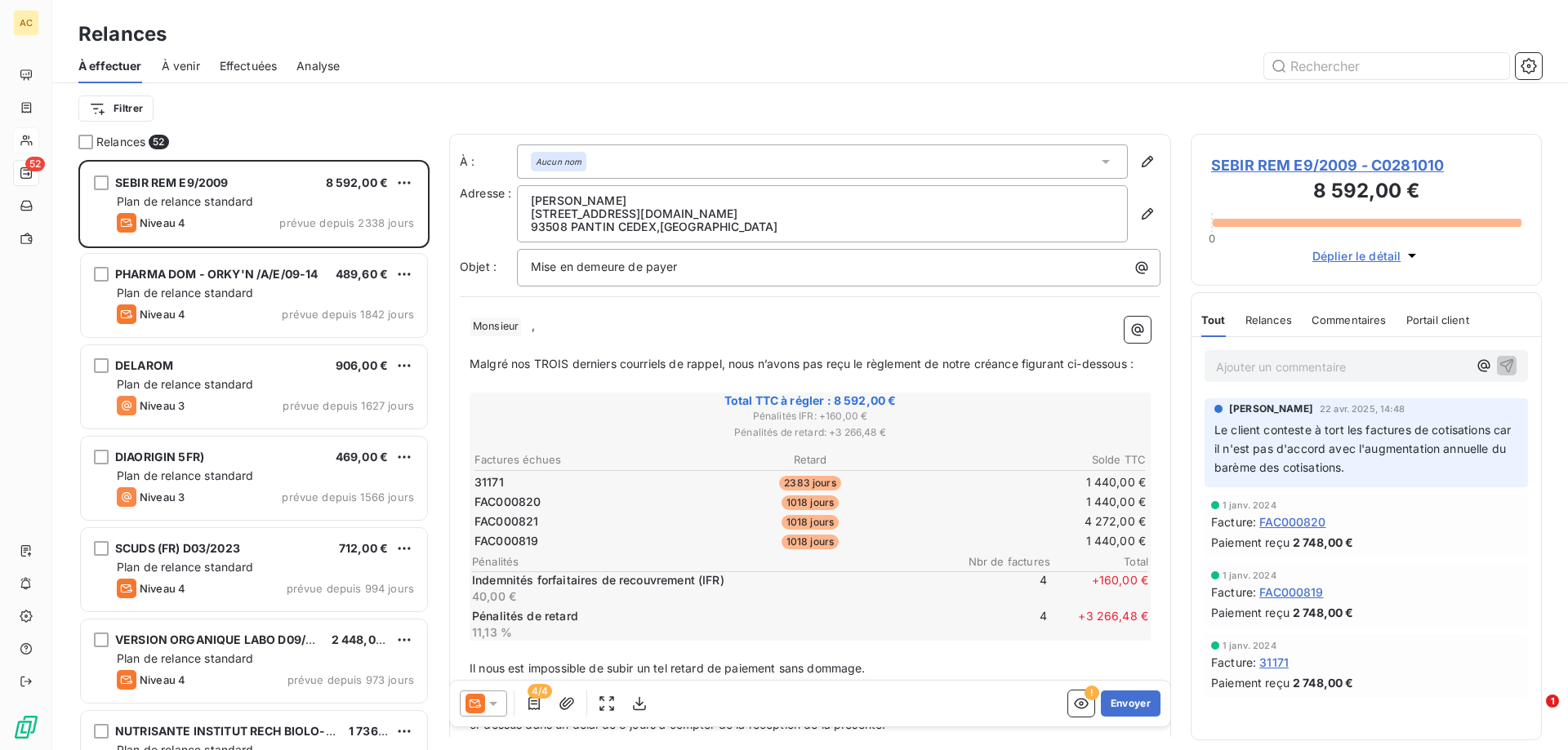
click at [184, 64] on span "À venir" at bounding box center [181, 66] width 39 height 17
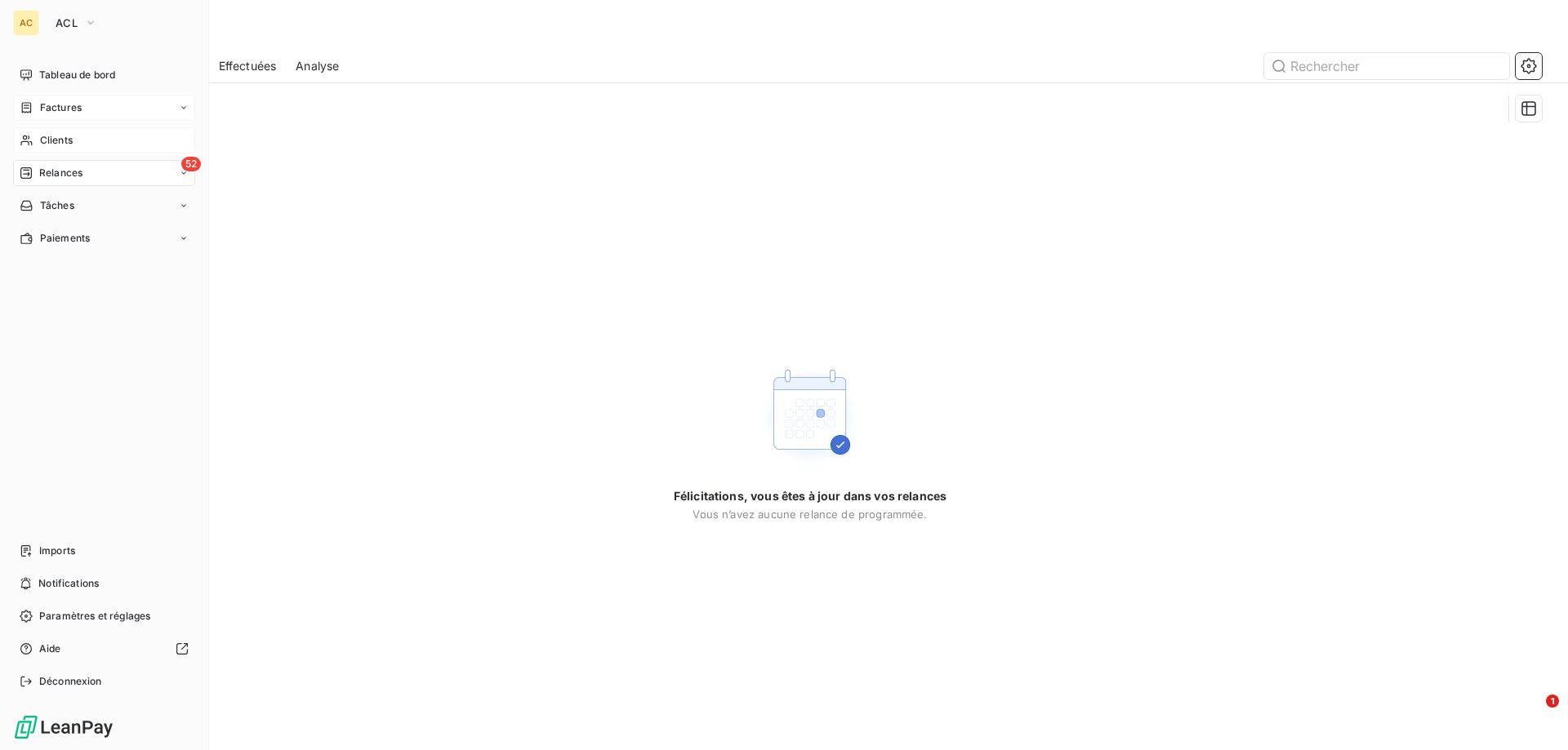
click at [60, 108] on span "Factures" at bounding box center [61, 108] width 42 height 15
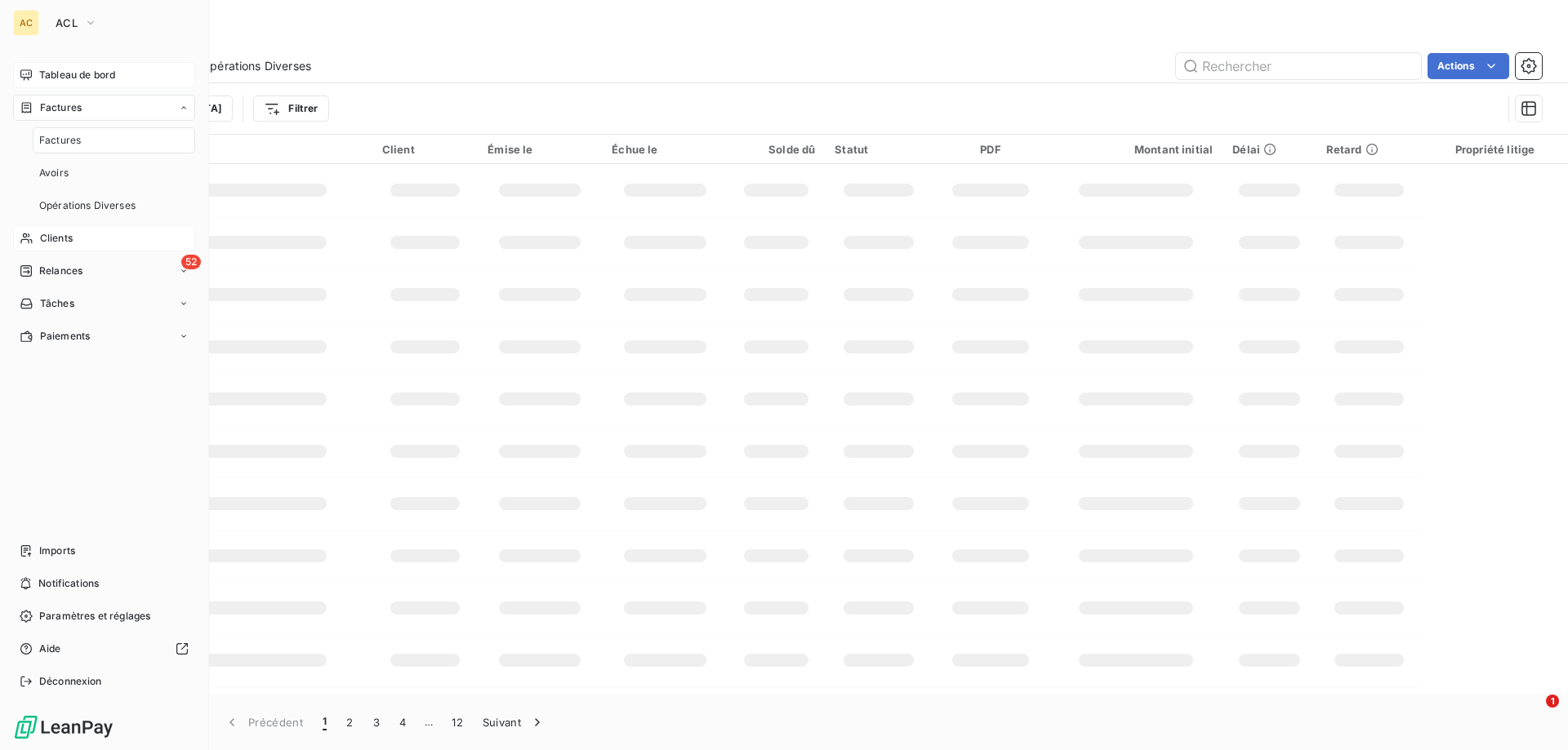
click at [87, 73] on span "Tableau de bord" at bounding box center [77, 74] width 76 height 15
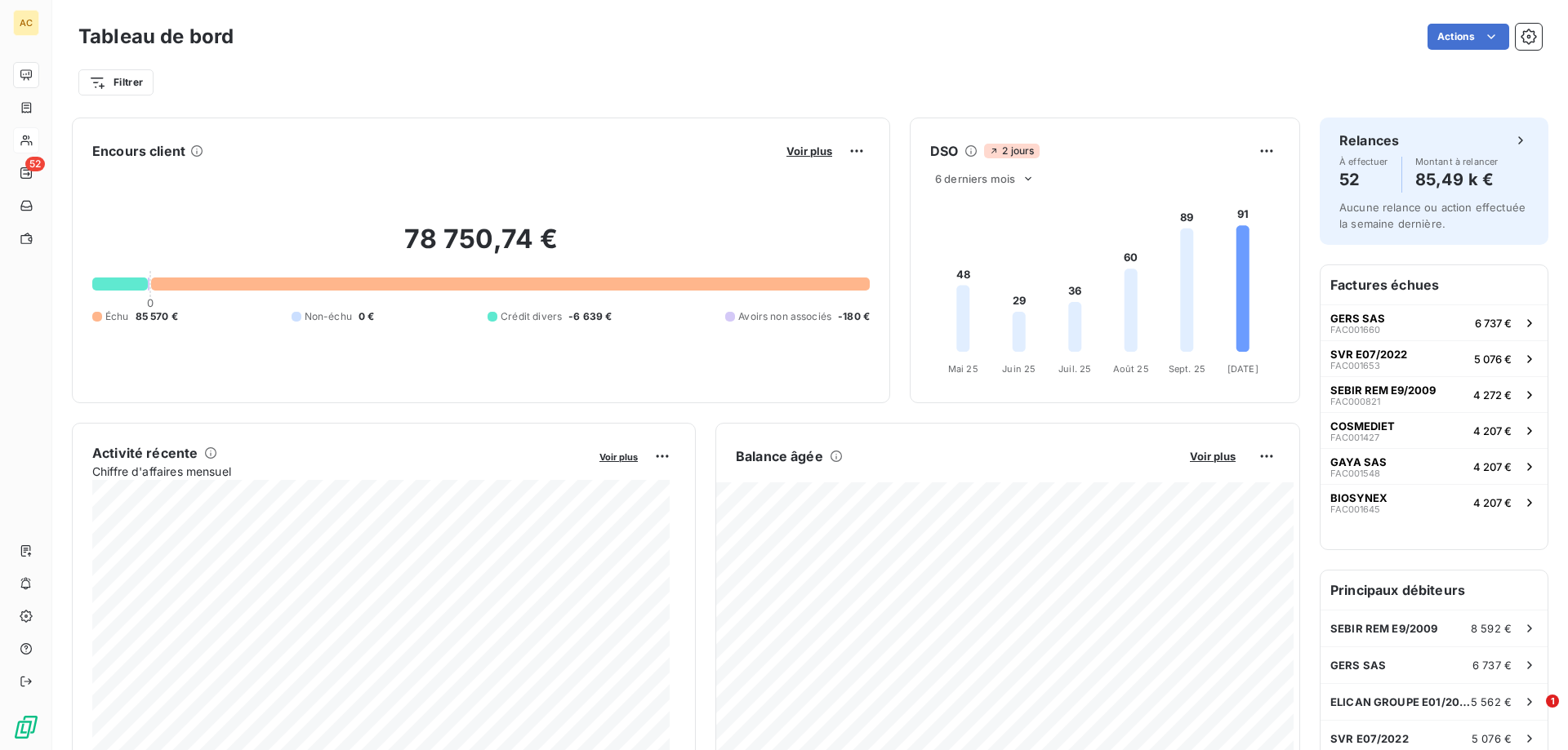
click at [837, 30] on html "AC 52 Tableau de bord Actions Filtrer Encours client Voir plus 78 750,74 € 0 Éc…" at bounding box center [784, 375] width 1568 height 750
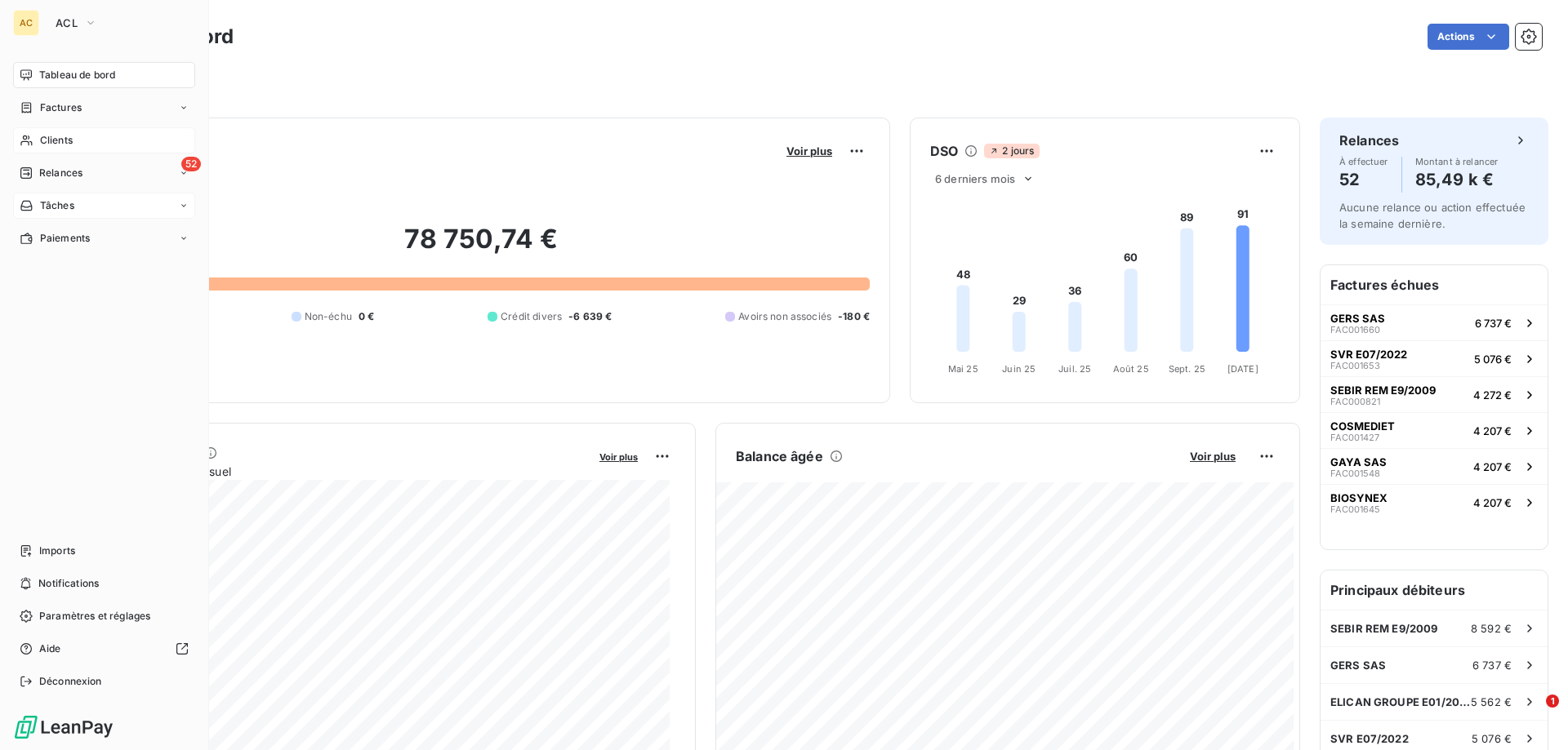
click at [61, 208] on span "Tâches" at bounding box center [57, 205] width 34 height 15
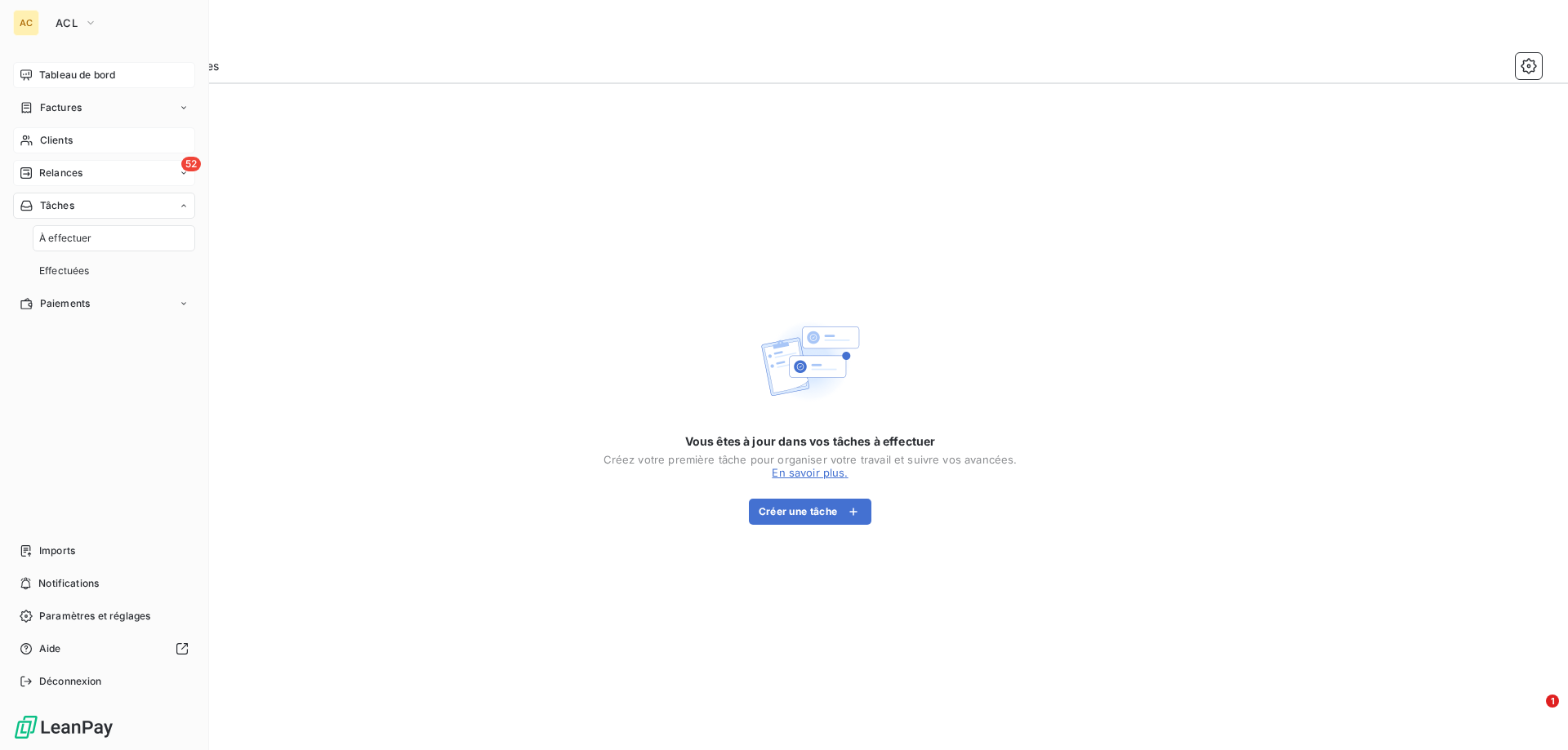
click at [69, 171] on span "Relances" at bounding box center [60, 173] width 43 height 15
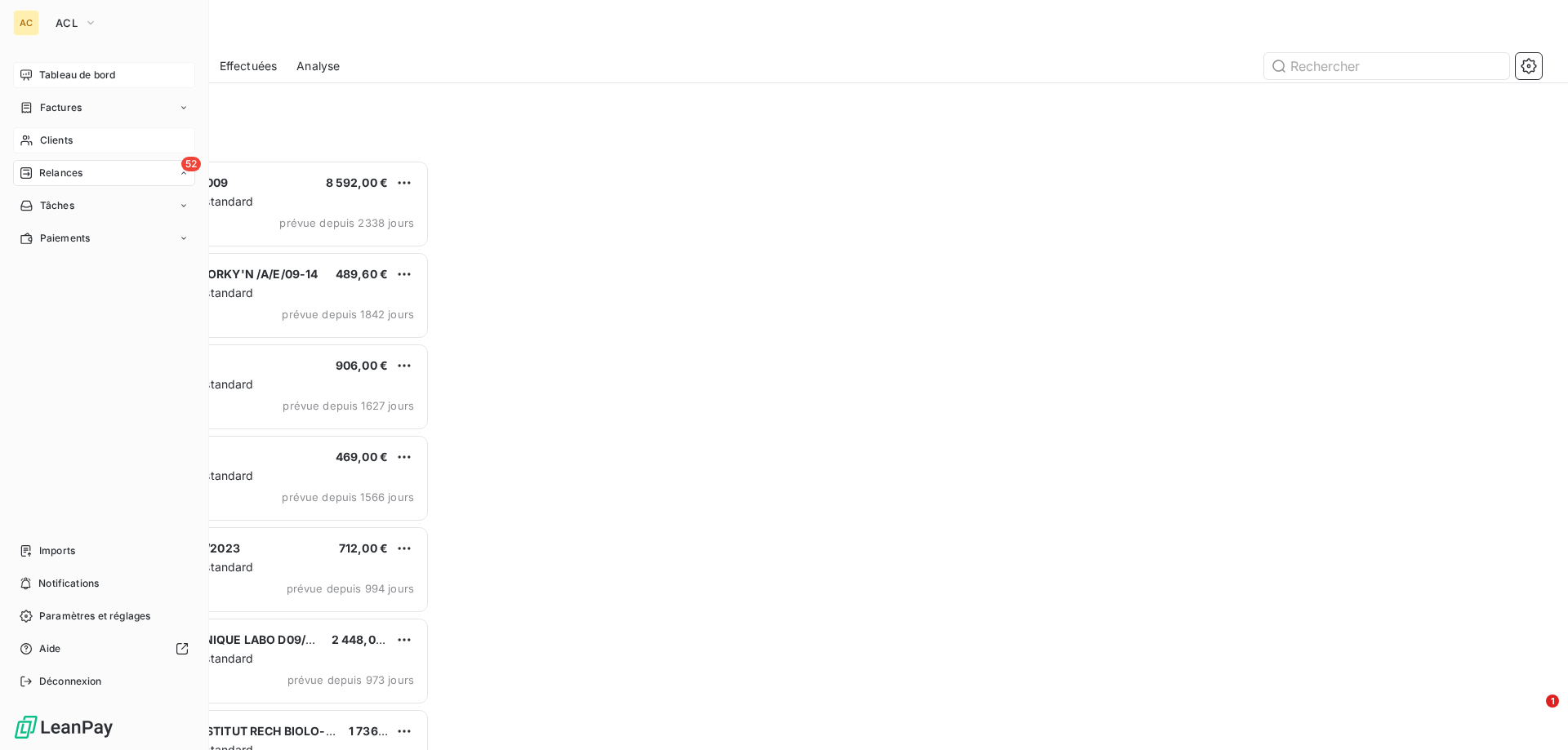
scroll to position [578, 339]
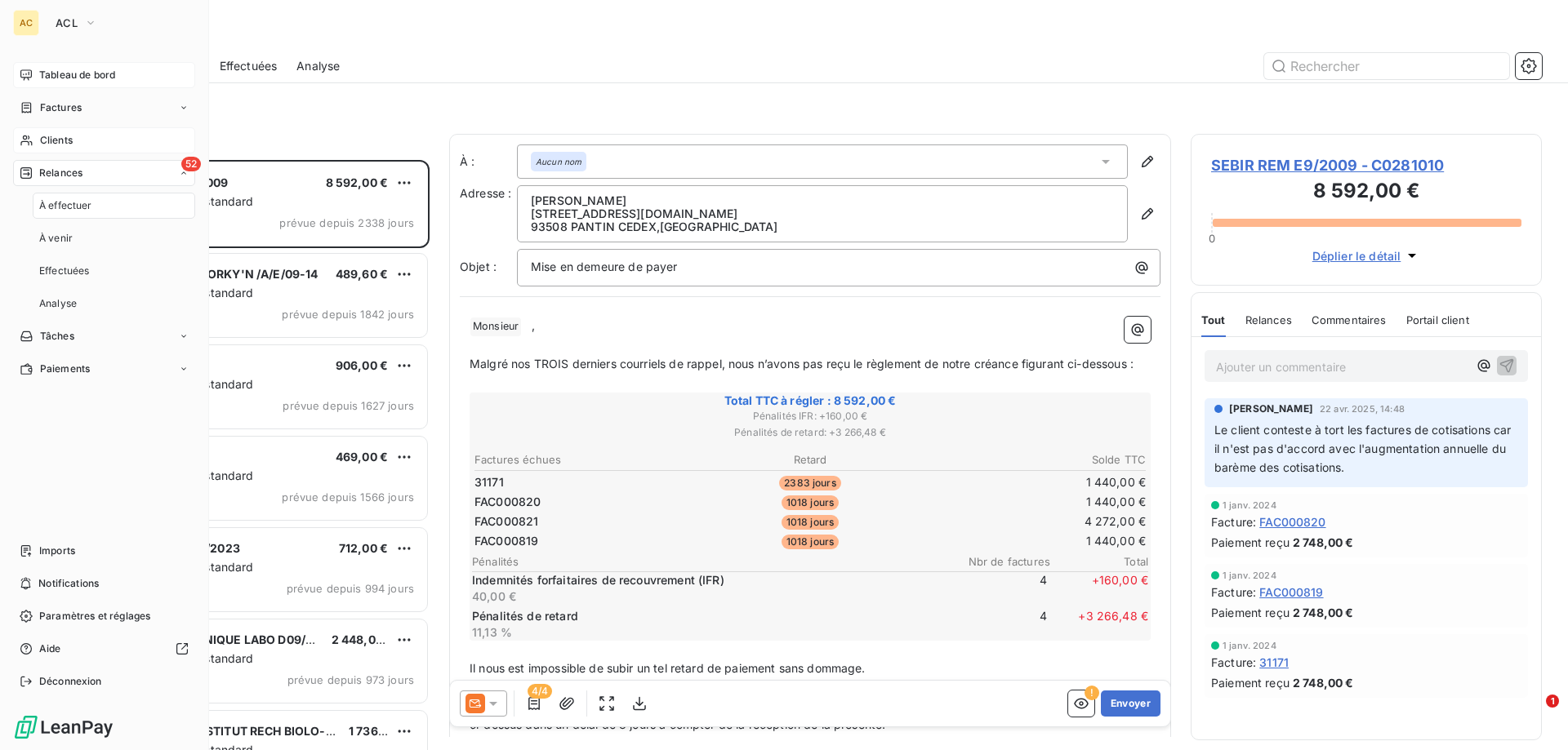
click at [67, 140] on span "Clients" at bounding box center [56, 140] width 32 height 15
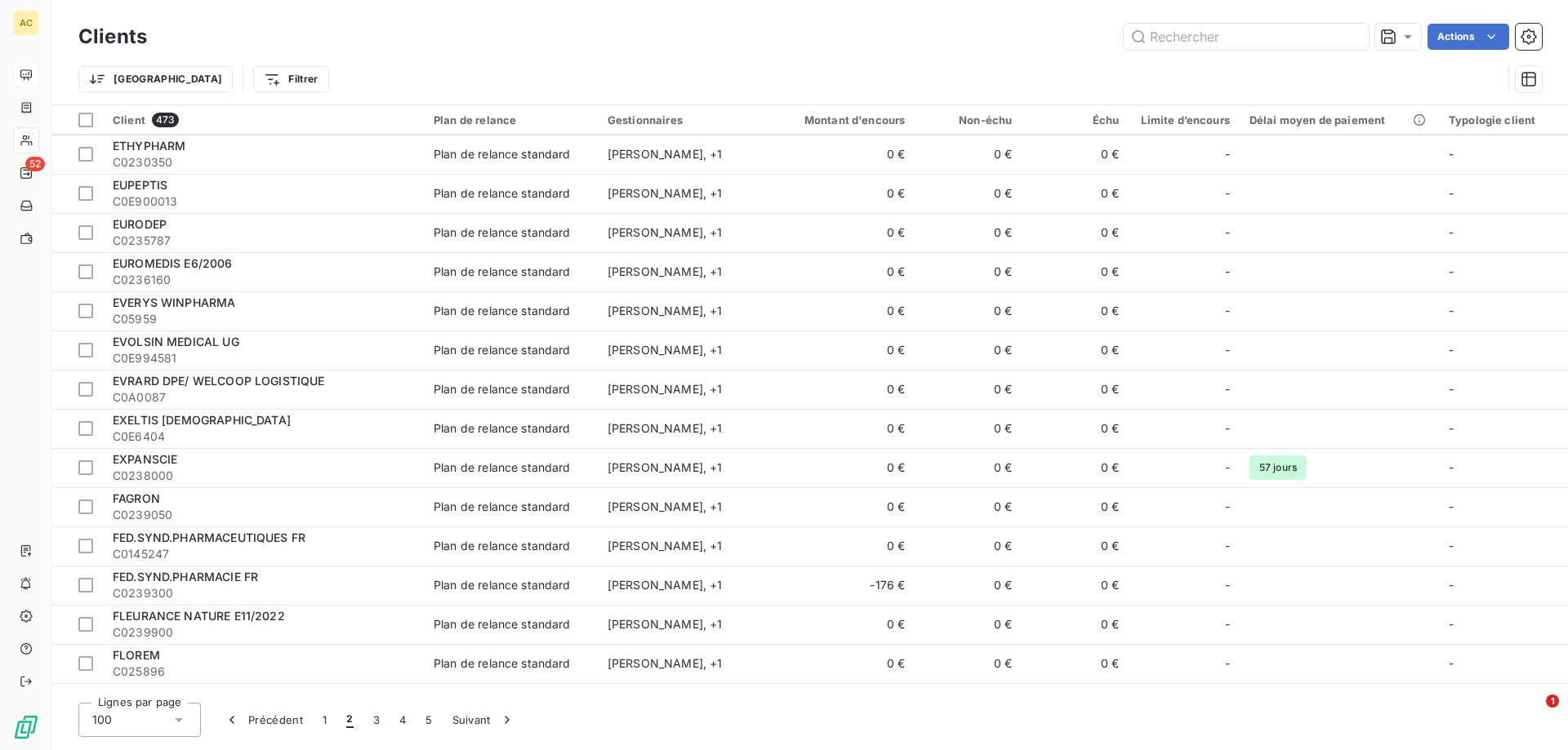
scroll to position [2367, 0]
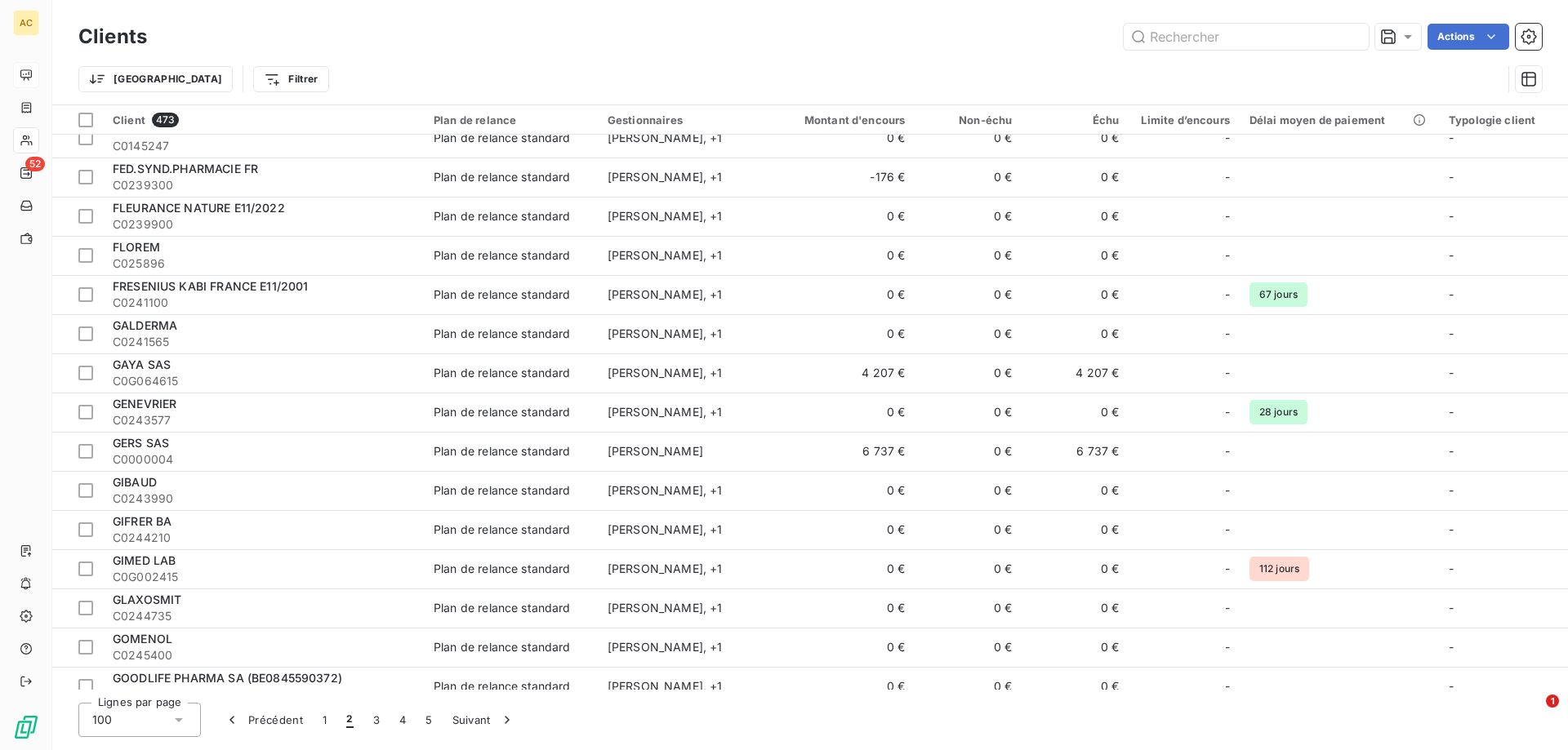
click at [344, 720] on button "2" at bounding box center [350, 719] width 26 height 34
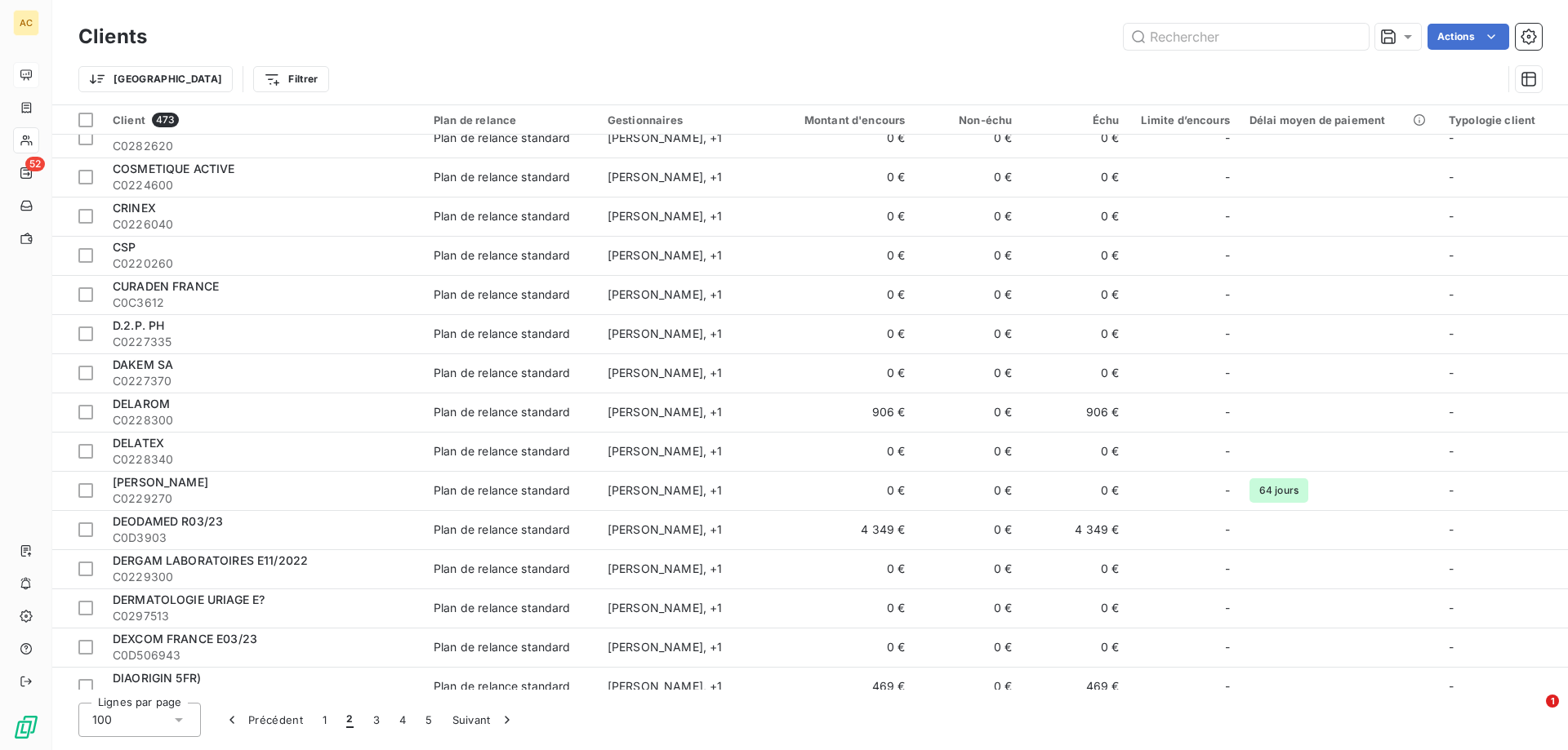
scroll to position [0, 0]
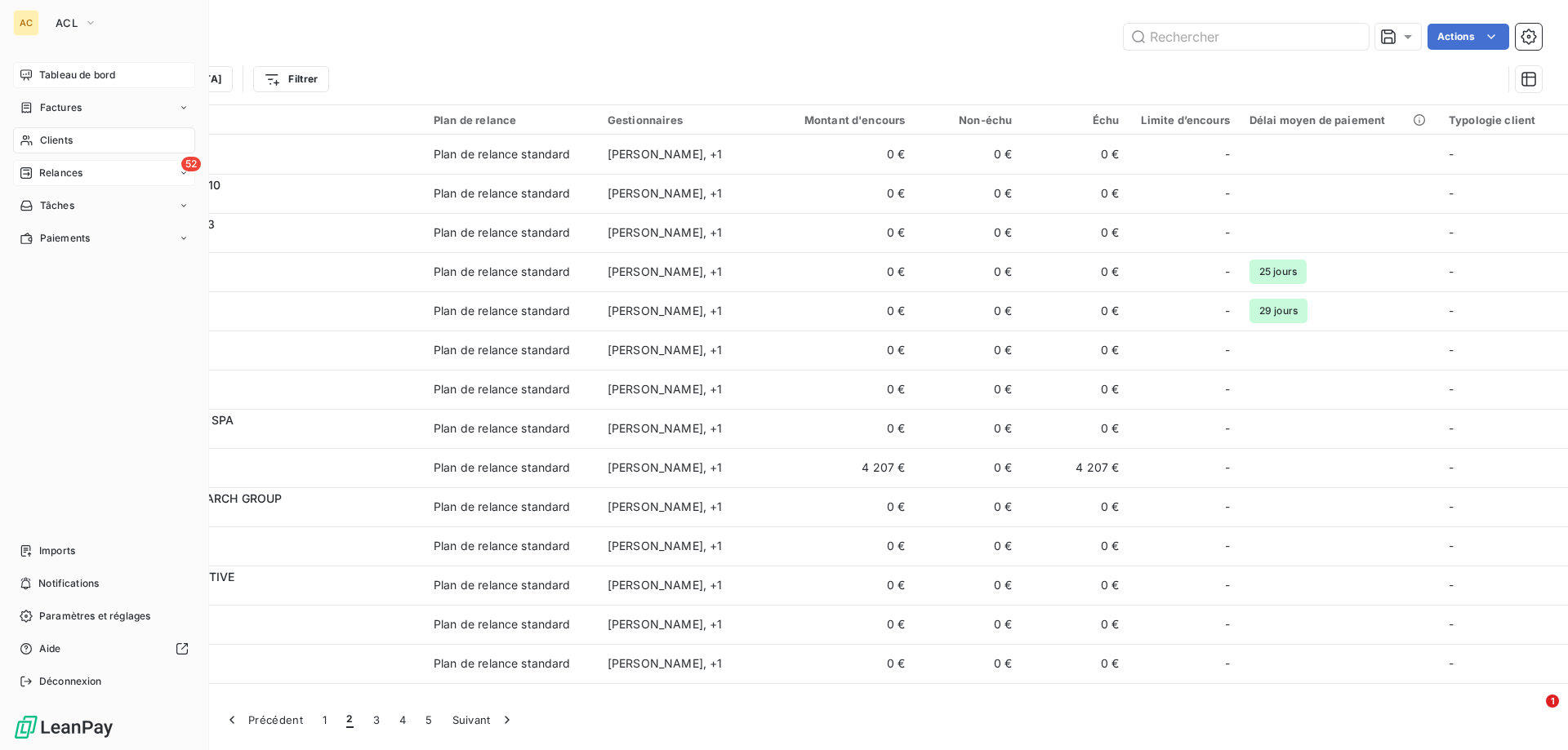
click at [46, 172] on span "Relances" at bounding box center [60, 173] width 43 height 15
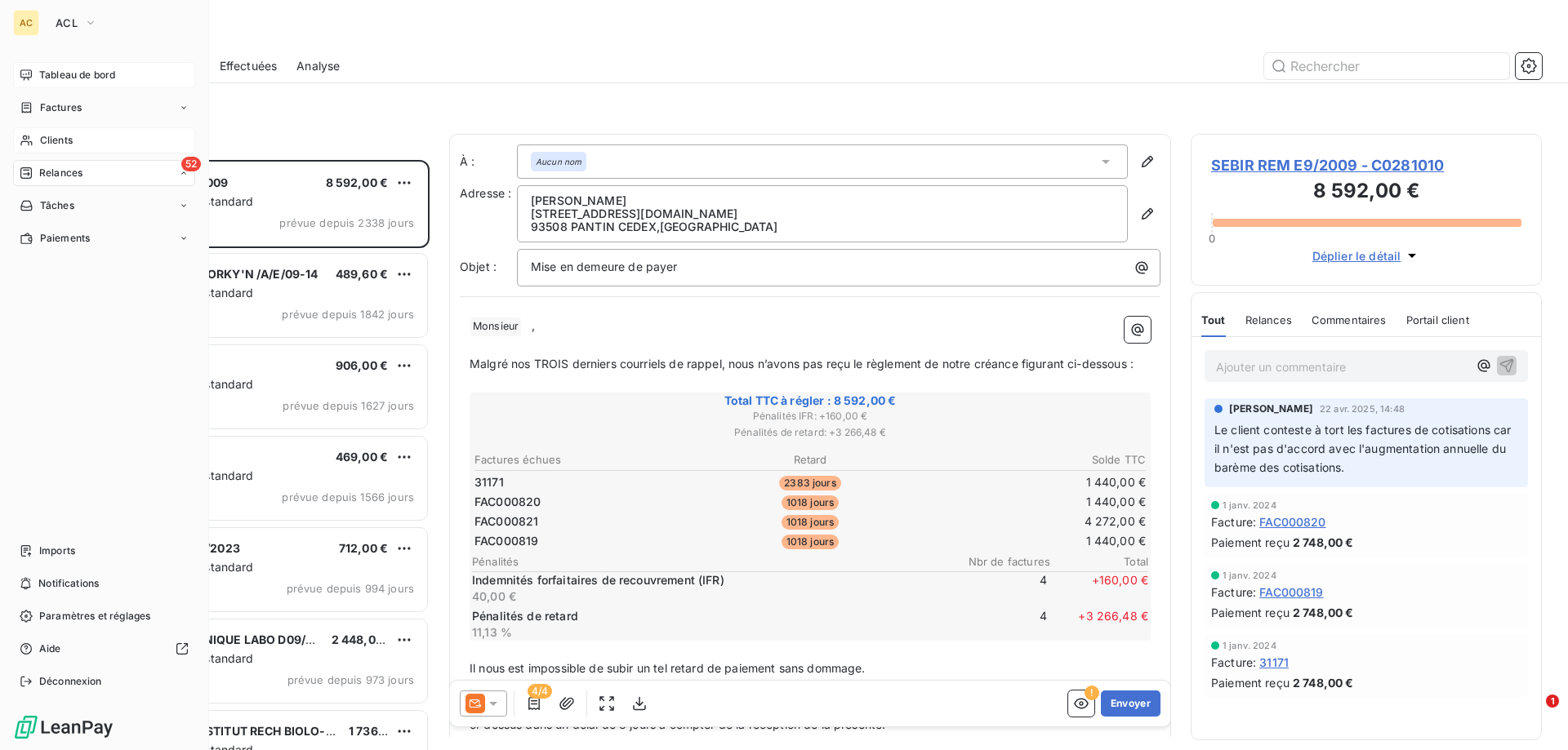
scroll to position [578, 339]
click at [62, 200] on span "À effectuer" at bounding box center [66, 205] width 53 height 15
click at [73, 239] on div "À venir" at bounding box center [113, 238] width 162 height 26
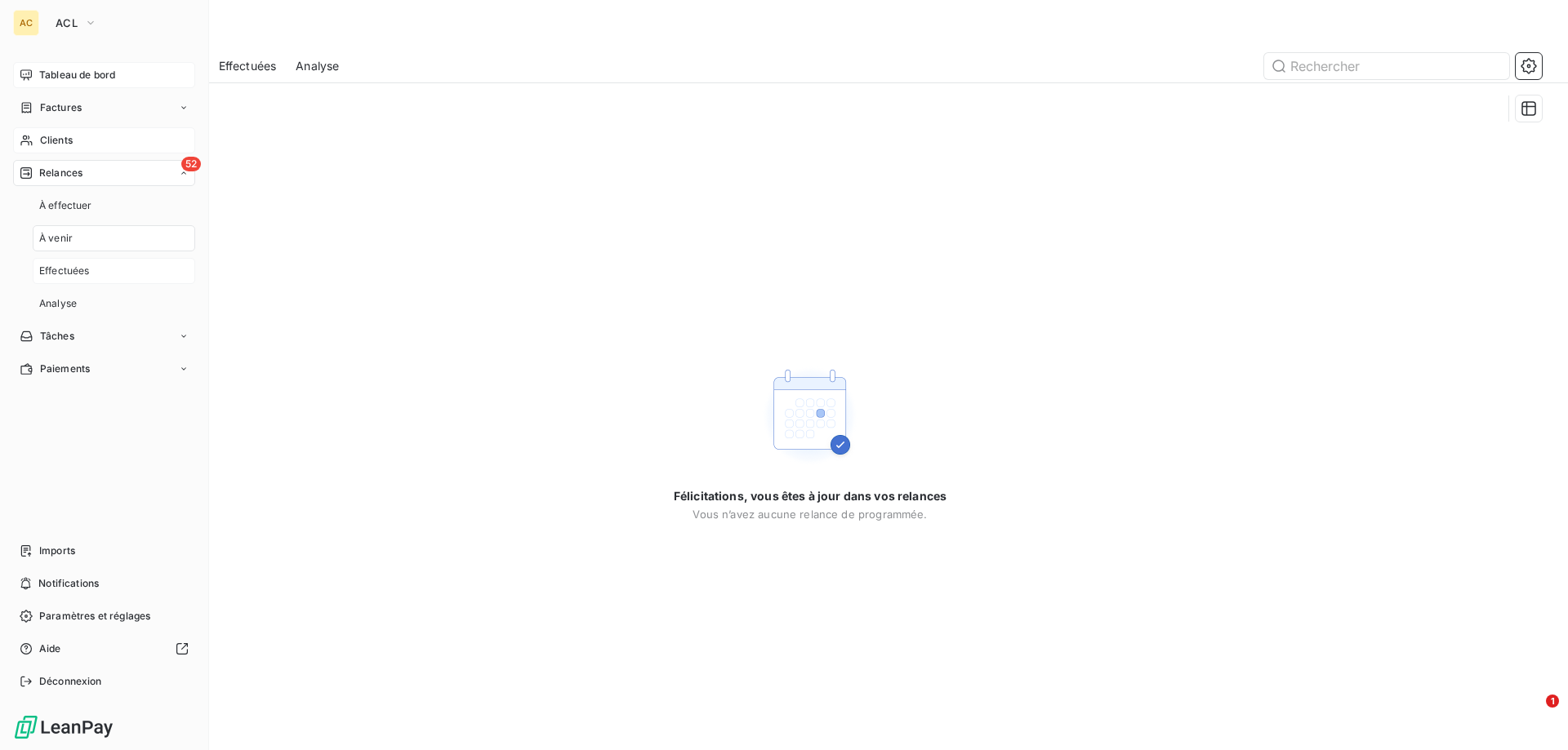
click at [67, 269] on span "Effectuées" at bounding box center [65, 271] width 51 height 15
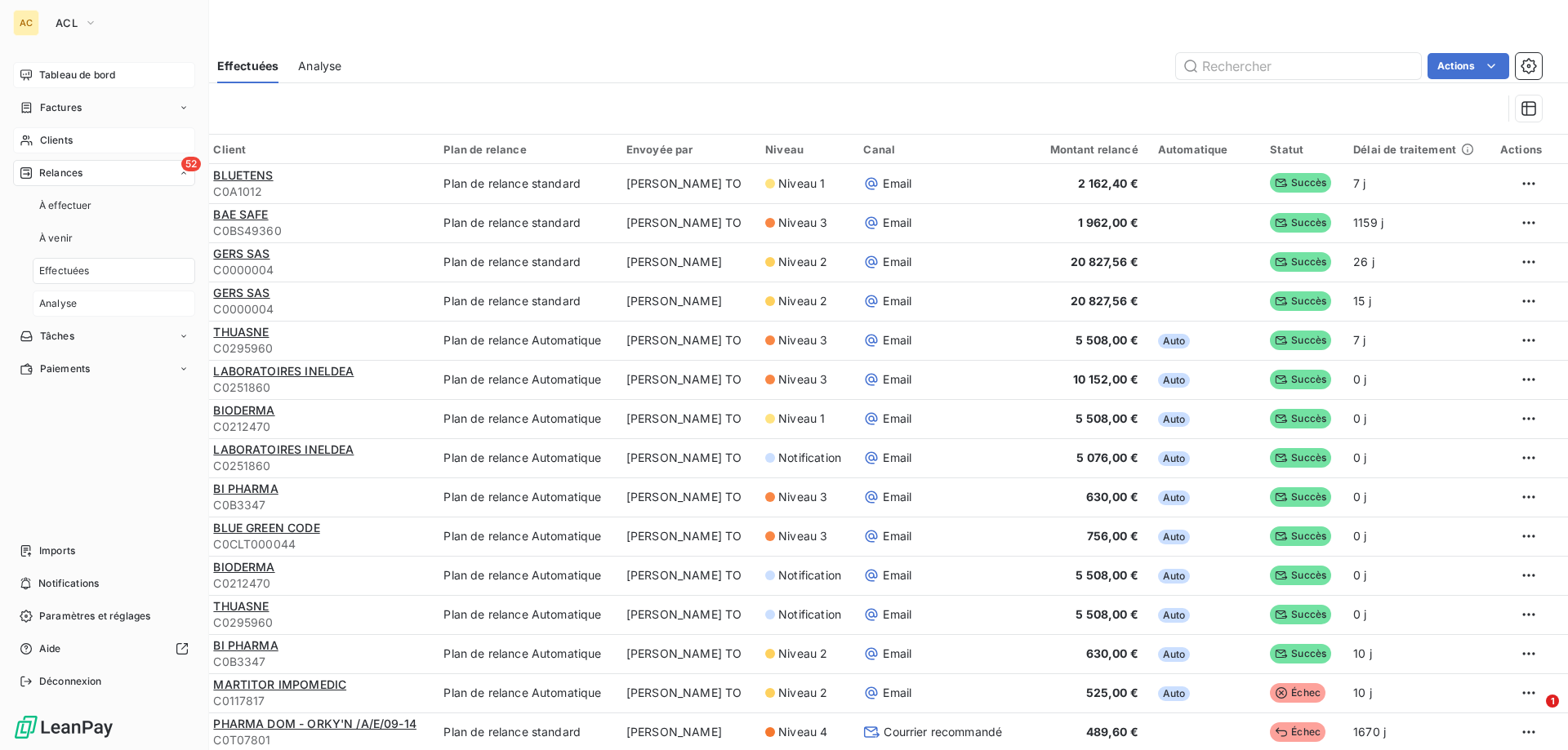
click at [57, 303] on span "Analyse" at bounding box center [58, 303] width 38 height 15
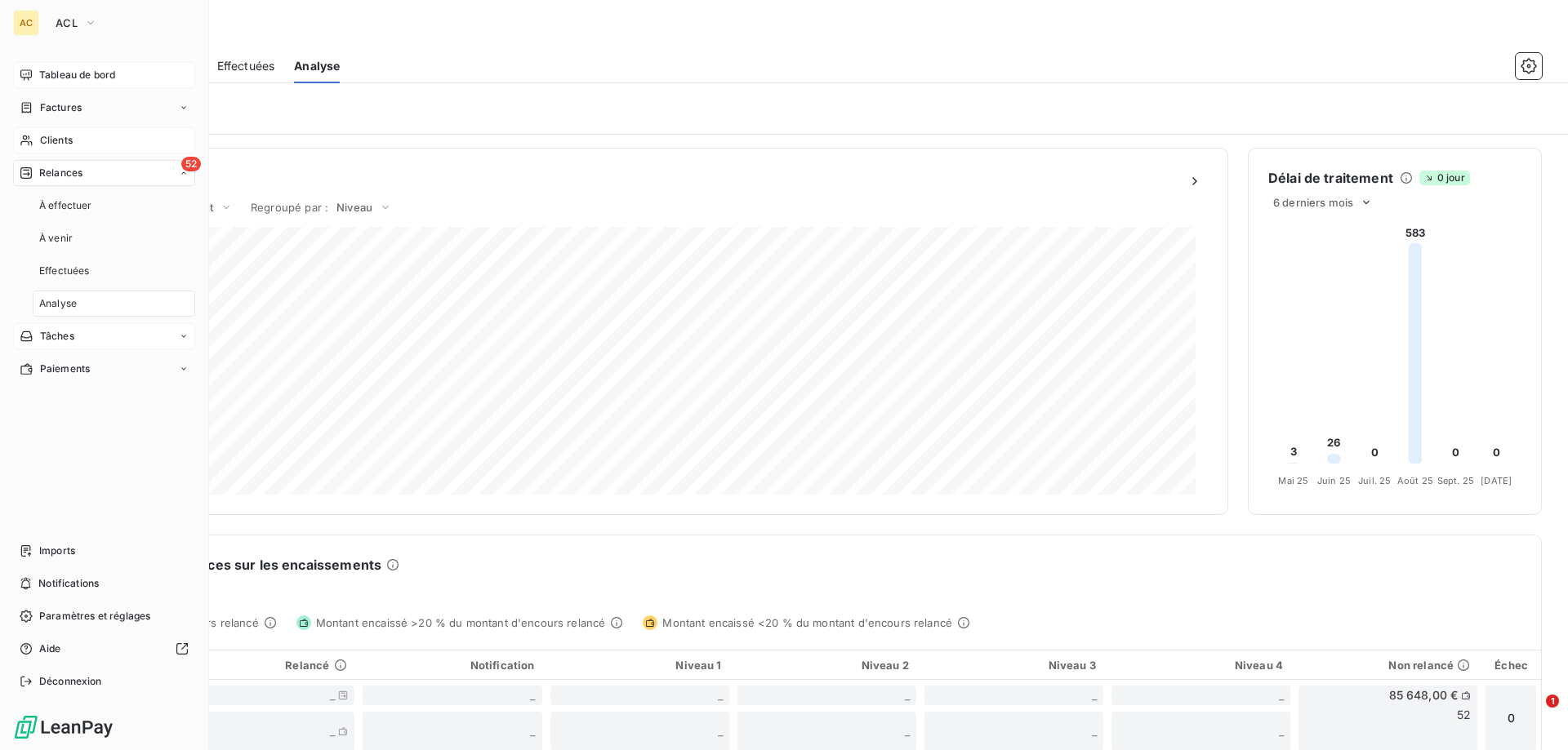
click at [74, 339] on span "Tâches" at bounding box center [57, 336] width 34 height 15
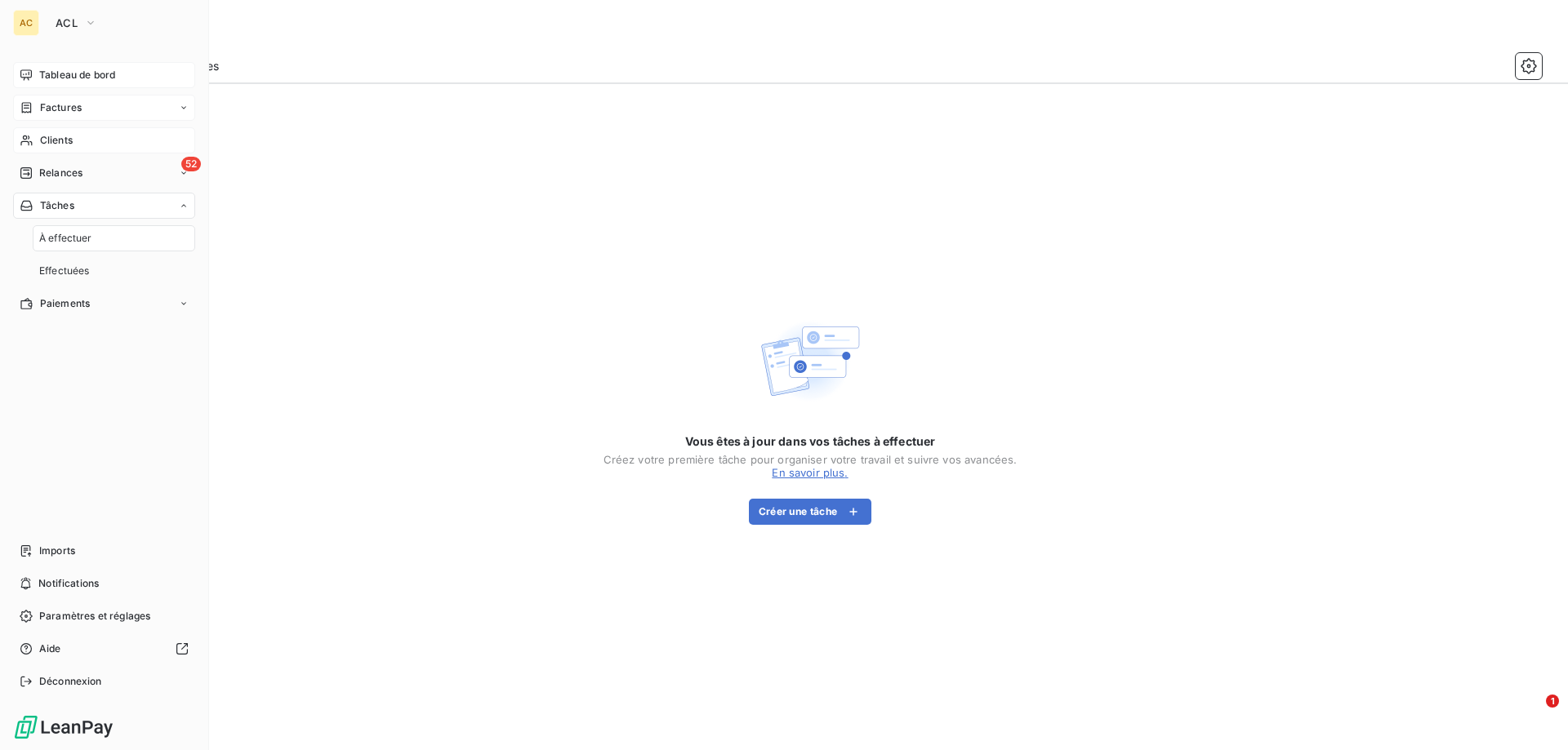
click at [67, 101] on span "Factures" at bounding box center [61, 108] width 42 height 15
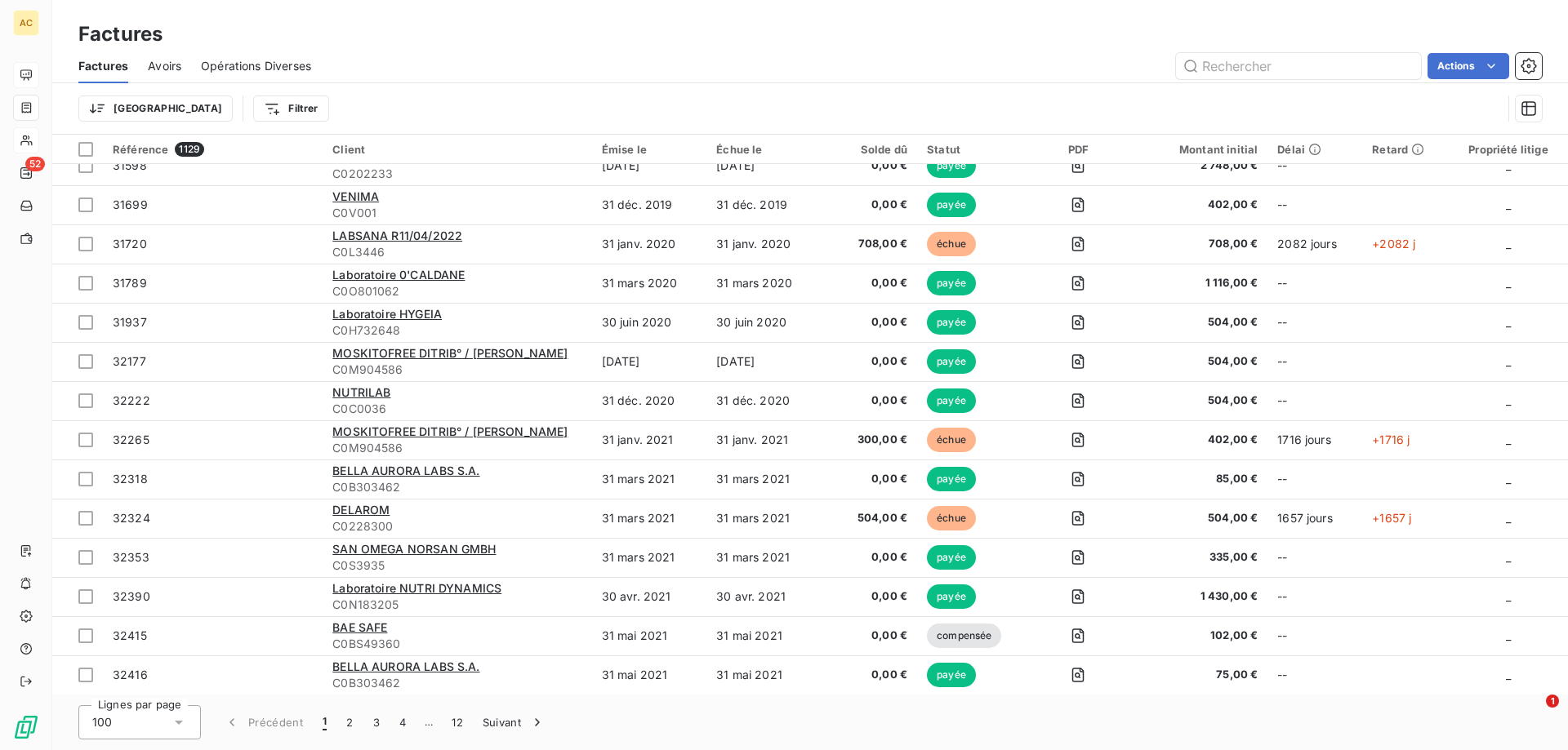
scroll to position [735, 0]
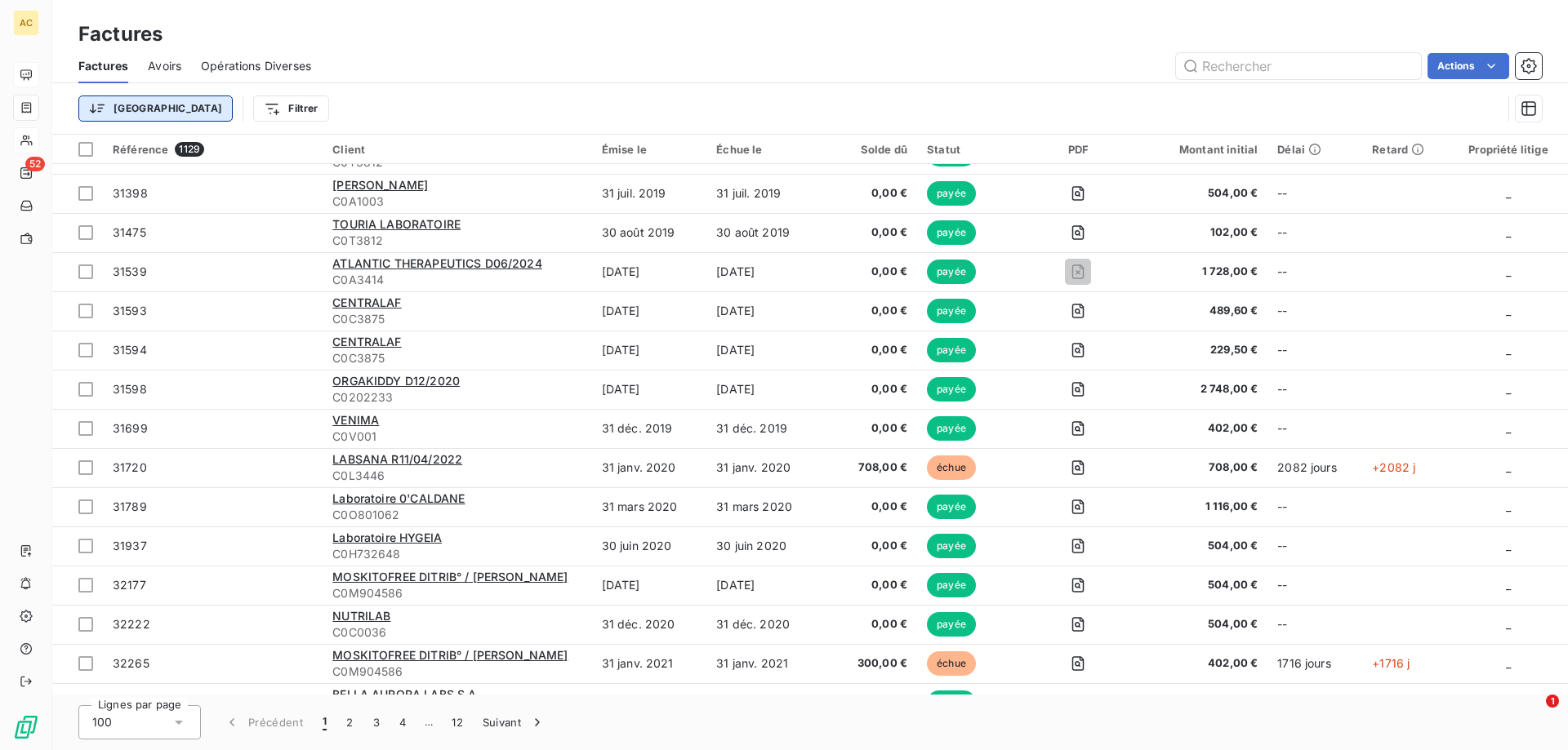
click at [139, 107] on html "AC 52 Factures Factures Avoirs Opérations Diverses Actions Trier Filtrer Référe…" at bounding box center [784, 375] width 1568 height 750
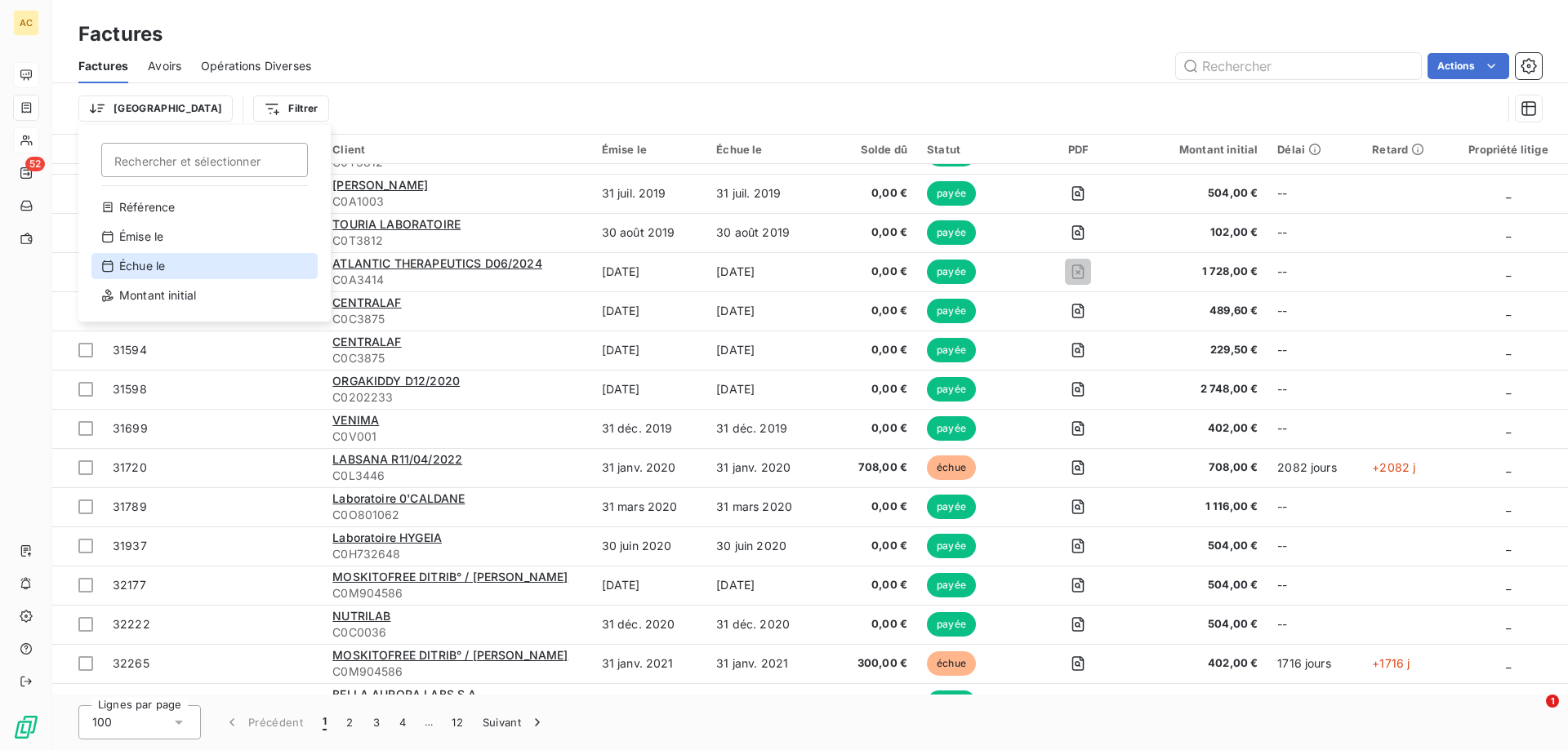
click at [142, 272] on div "Échue le" at bounding box center [204, 266] width 226 height 26
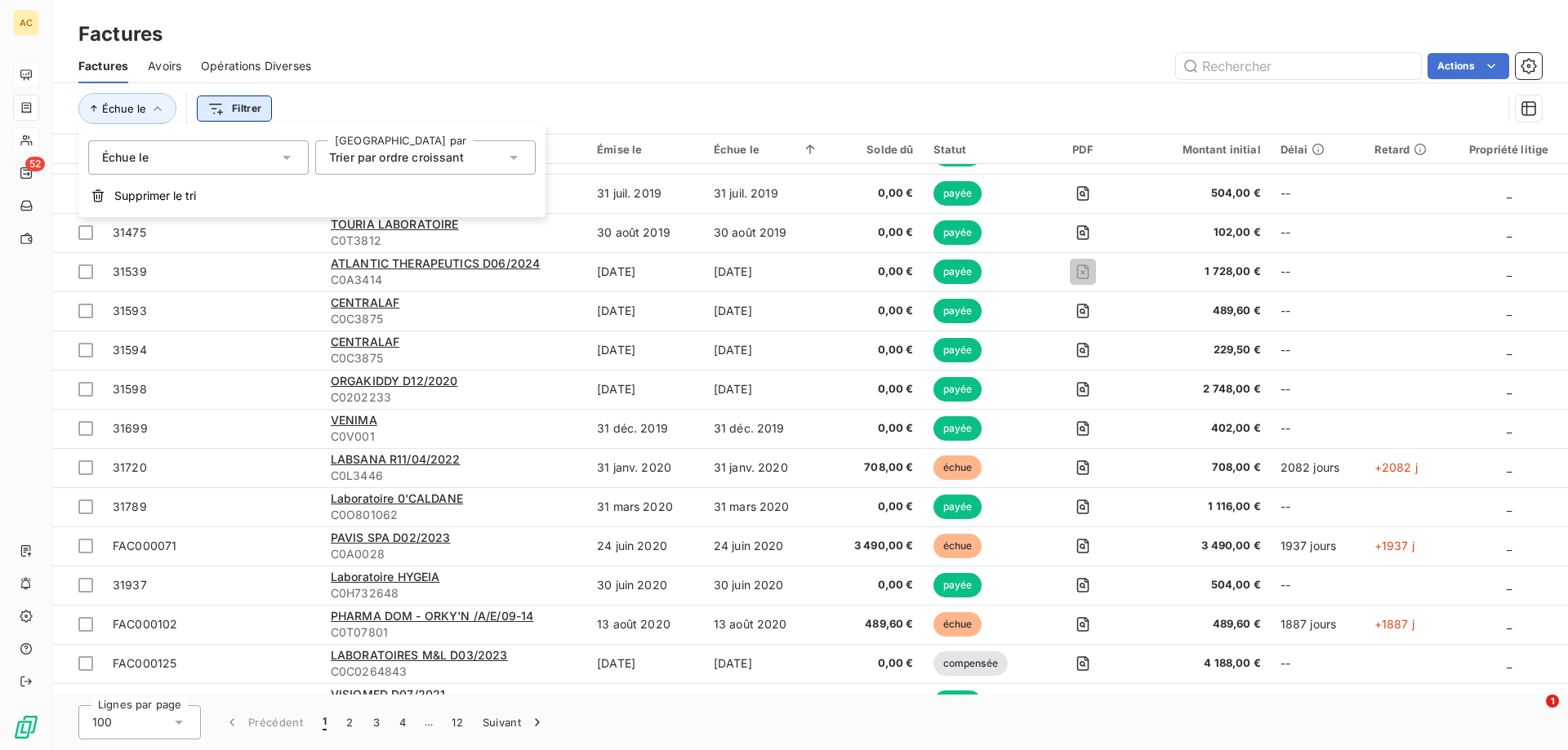
click at [243, 109] on html "AC 52 Factures Factures Avoirs Opérations Diverses Actions Échue le Filtrer Réf…" at bounding box center [784, 375] width 1568 height 750
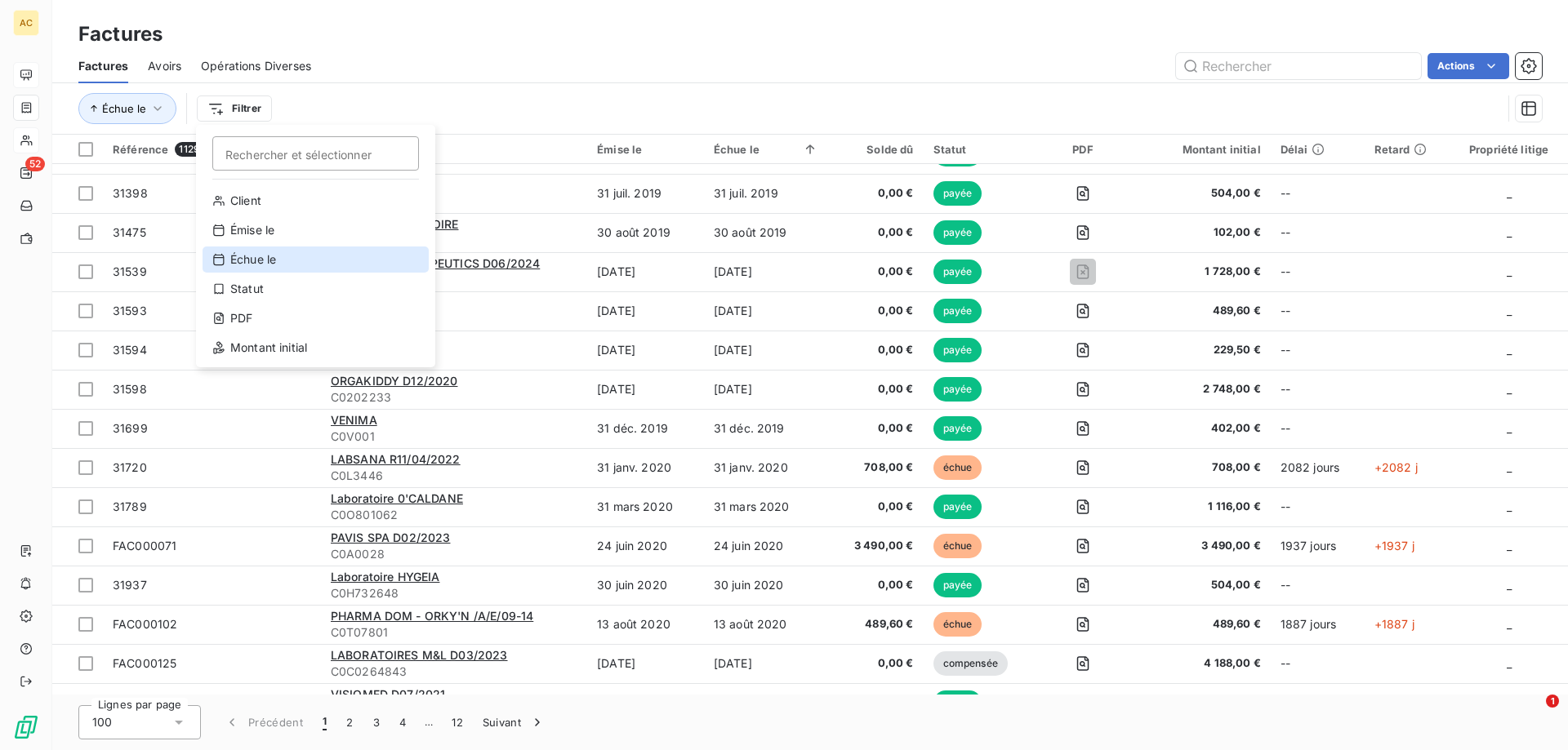
click at [248, 258] on div "Échue le" at bounding box center [316, 259] width 226 height 26
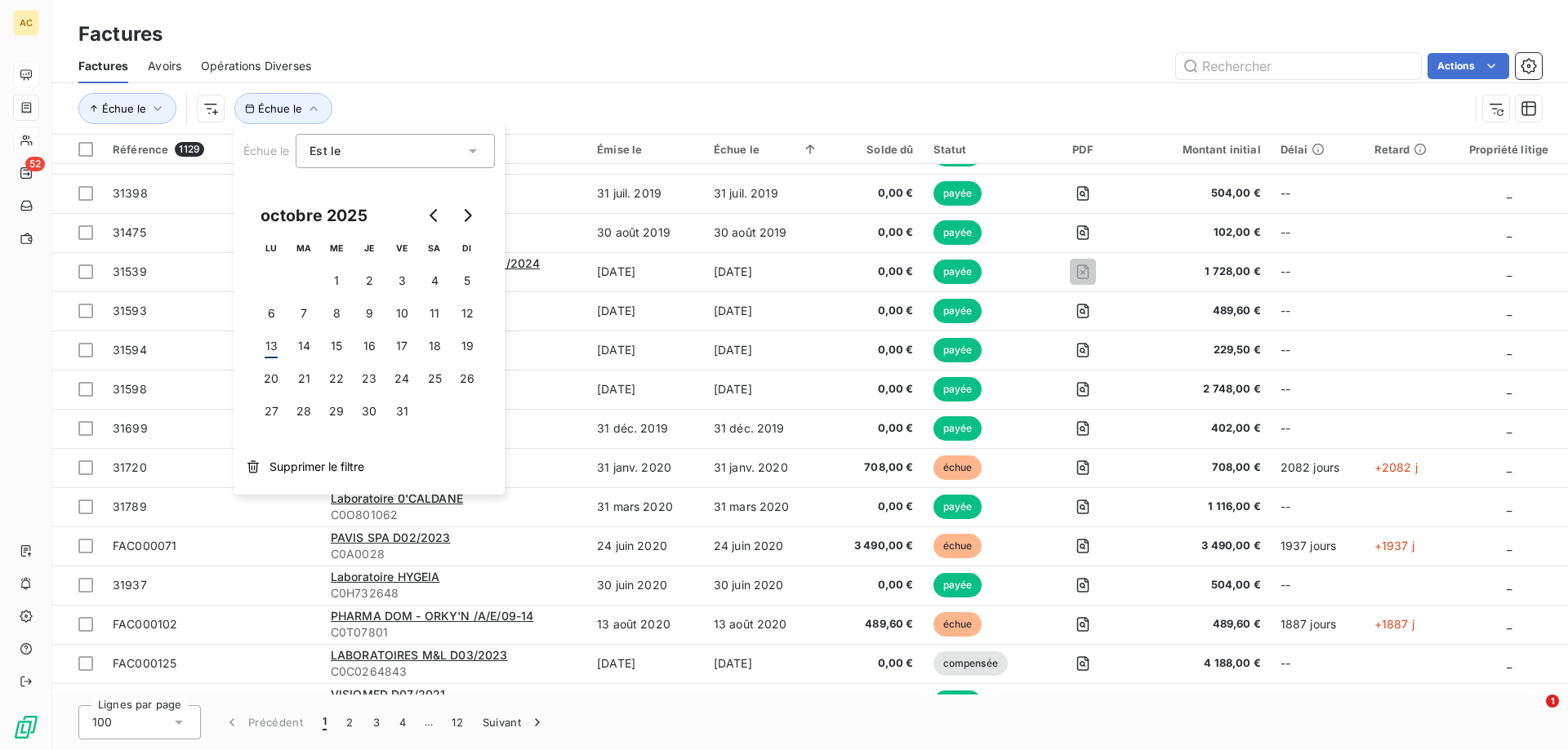
click at [472, 92] on div "Échue le Échue le" at bounding box center [810, 109] width 1464 height 51
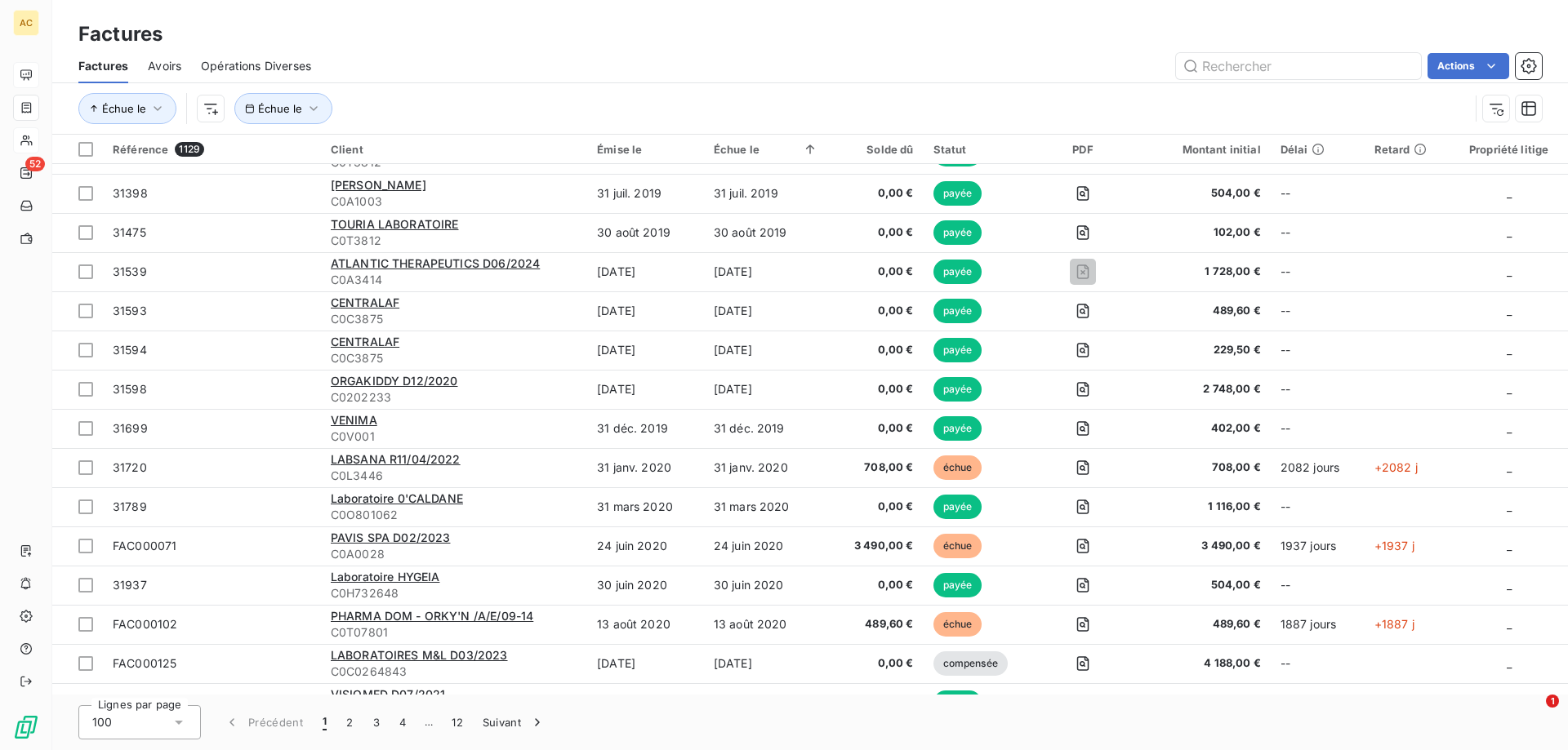
click at [177, 69] on span "Avoirs" at bounding box center [165, 66] width 33 height 17
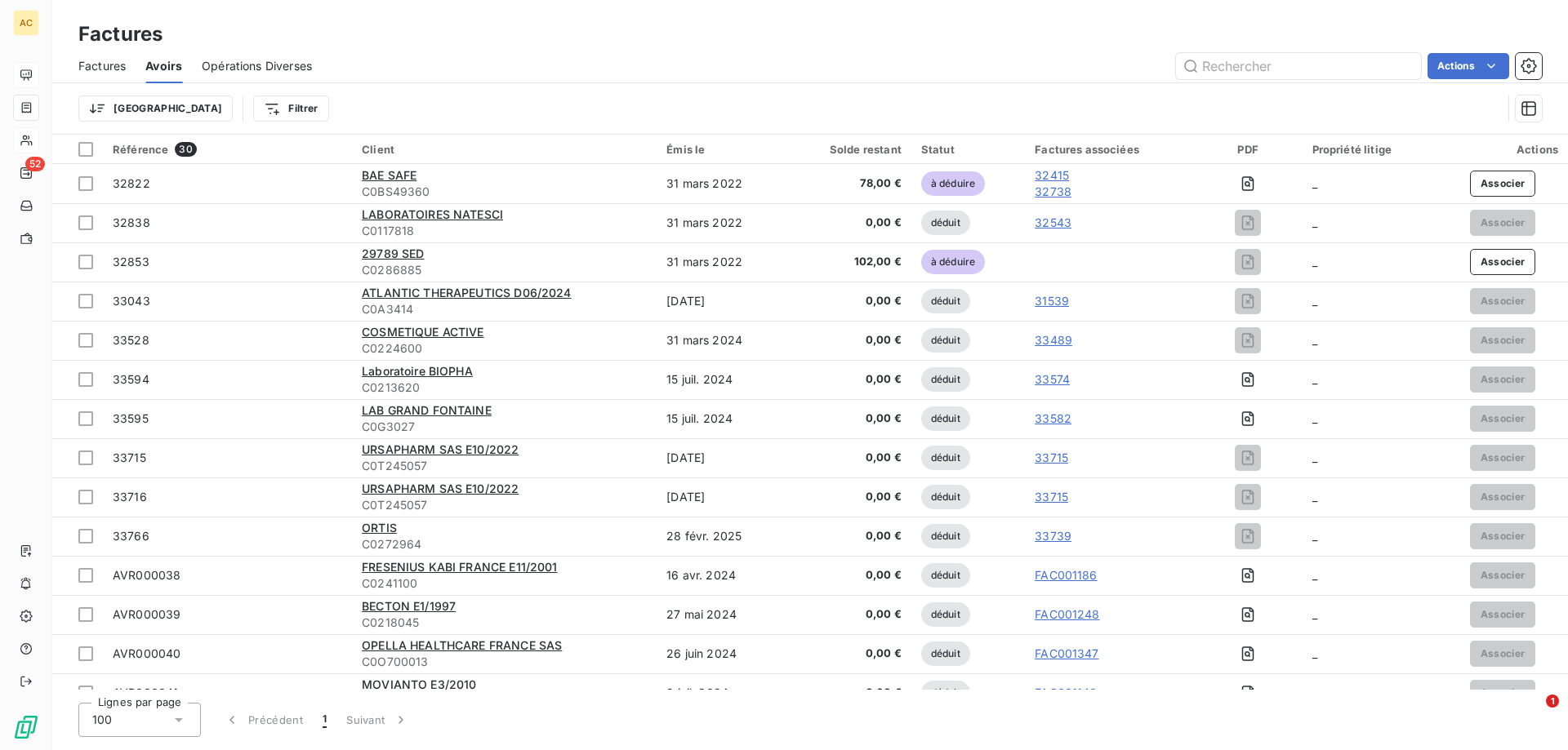
click at [220, 68] on span "Opérations Diverses" at bounding box center [257, 66] width 110 height 17
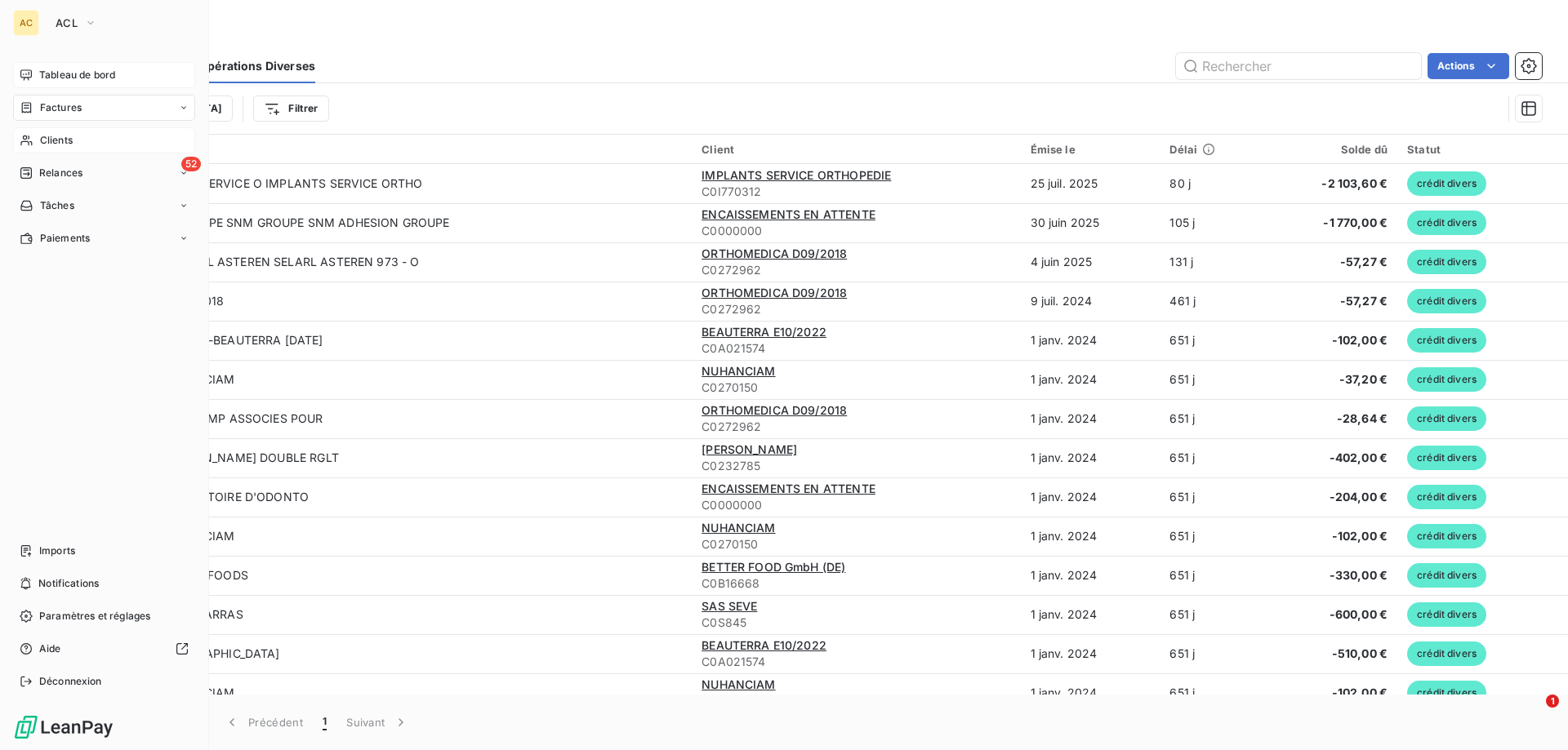
click at [47, 138] on span "Clients" at bounding box center [56, 140] width 32 height 15
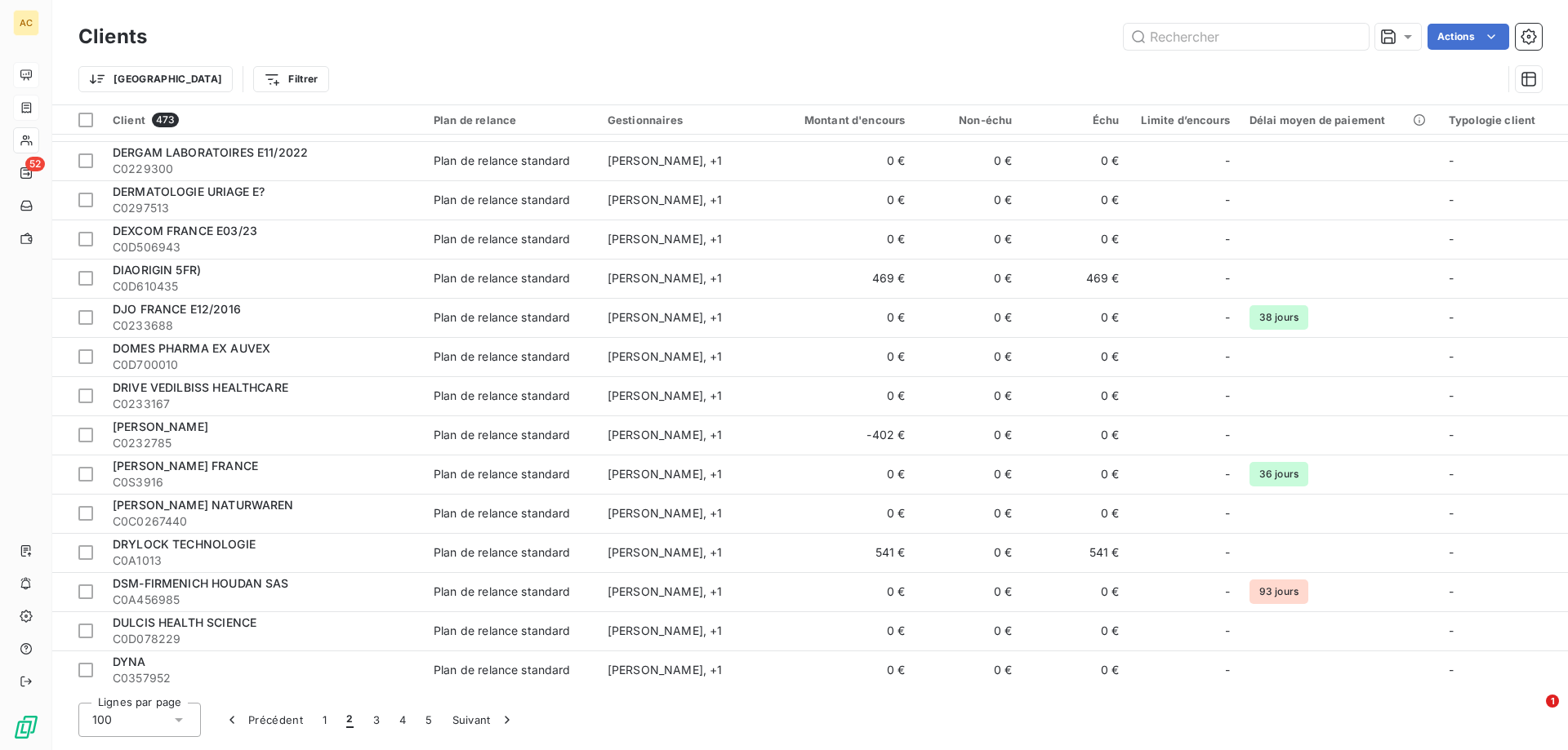
scroll to position [245, 0]
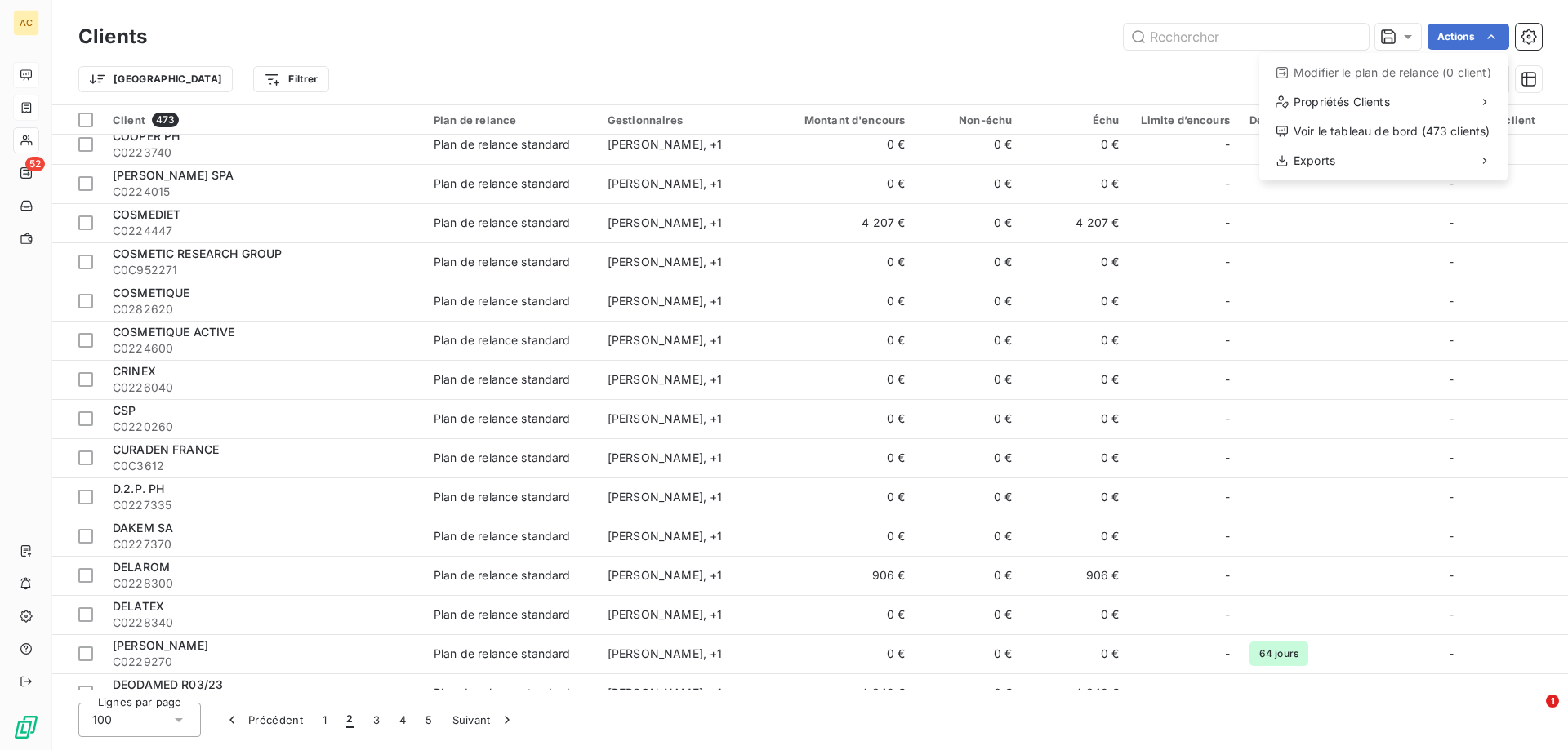
click at [979, 120] on html "AC 52 Clients Actions Modifier le plan de relance (0 client) Propriétés Clients…" at bounding box center [784, 375] width 1568 height 750
click at [1011, 120] on div at bounding box center [1011, 120] width 0 height 0
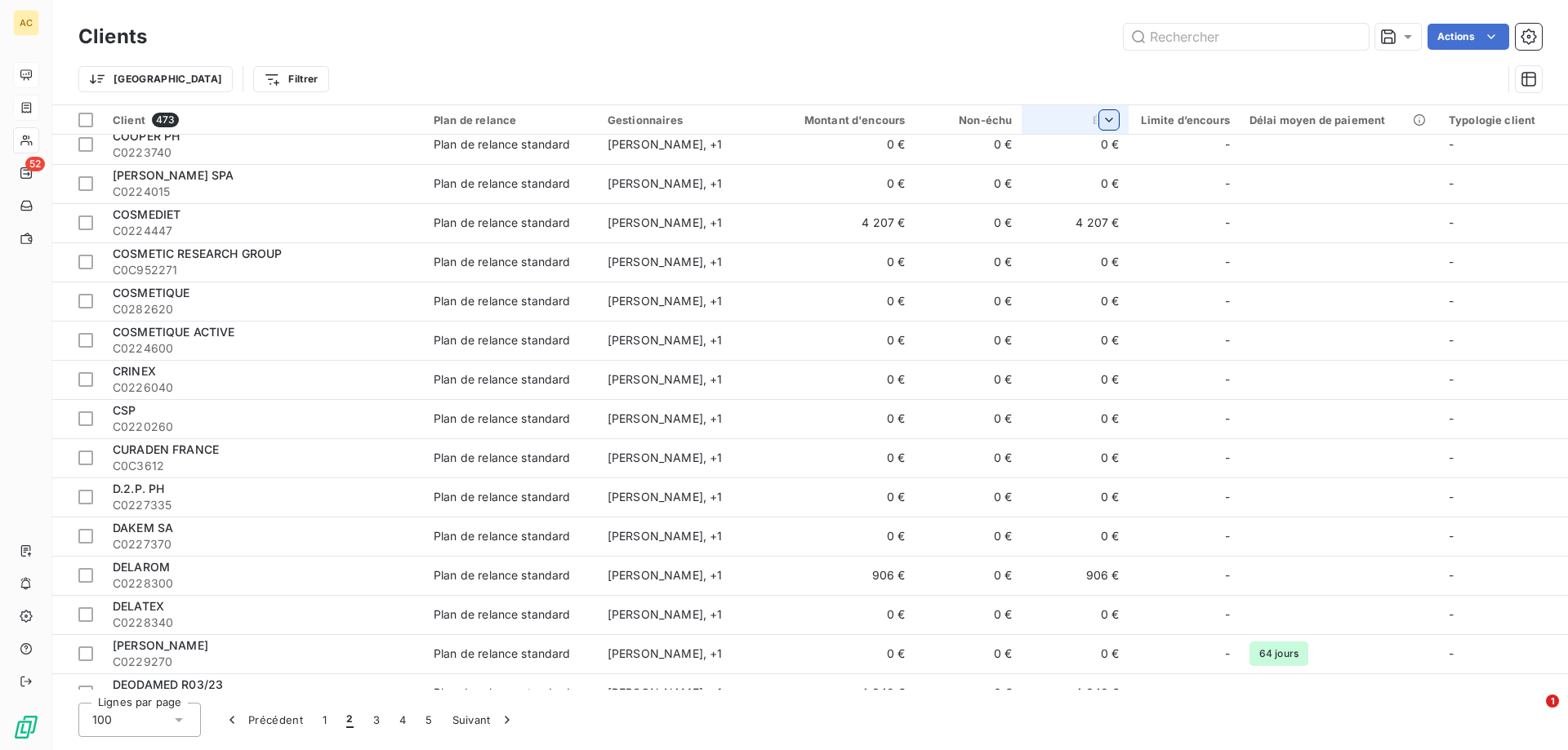
click at [1104, 124] on html "AC 52 Clients Actions Trier Filtrer Client 473 Plan de relance Gestionnaires Mo…" at bounding box center [784, 375] width 1568 height 750
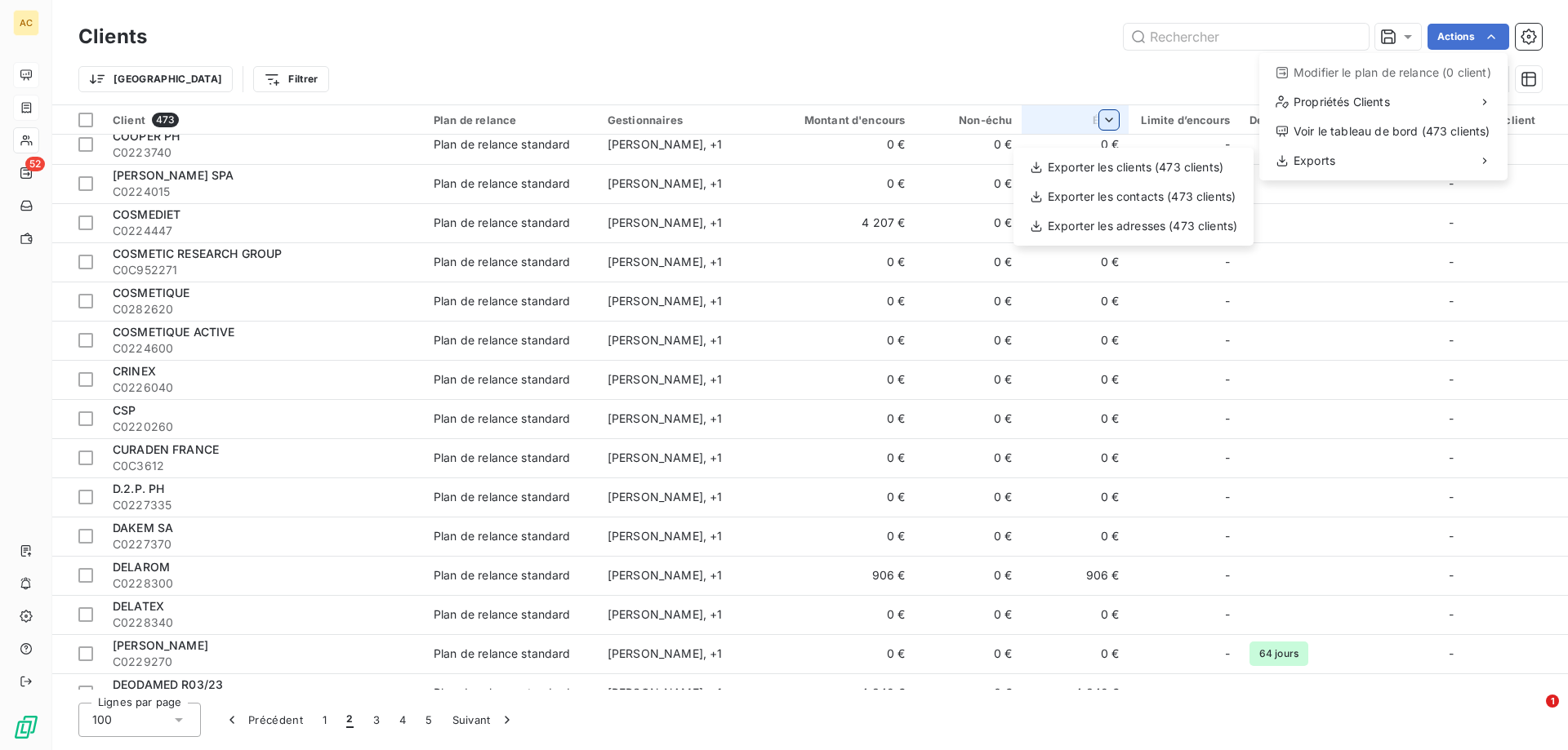
click at [30, 173] on html "AC 52 Clients Actions Modifier le plan de relance (0 client) Propriétés Clients…" at bounding box center [784, 375] width 1568 height 750
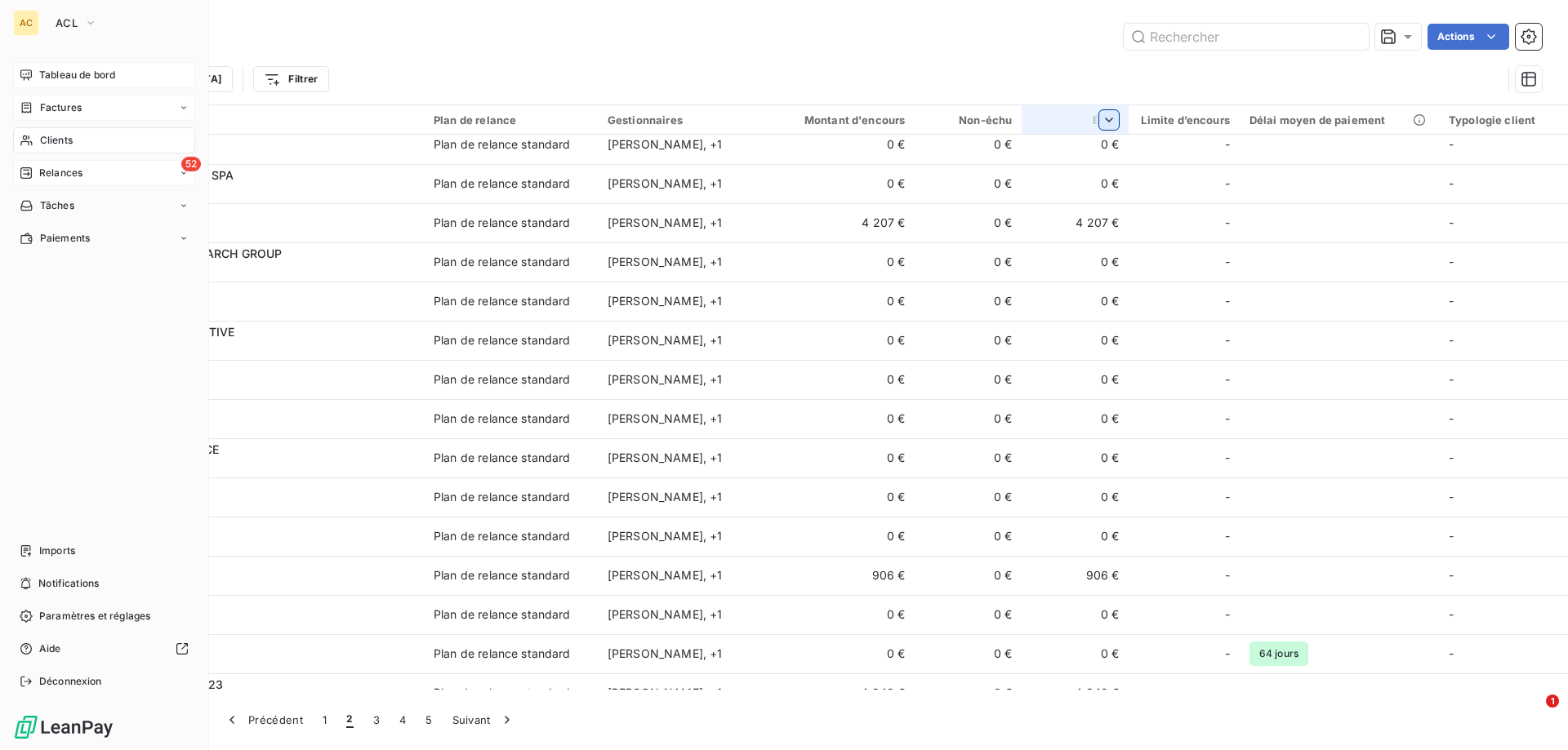
click at [54, 172] on span "Relances" at bounding box center [60, 173] width 43 height 15
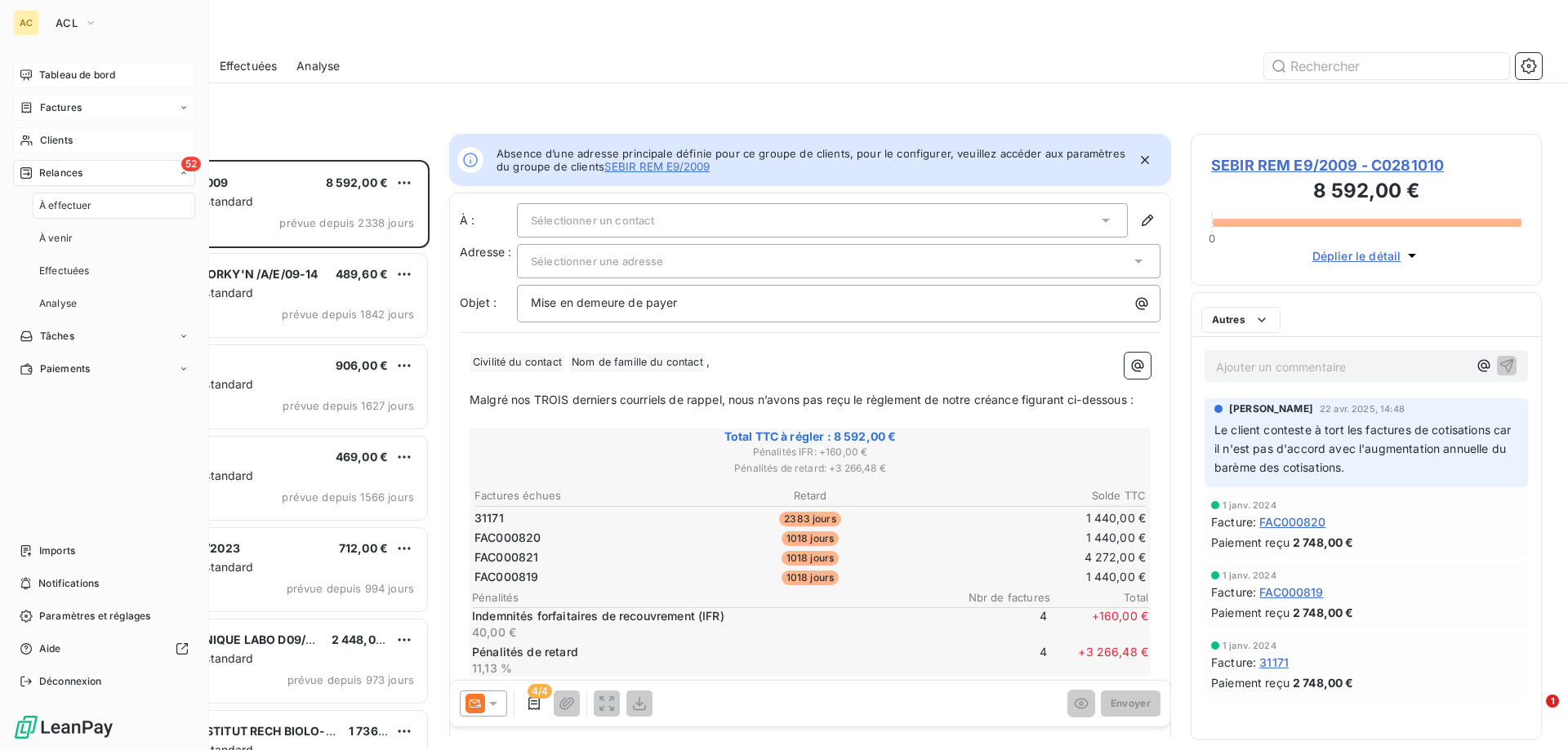
scroll to position [578, 339]
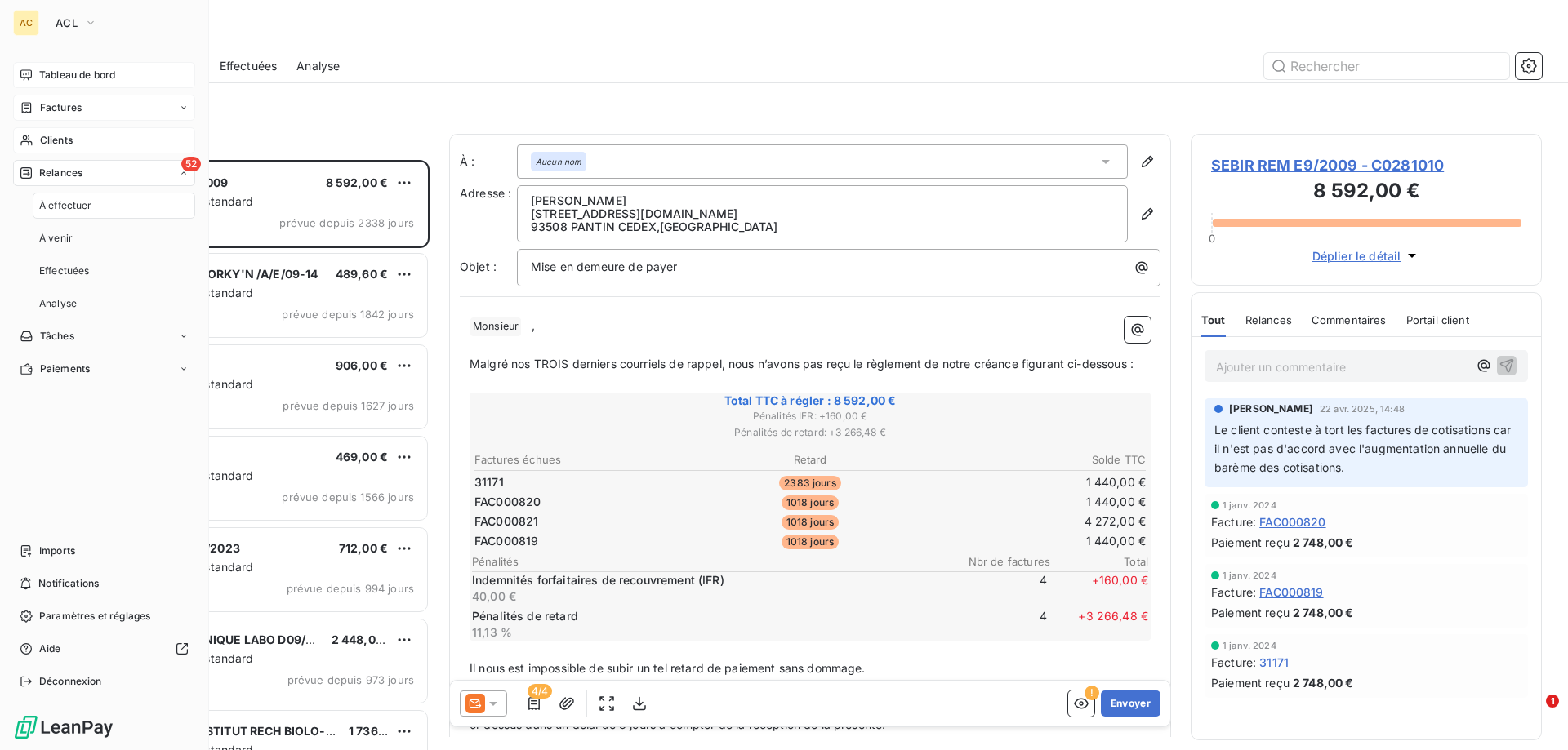
click at [67, 209] on span "À effectuer" at bounding box center [66, 205] width 53 height 15
click at [59, 107] on span "Factures" at bounding box center [61, 108] width 42 height 15
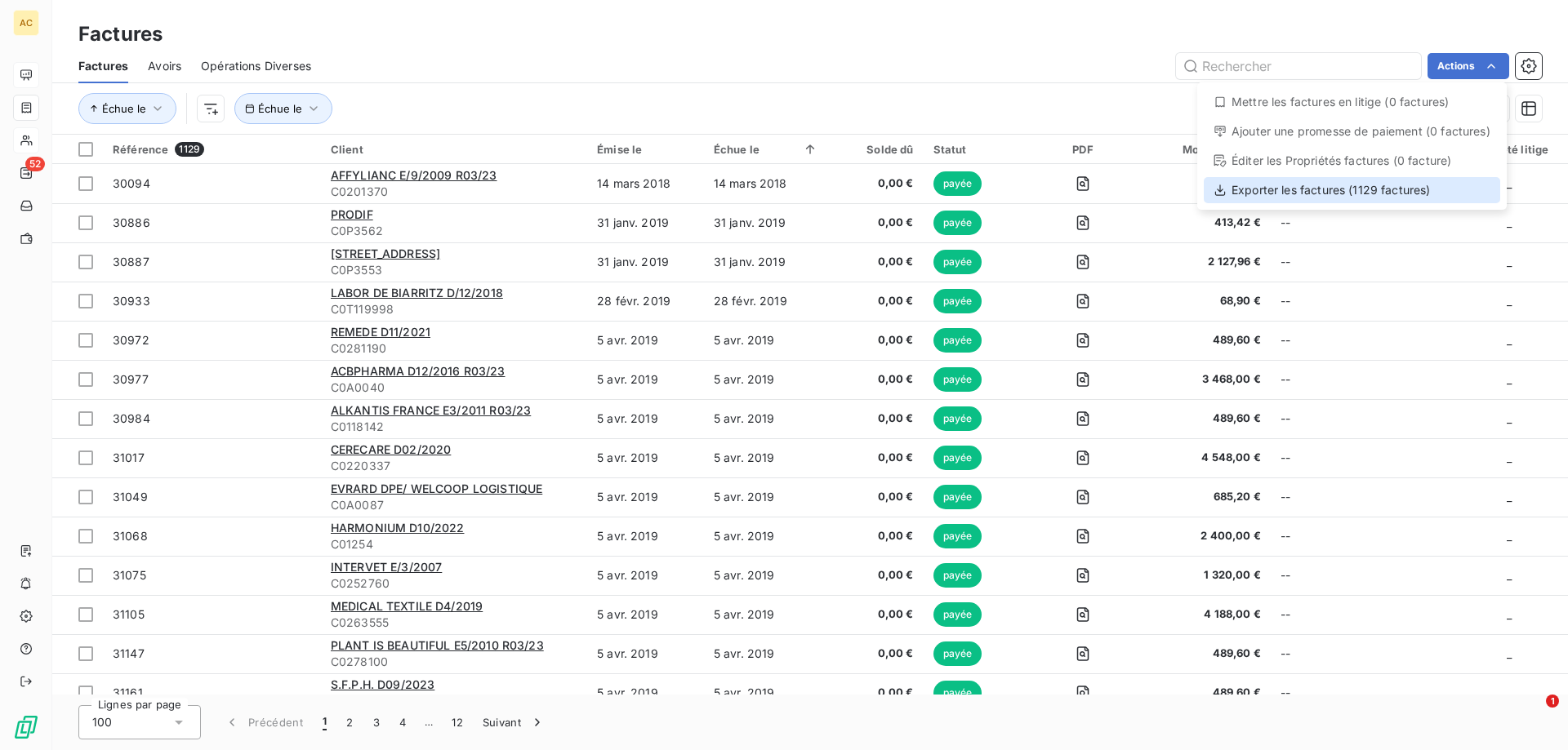
click at [1358, 195] on div "Exporter les factures (1129 factures)" at bounding box center [1352, 190] width 296 height 26
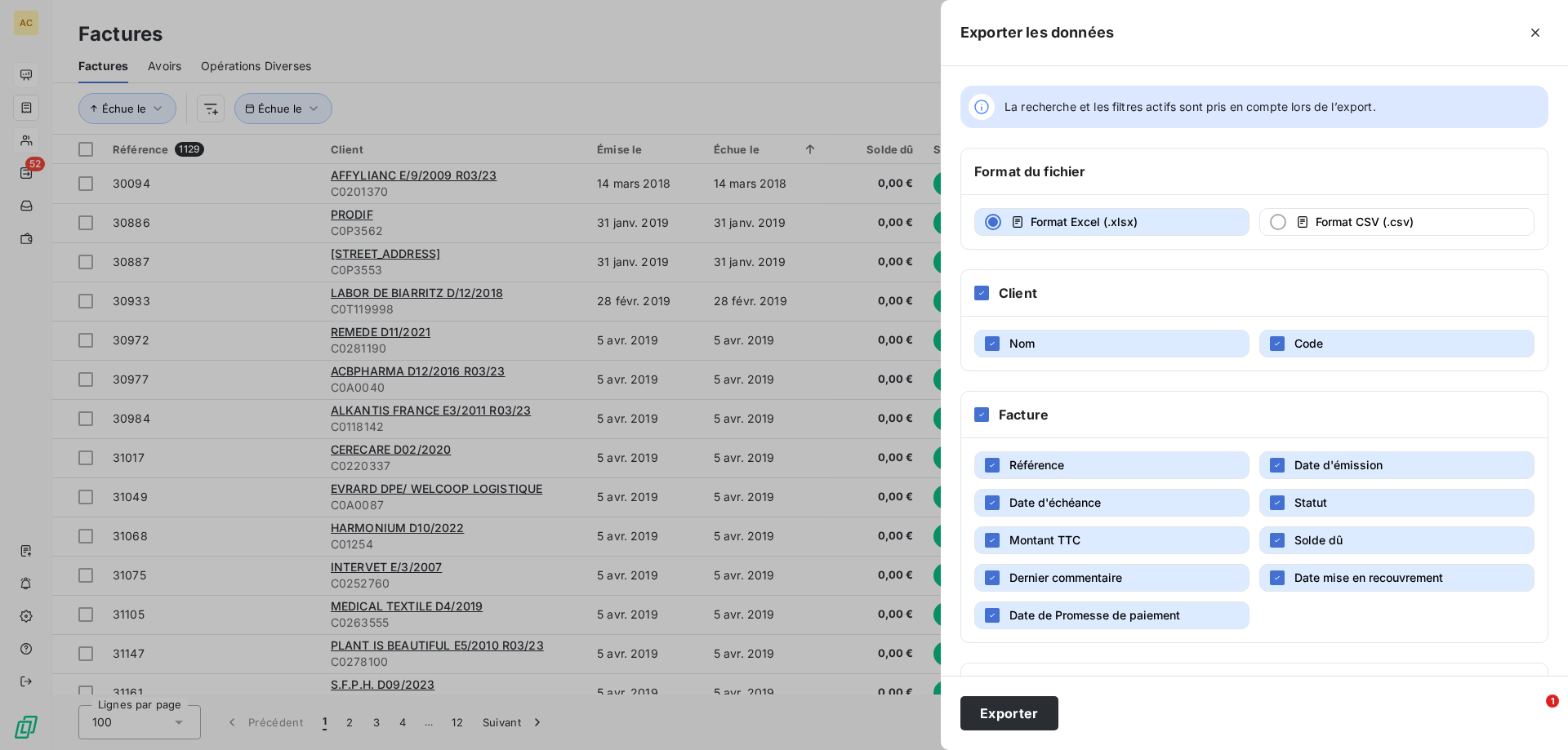
click at [662, 50] on div at bounding box center [784, 375] width 1568 height 750
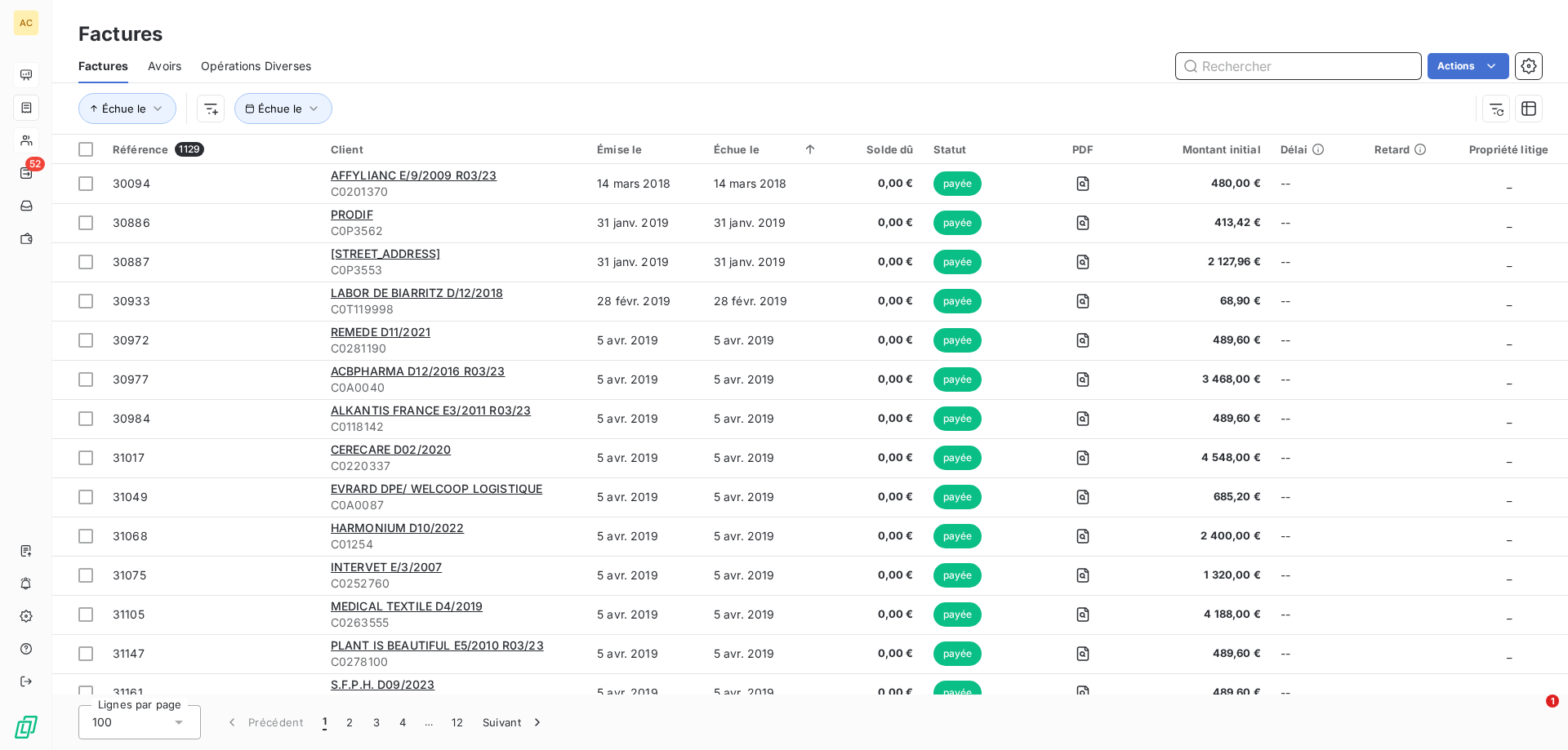
click at [149, 67] on span "Avoirs" at bounding box center [165, 66] width 33 height 17
